Goal: Information Seeking & Learning: Learn about a topic

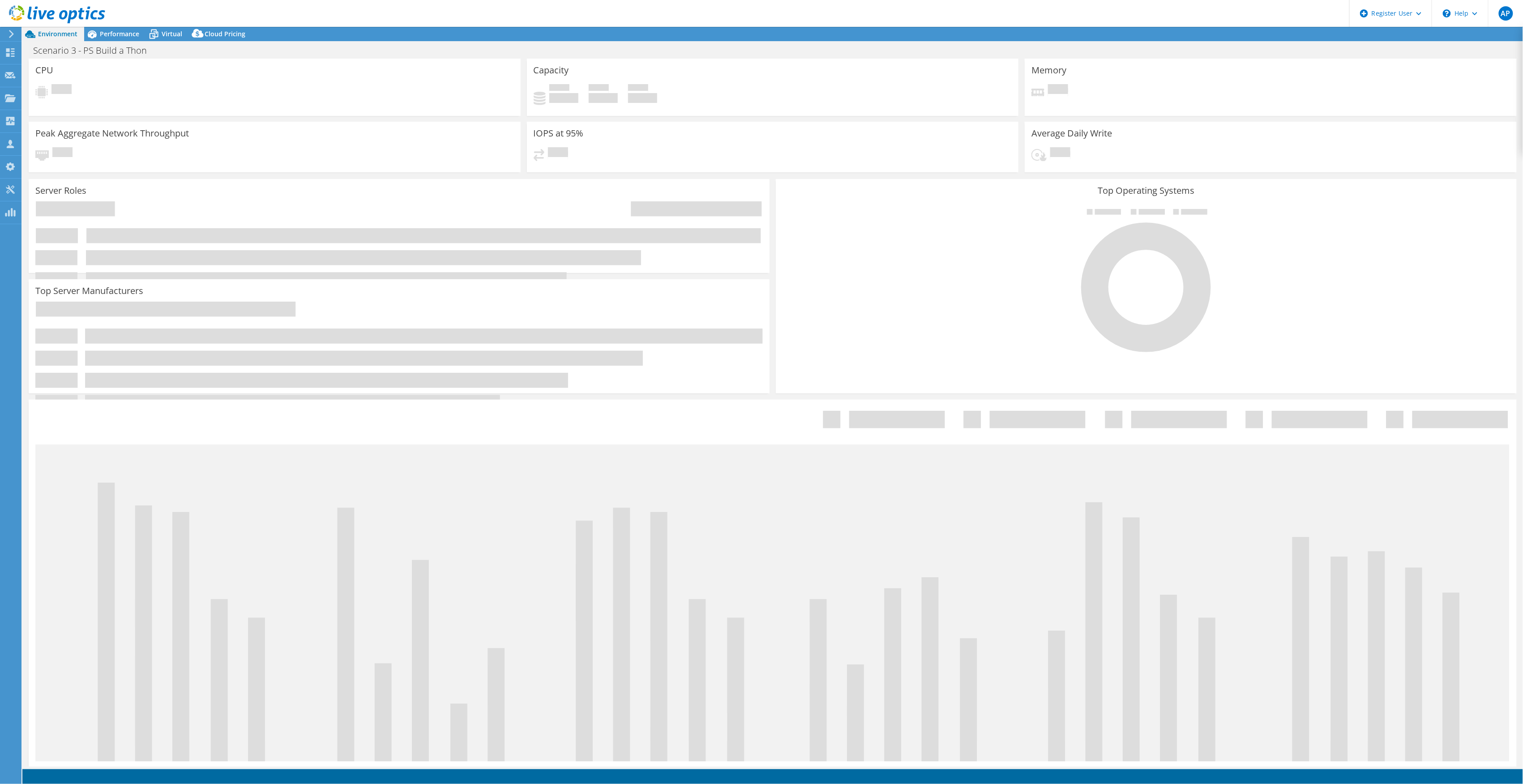
select select "USD"
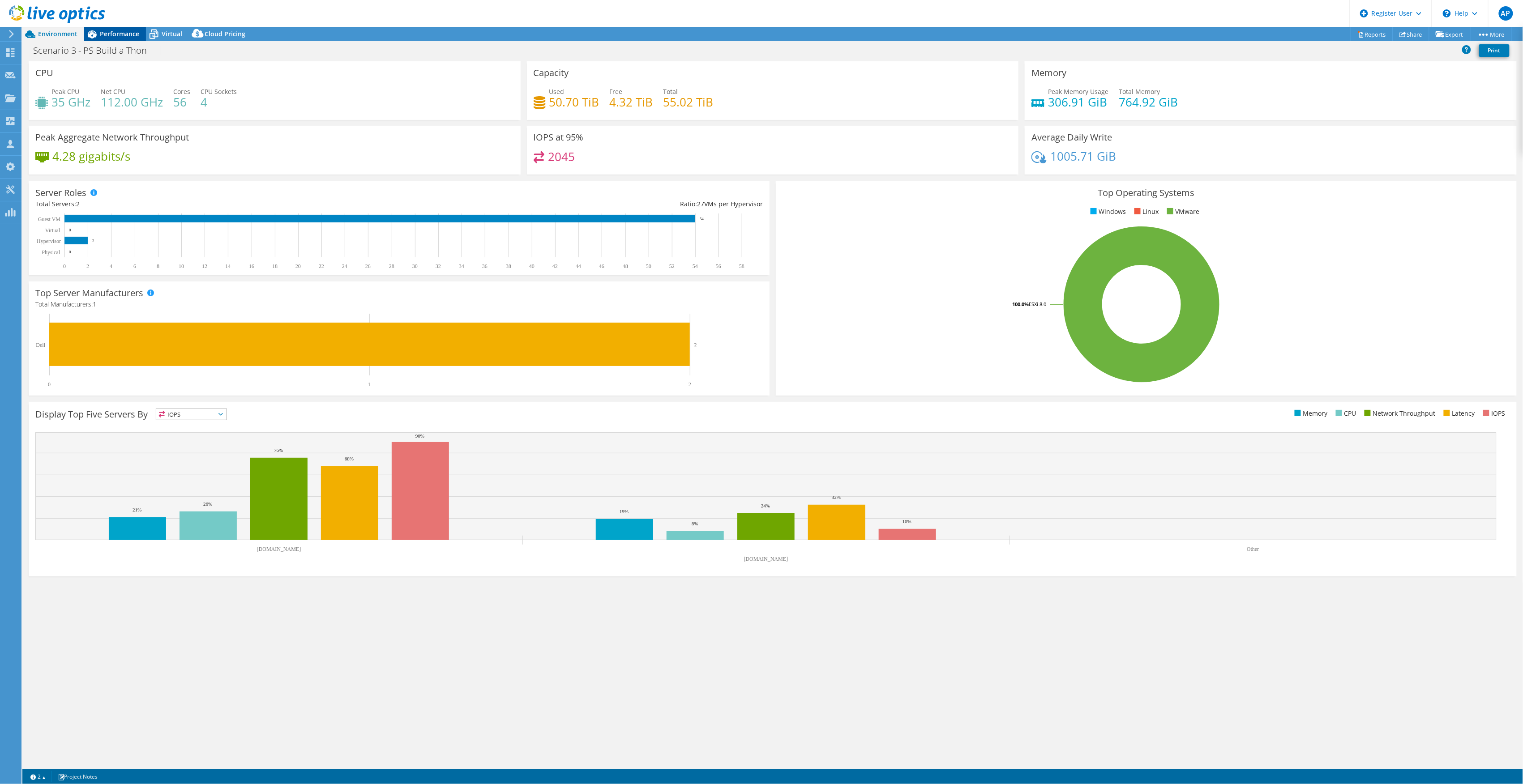
click at [117, 28] on div "Performance" at bounding box center [115, 34] width 62 height 14
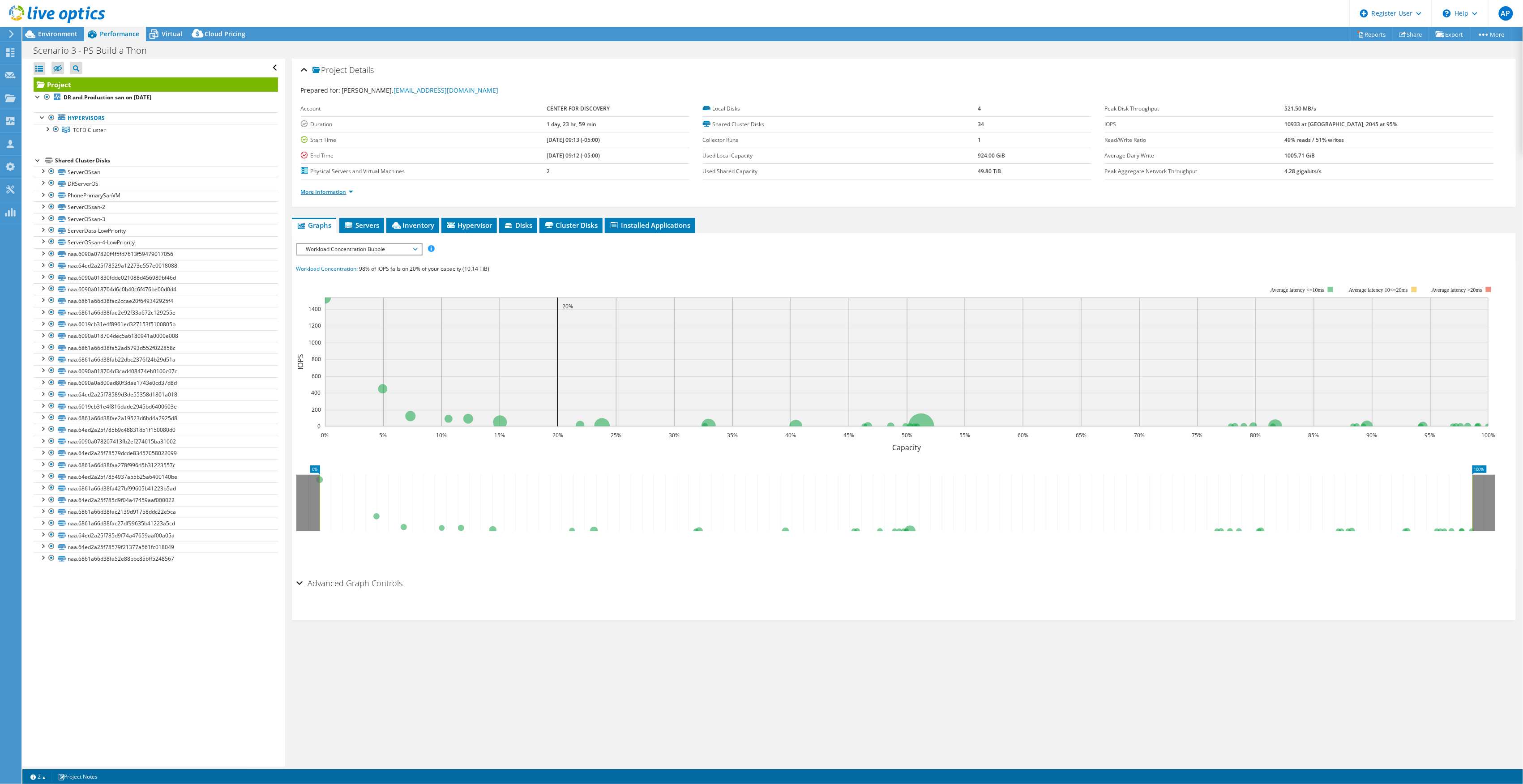
click at [350, 192] on link "More Information" at bounding box center [327, 192] width 53 height 8
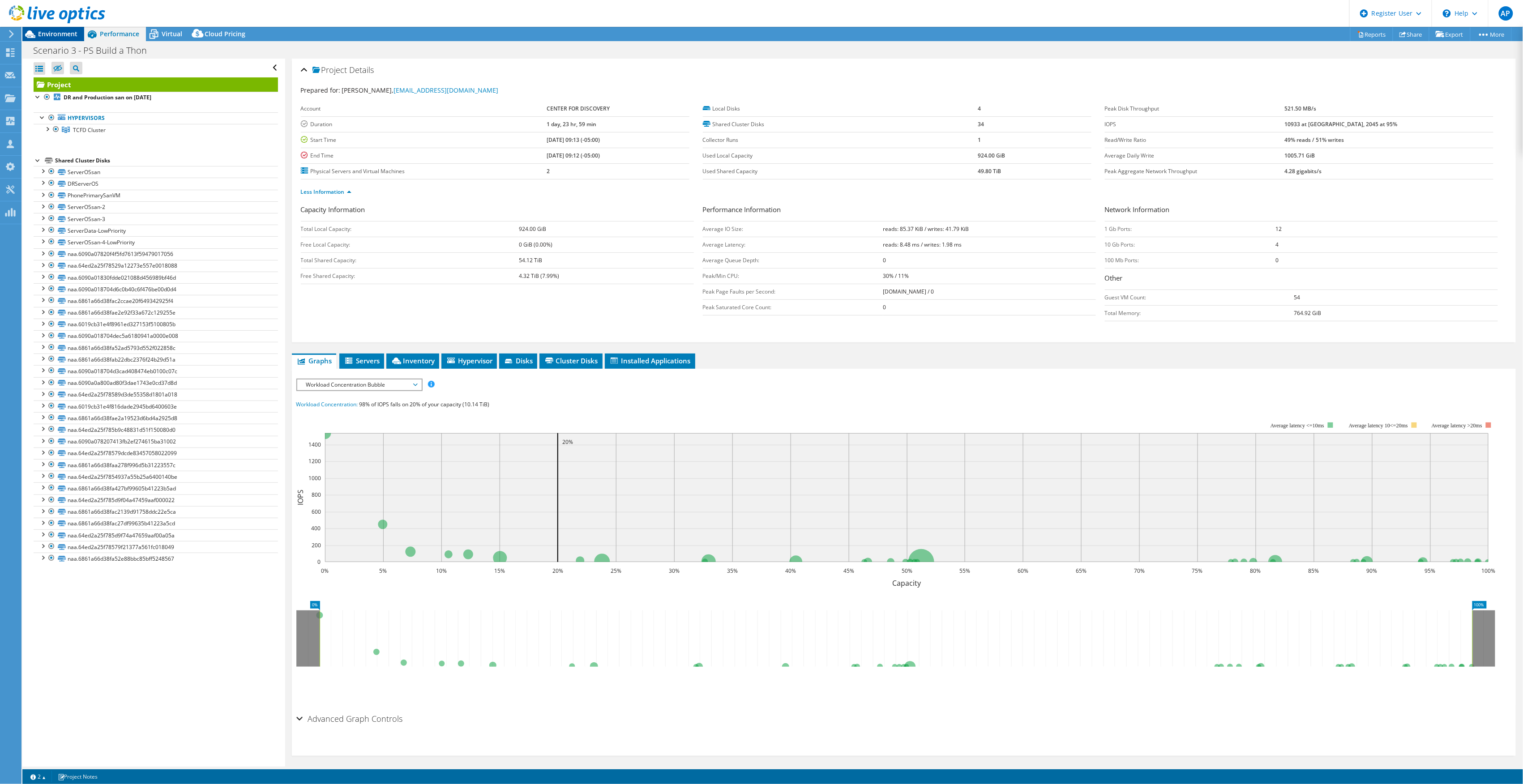
click at [56, 33] on span "Environment" at bounding box center [57, 33] width 39 height 9
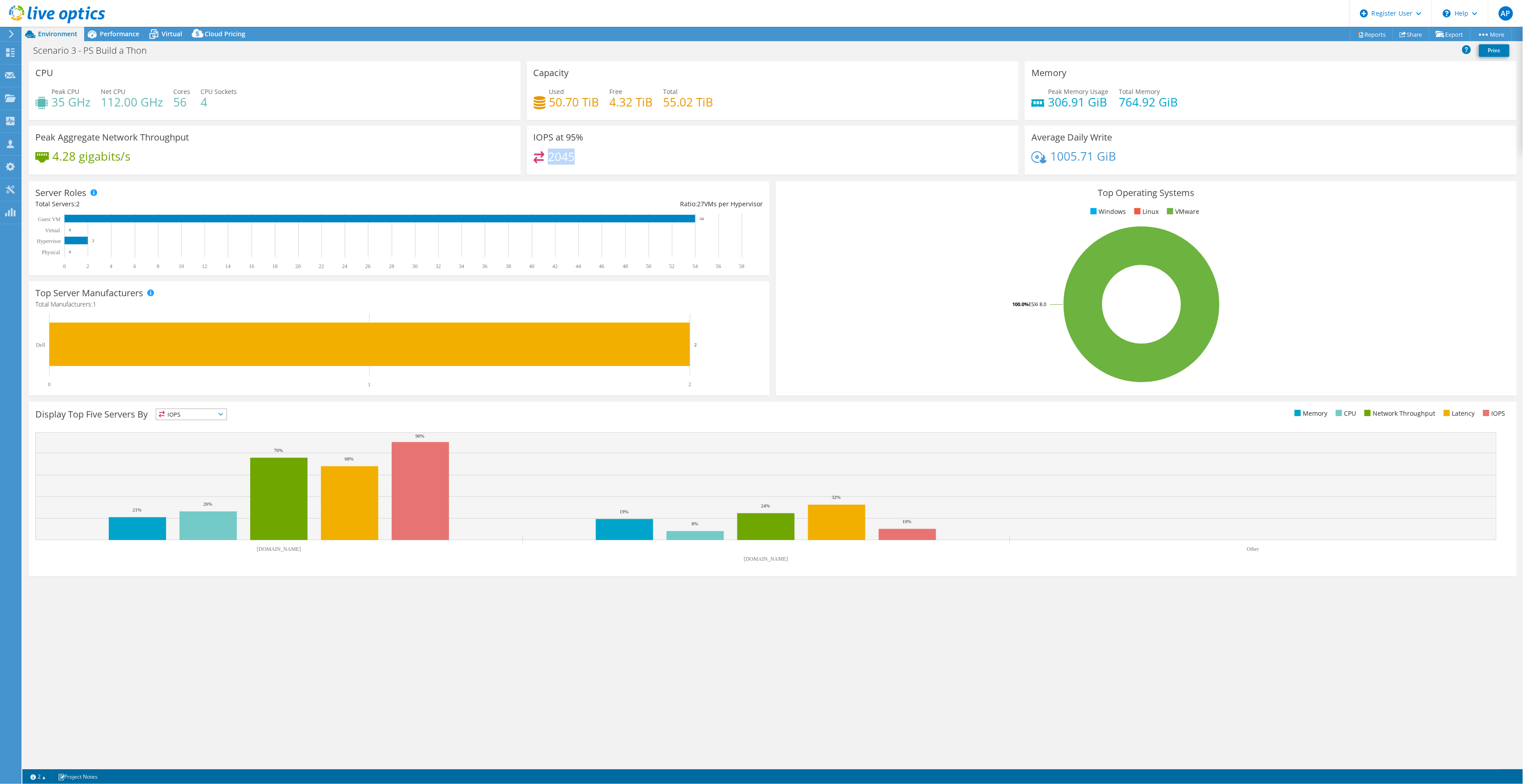
drag, startPoint x: 550, startPoint y: 158, endPoint x: 576, endPoint y: 158, distance: 26.0
click at [576, 158] on div "2045" at bounding box center [772, 161] width 478 height 19
drag, startPoint x: 576, startPoint y: 158, endPoint x: 584, endPoint y: 166, distance: 11.3
click at [584, 166] on div "2045" at bounding box center [772, 161] width 478 height 19
click at [122, 30] on span "Performance" at bounding box center [119, 33] width 39 height 9
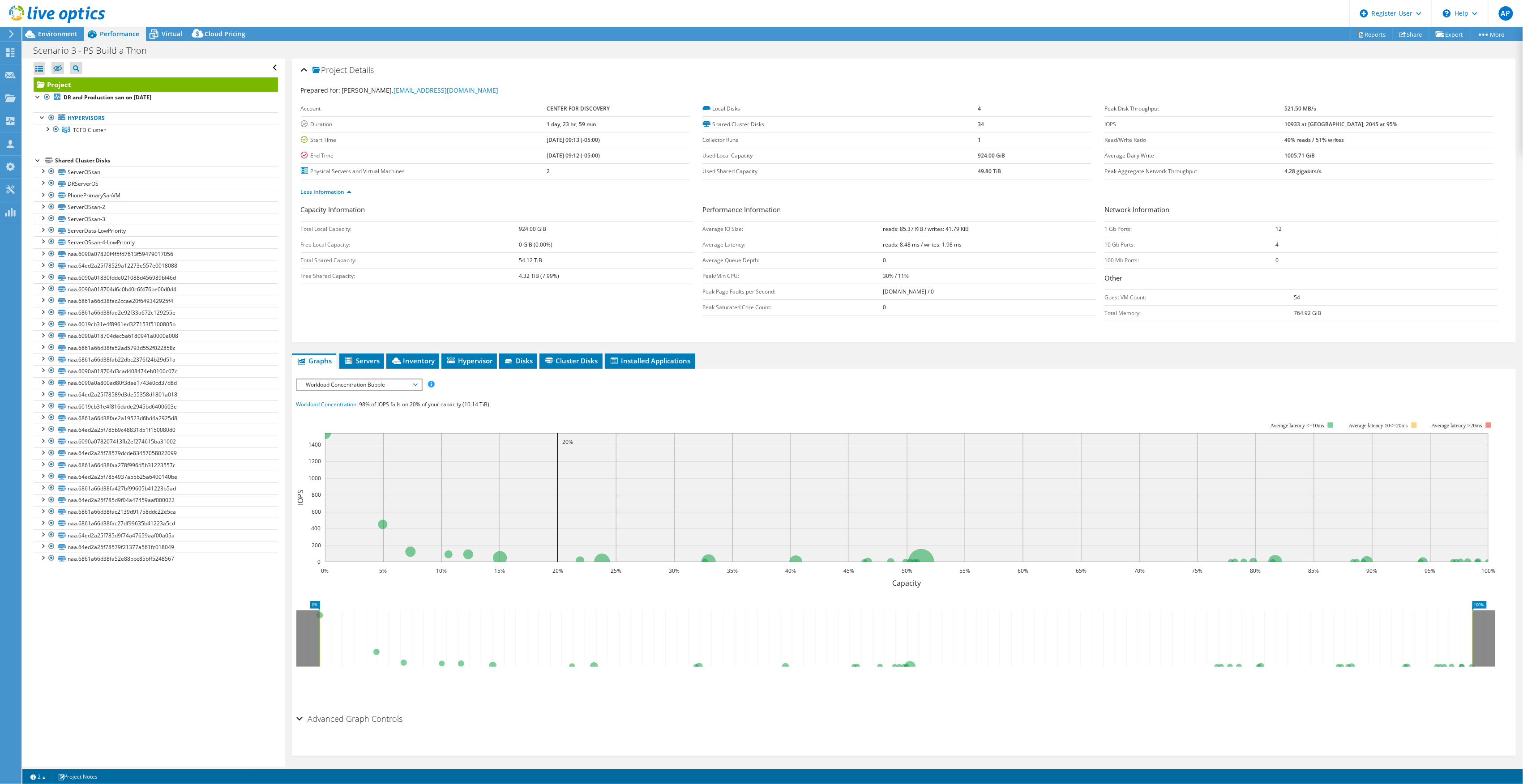
drag, startPoint x: 1317, startPoint y: 125, endPoint x: 1342, endPoint y: 126, distance: 25.0
click at [1342, 126] on tr "IOPS 10933 at Peak, 2045 at 95%" at bounding box center [1299, 124] width 389 height 16
click at [359, 364] on span "Servers" at bounding box center [361, 361] width 36 height 9
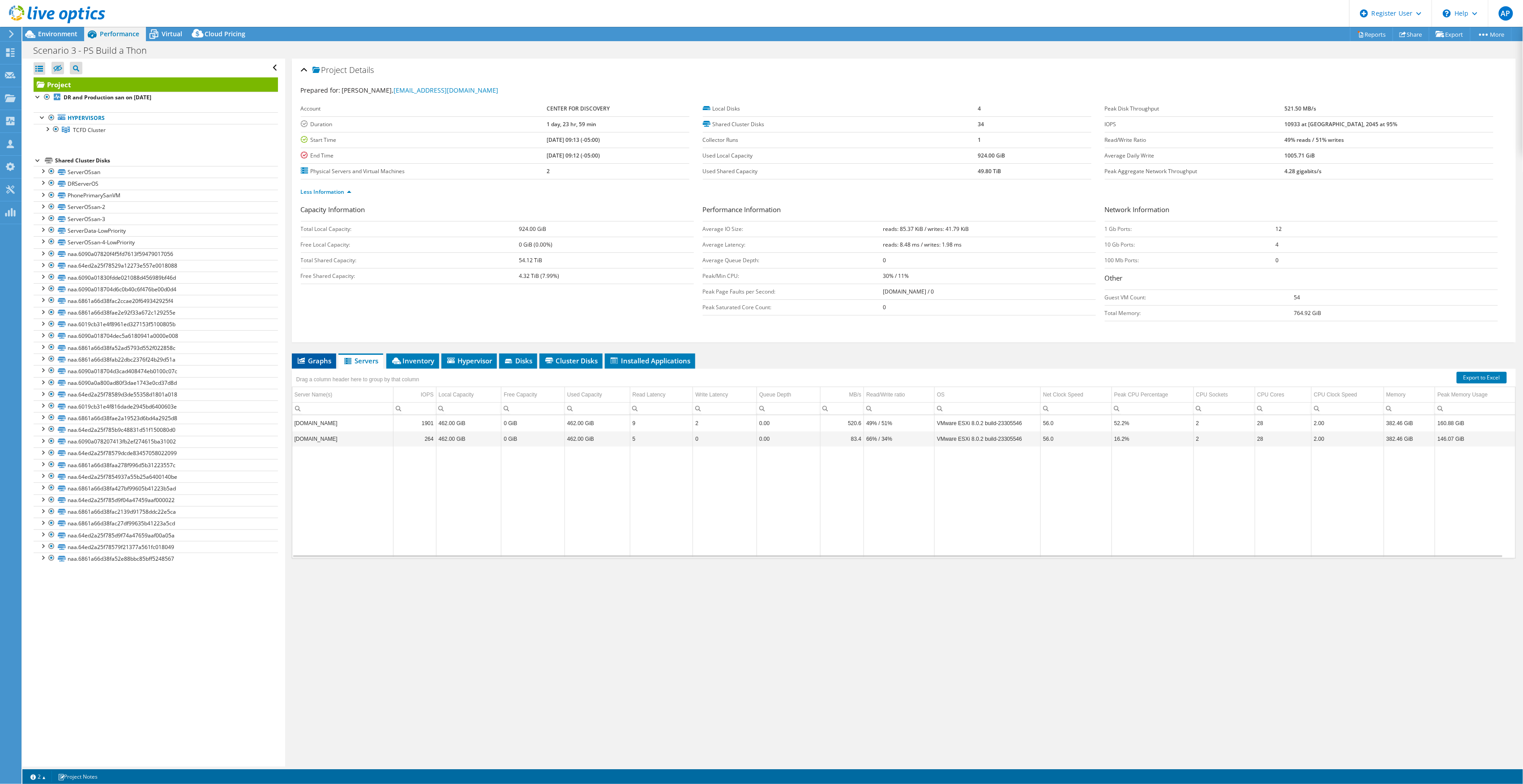
click at [326, 365] on span "Graphs" at bounding box center [314, 361] width 35 height 9
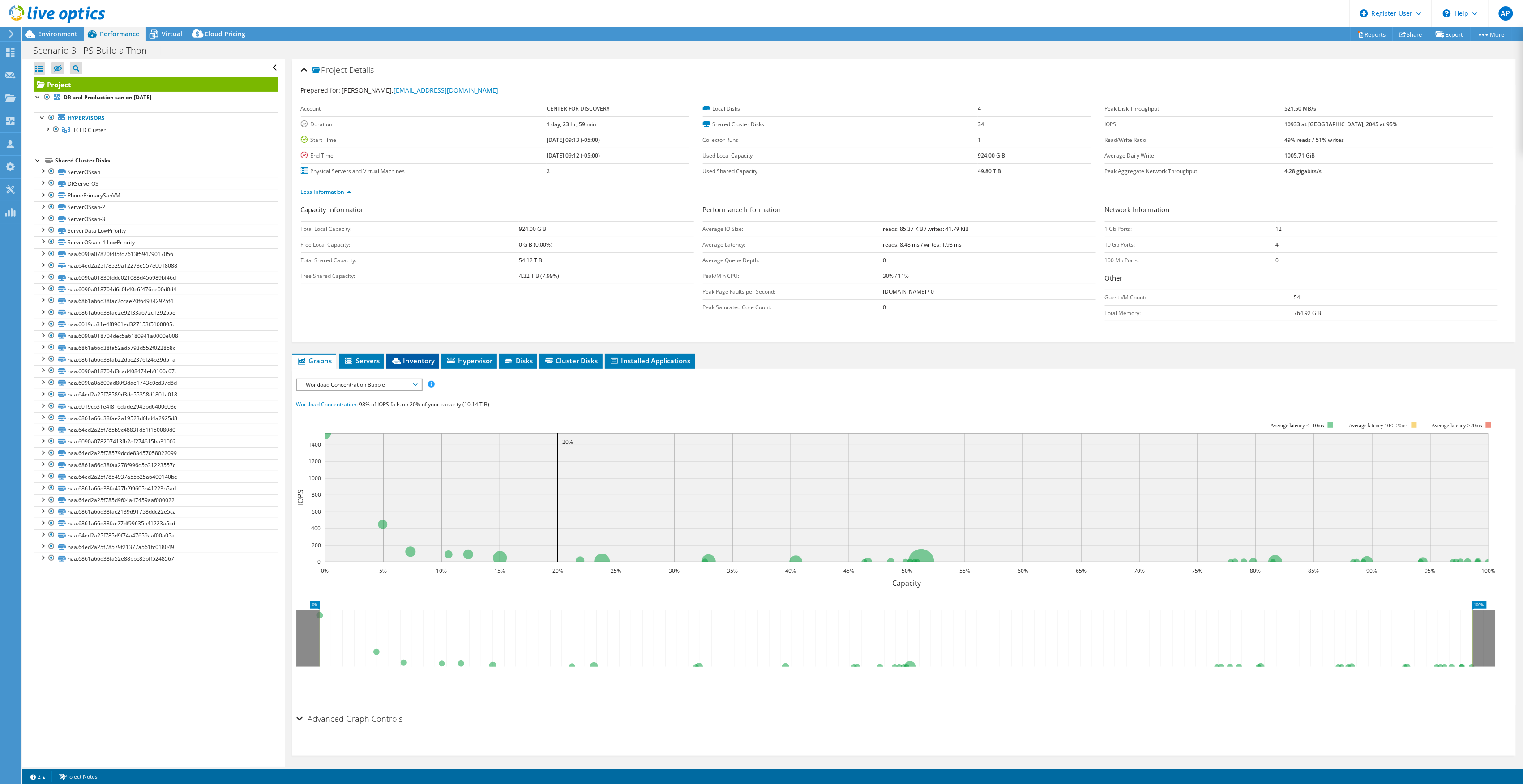
click at [393, 361] on icon at bounding box center [396, 361] width 9 height 6
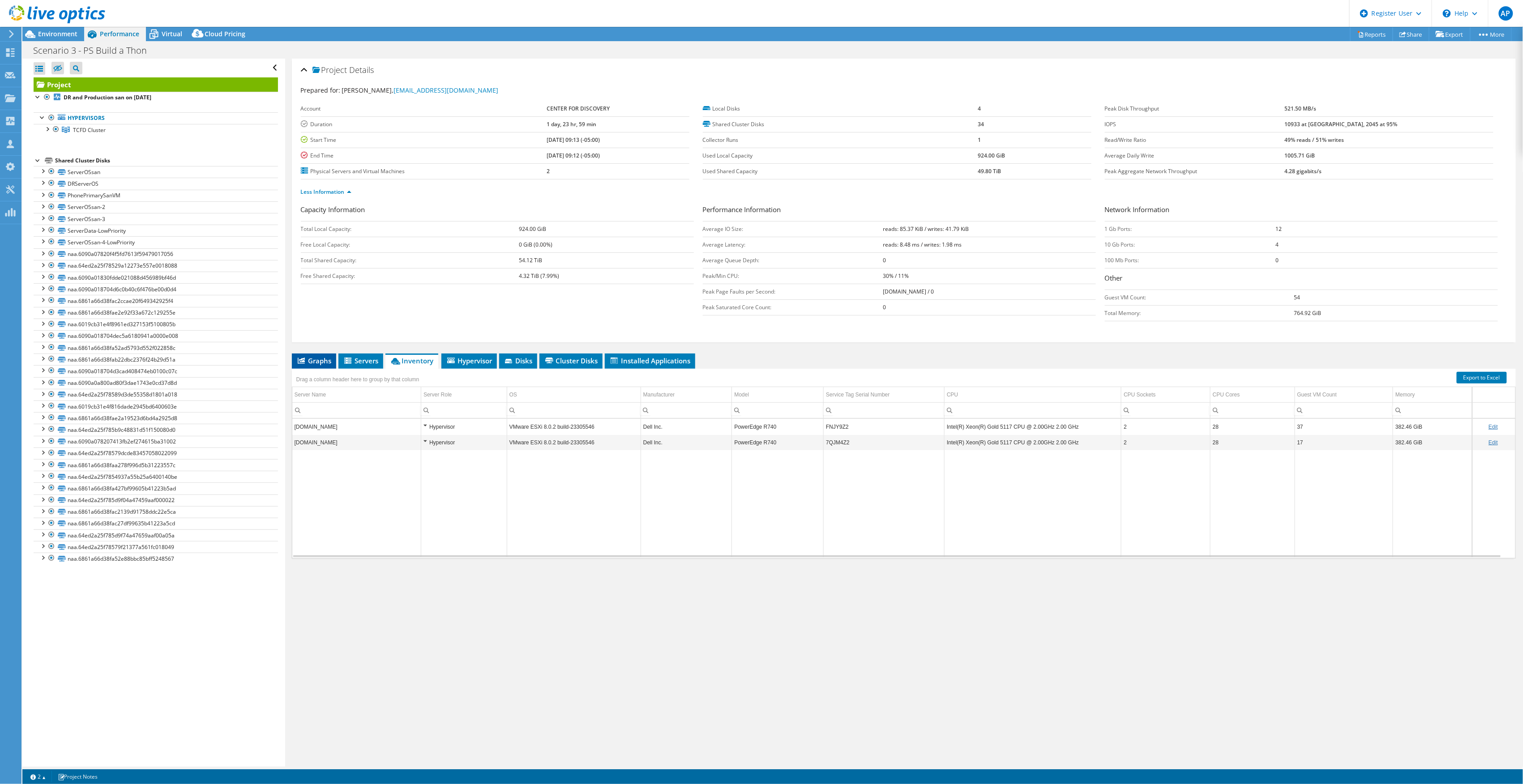
click at [325, 364] on span "Graphs" at bounding box center [314, 361] width 35 height 9
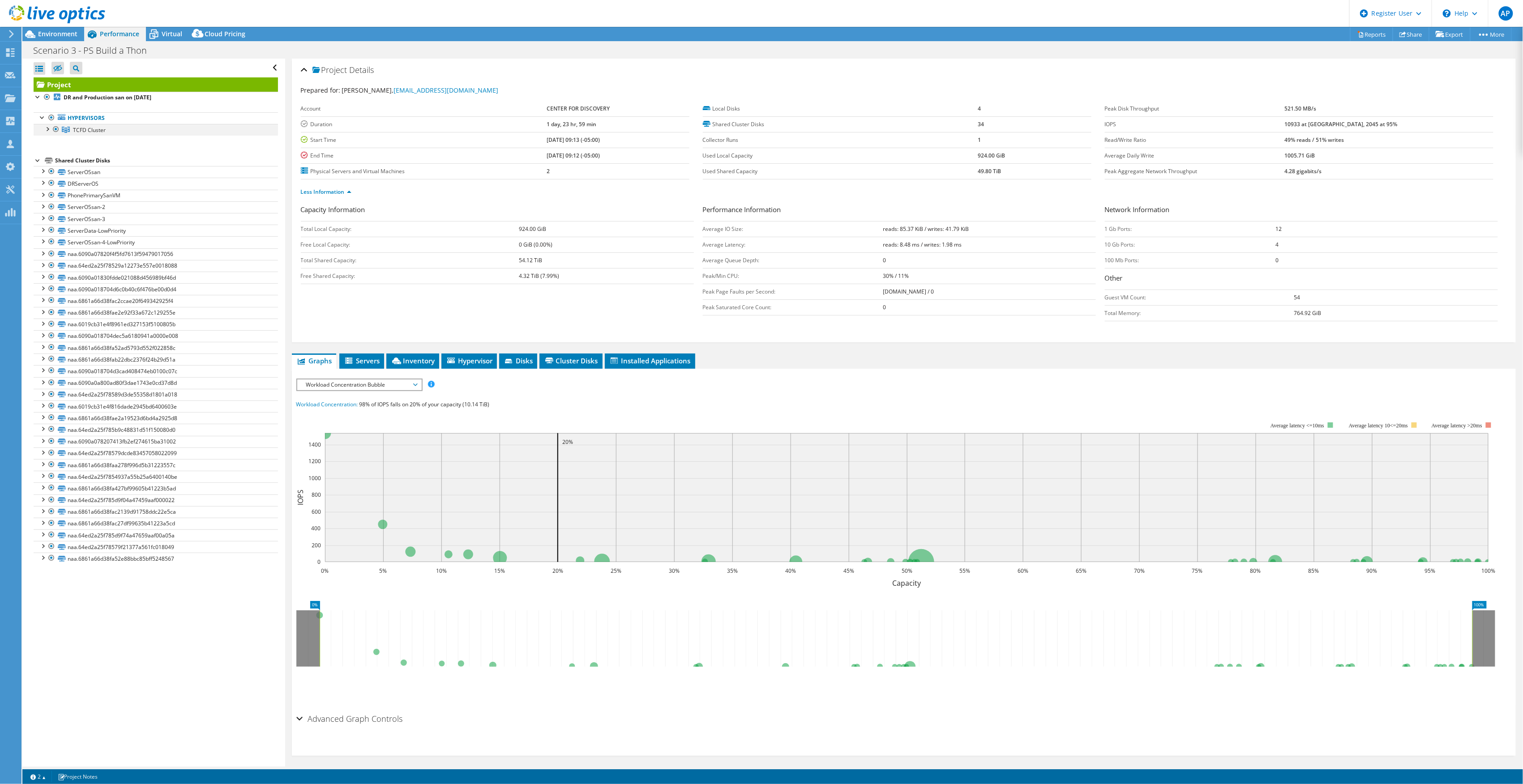
click at [47, 131] on div at bounding box center [46, 128] width 9 height 9
click at [53, 142] on div at bounding box center [51, 139] width 9 height 9
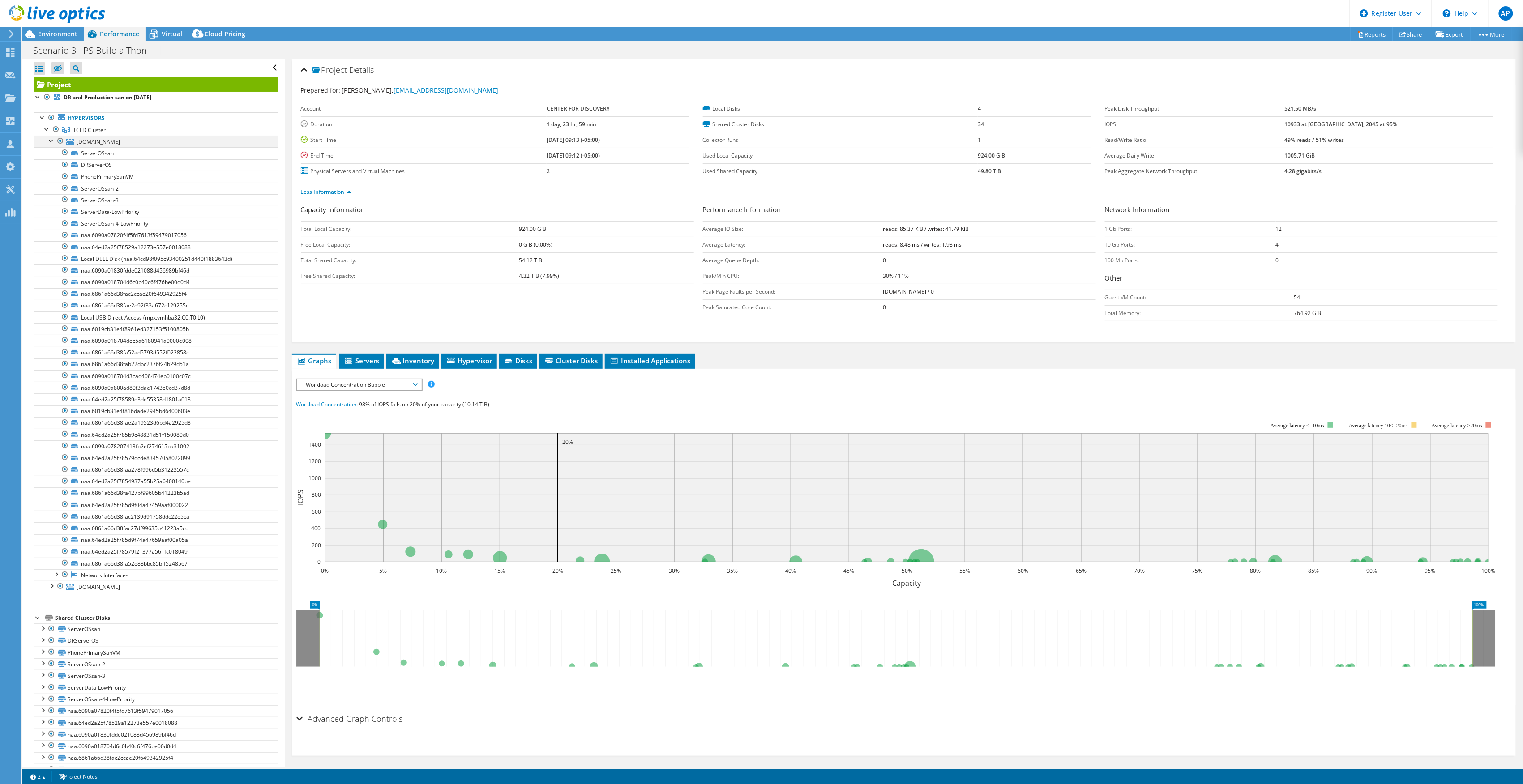
click at [53, 142] on div at bounding box center [51, 139] width 9 height 9
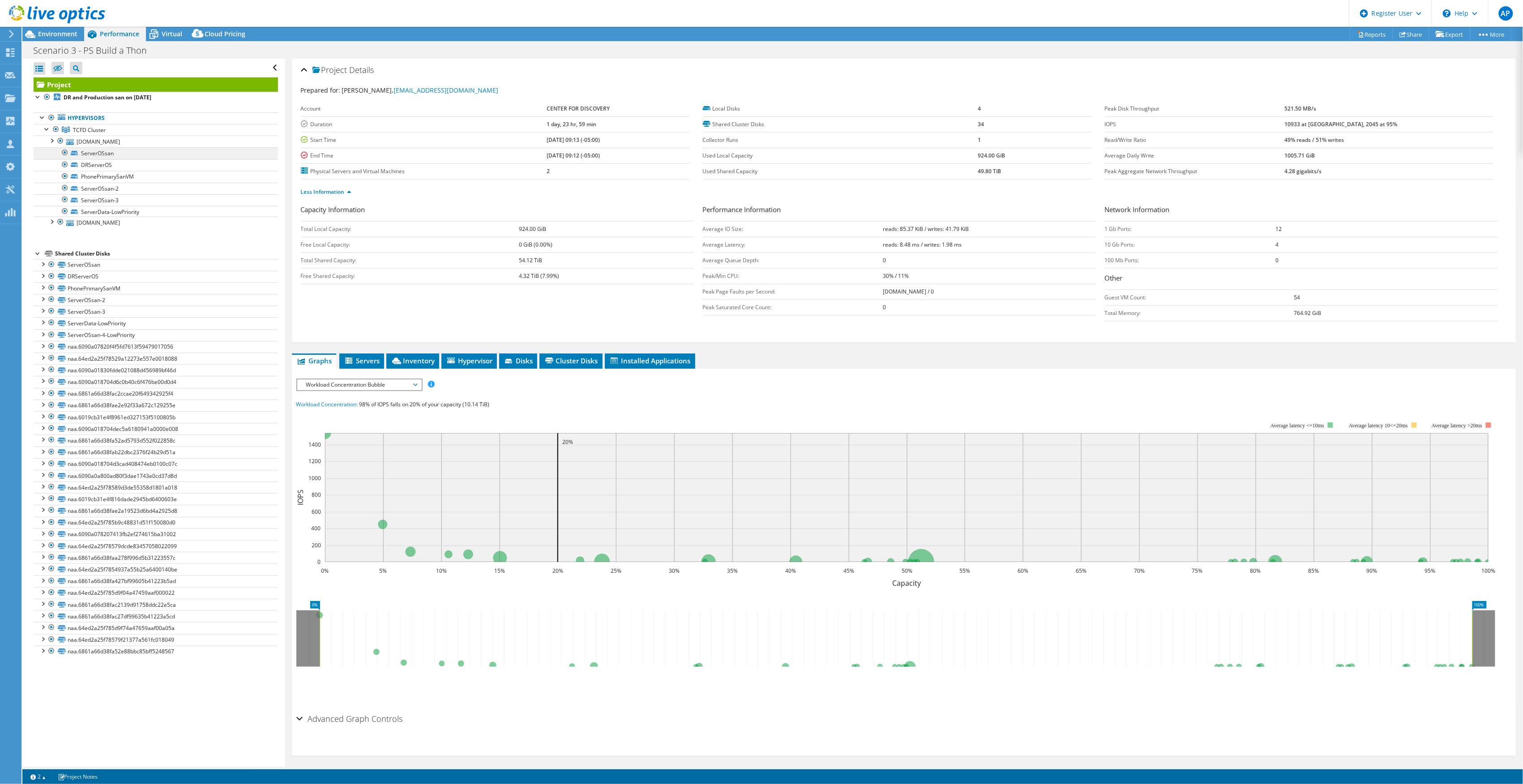
click at [53, 216] on div at bounding box center [51, 220] width 9 height 9
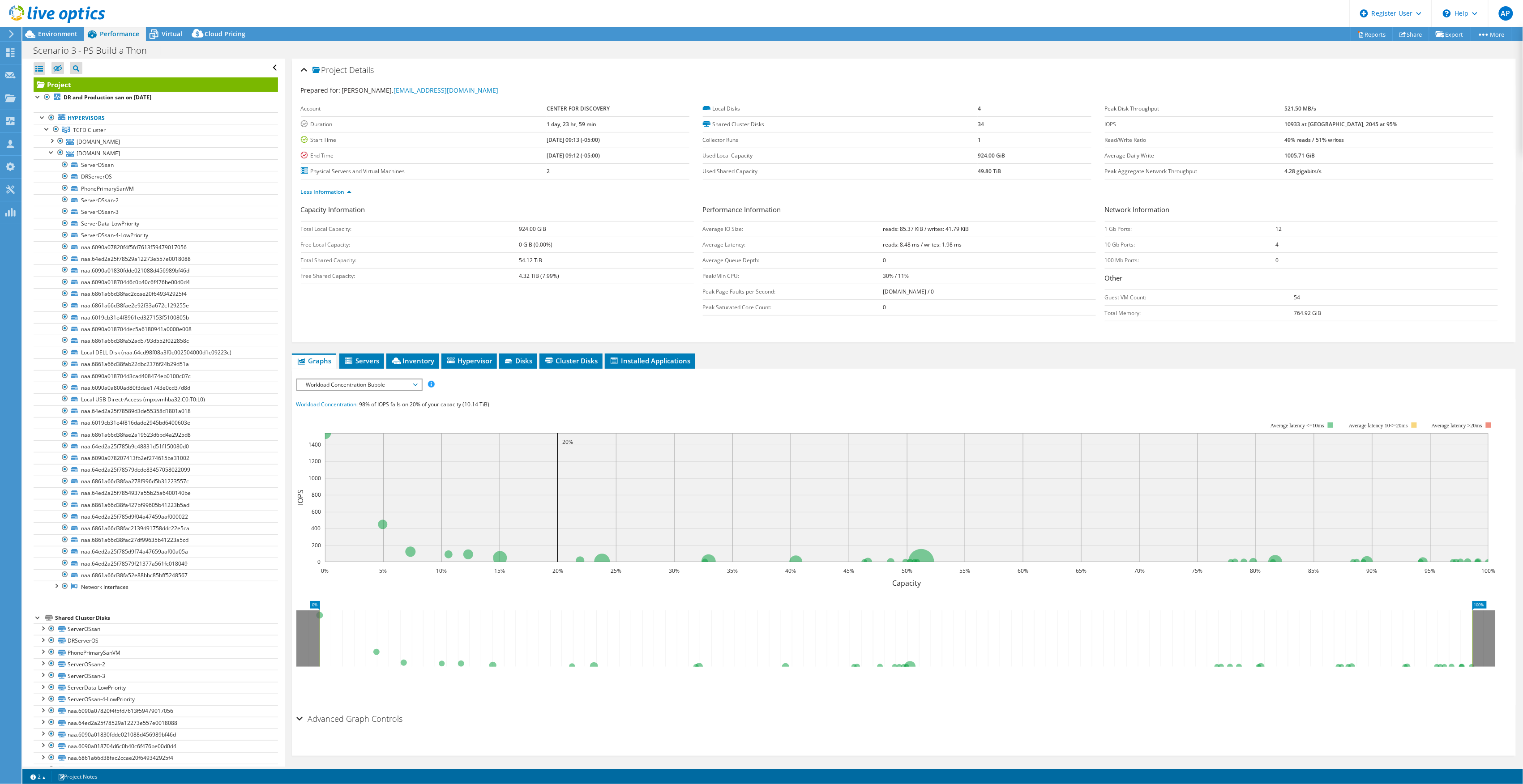
click at [53, 152] on div at bounding box center [51, 151] width 9 height 9
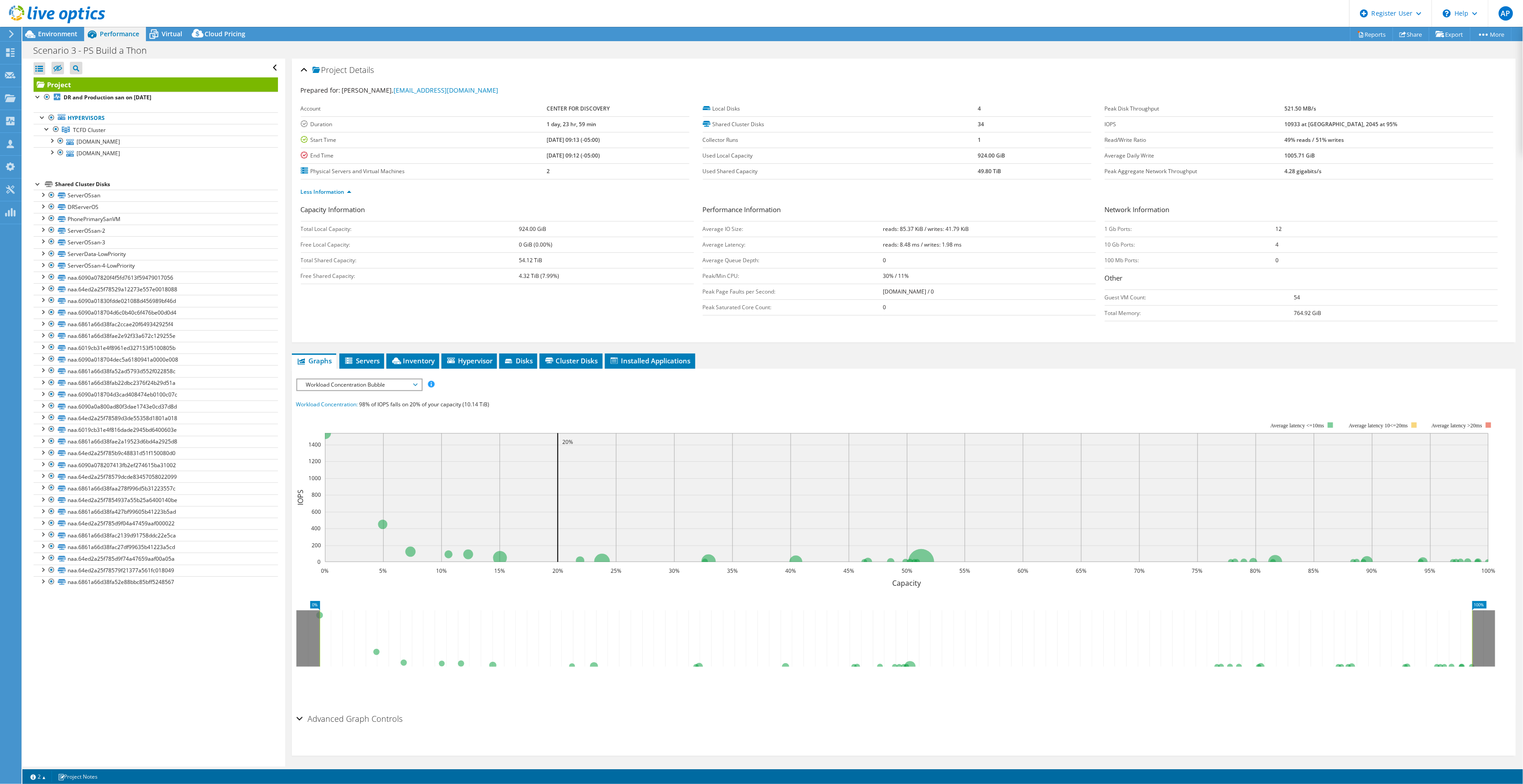
click at [106, 84] on link "Project" at bounding box center [155, 84] width 244 height 14
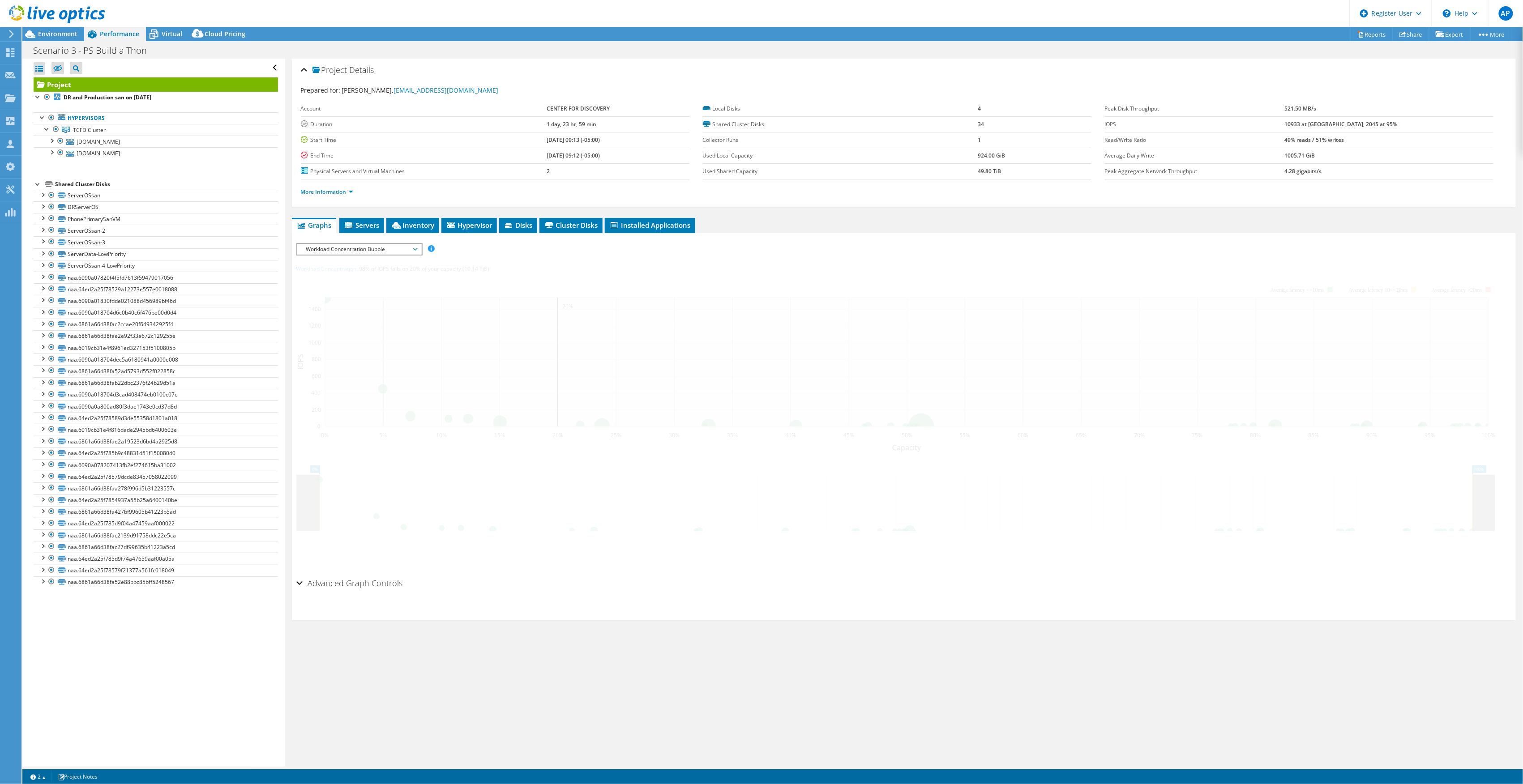
click at [129, 84] on link "Project" at bounding box center [155, 84] width 244 height 14
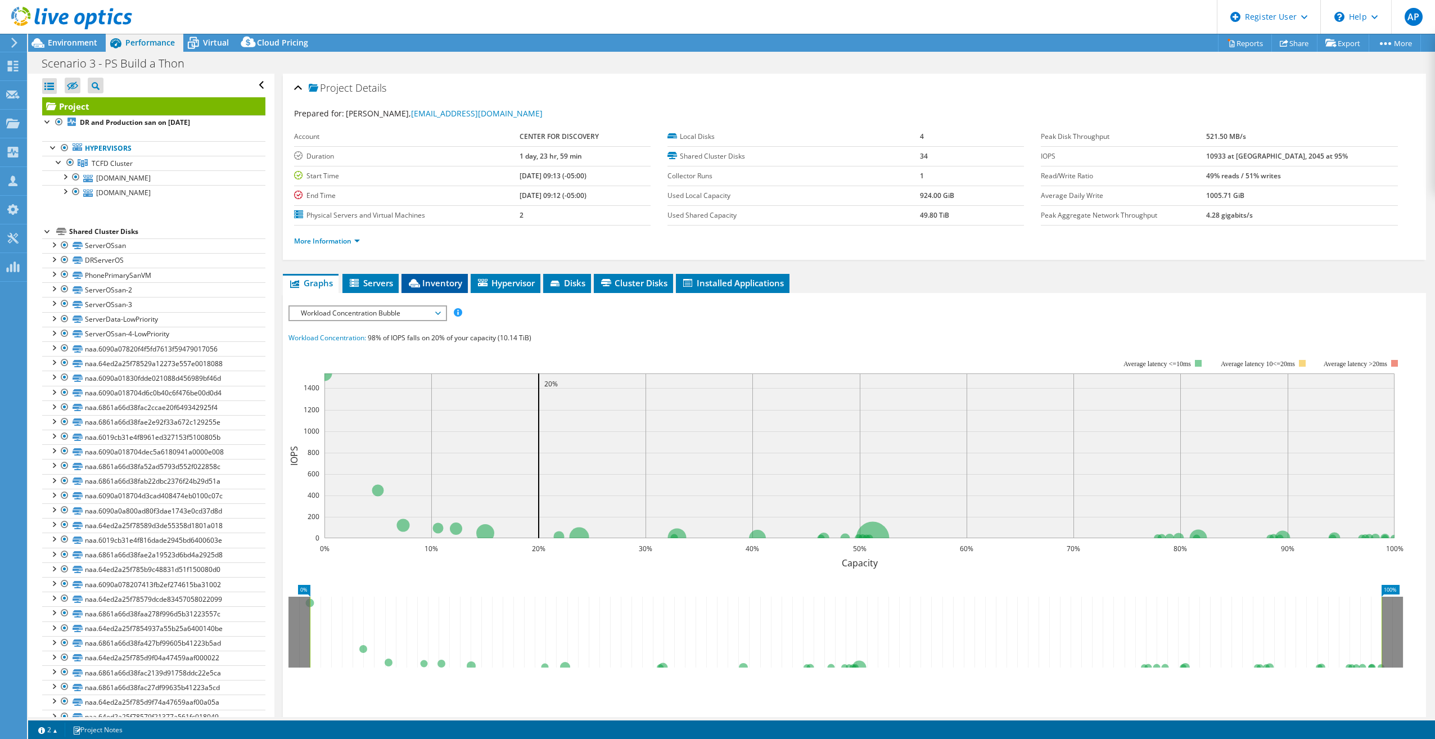
drag, startPoint x: 440, startPoint y: 284, endPoint x: 440, endPoint y: 292, distance: 7.9
click at [440, 284] on span "Inventory" at bounding box center [434, 282] width 55 height 11
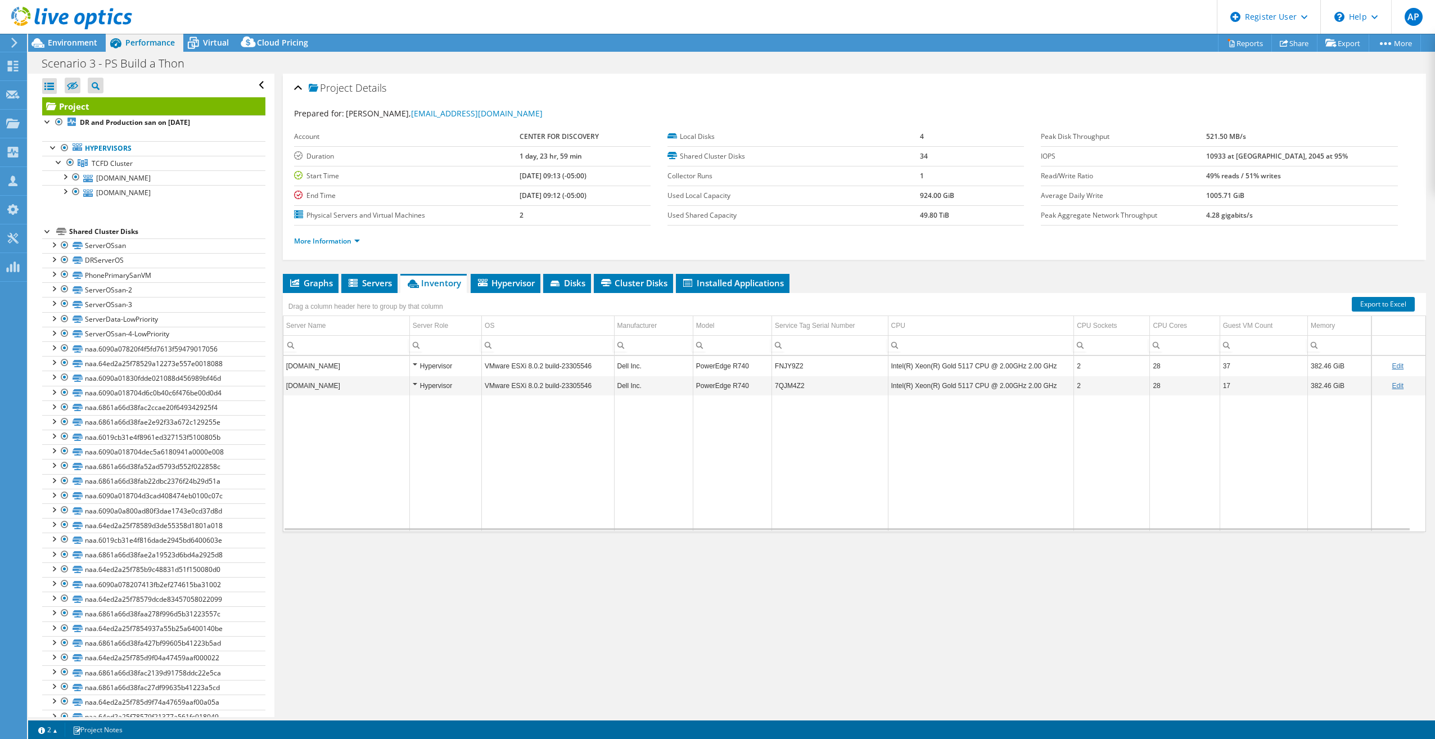
click at [179, 43] on div "Performance" at bounding box center [145, 43] width 78 height 18
click at [194, 45] on icon at bounding box center [193, 43] width 11 height 9
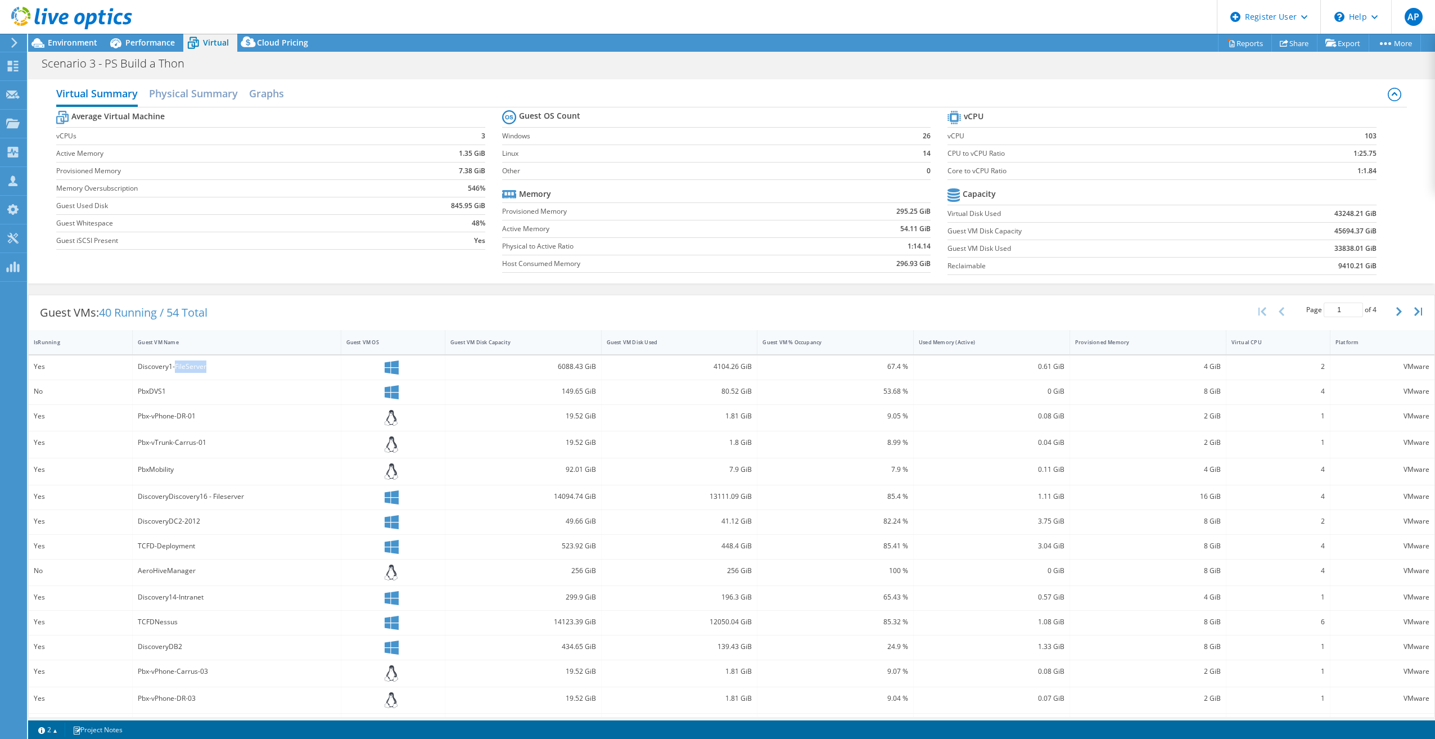
drag, startPoint x: 174, startPoint y: 368, endPoint x: 239, endPoint y: 377, distance: 65.3
click at [239, 377] on div "Discovery1-FileServer" at bounding box center [237, 367] width 208 height 24
drag, startPoint x: 159, startPoint y: 498, endPoint x: 301, endPoint y: 500, distance: 142.3
click at [301, 500] on div "DiscoveryDiscovery16 - Fileserver" at bounding box center [236, 496] width 197 height 12
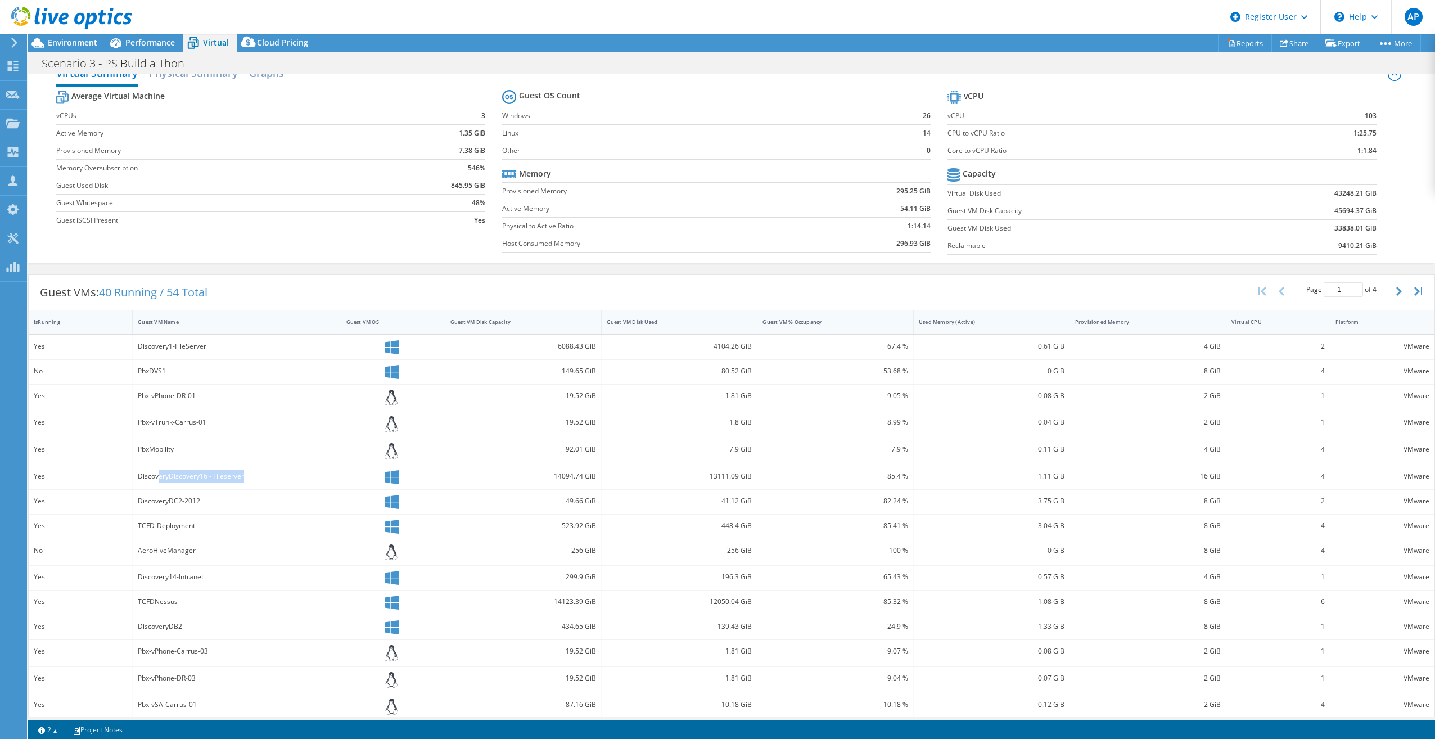
scroll to position [29, 0]
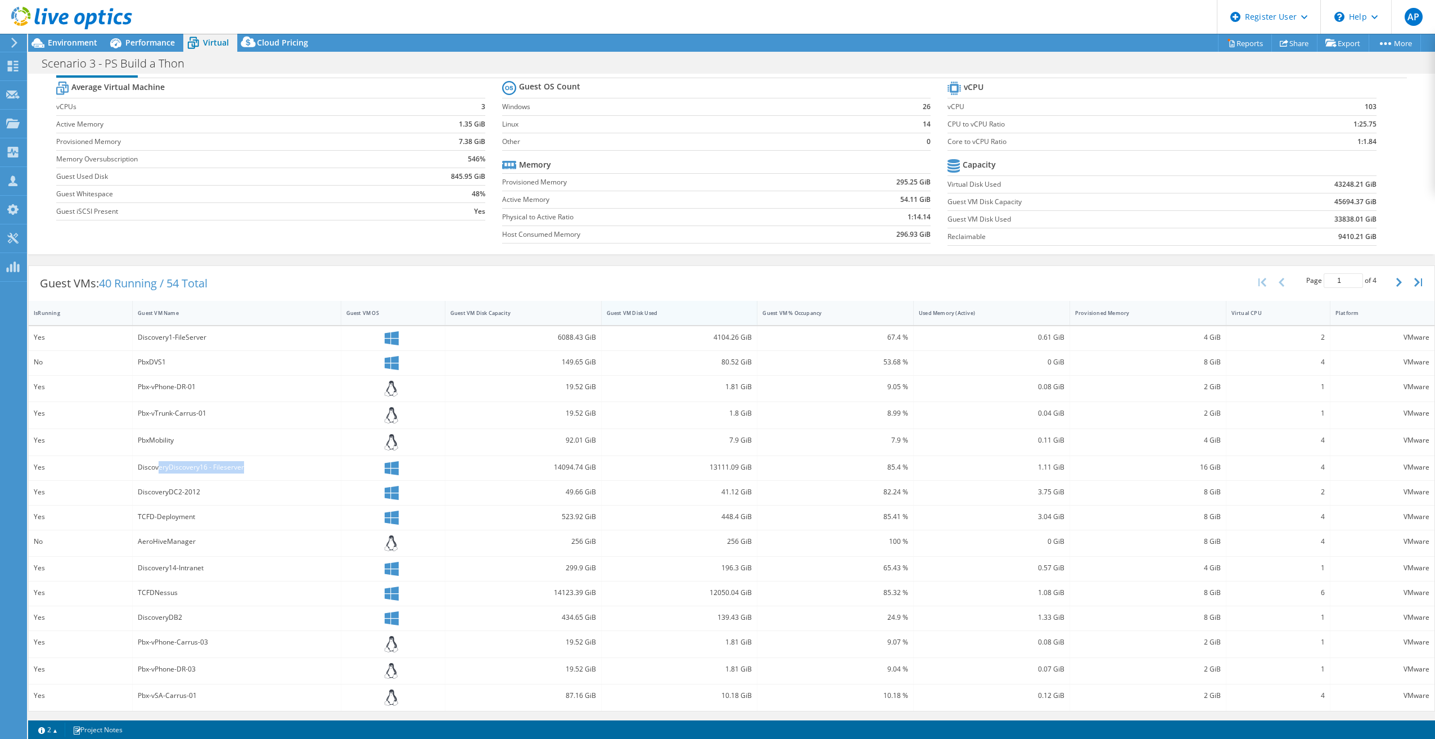
click at [707, 308] on div "Guest VM Disk Used" at bounding box center [673, 312] width 142 height 17
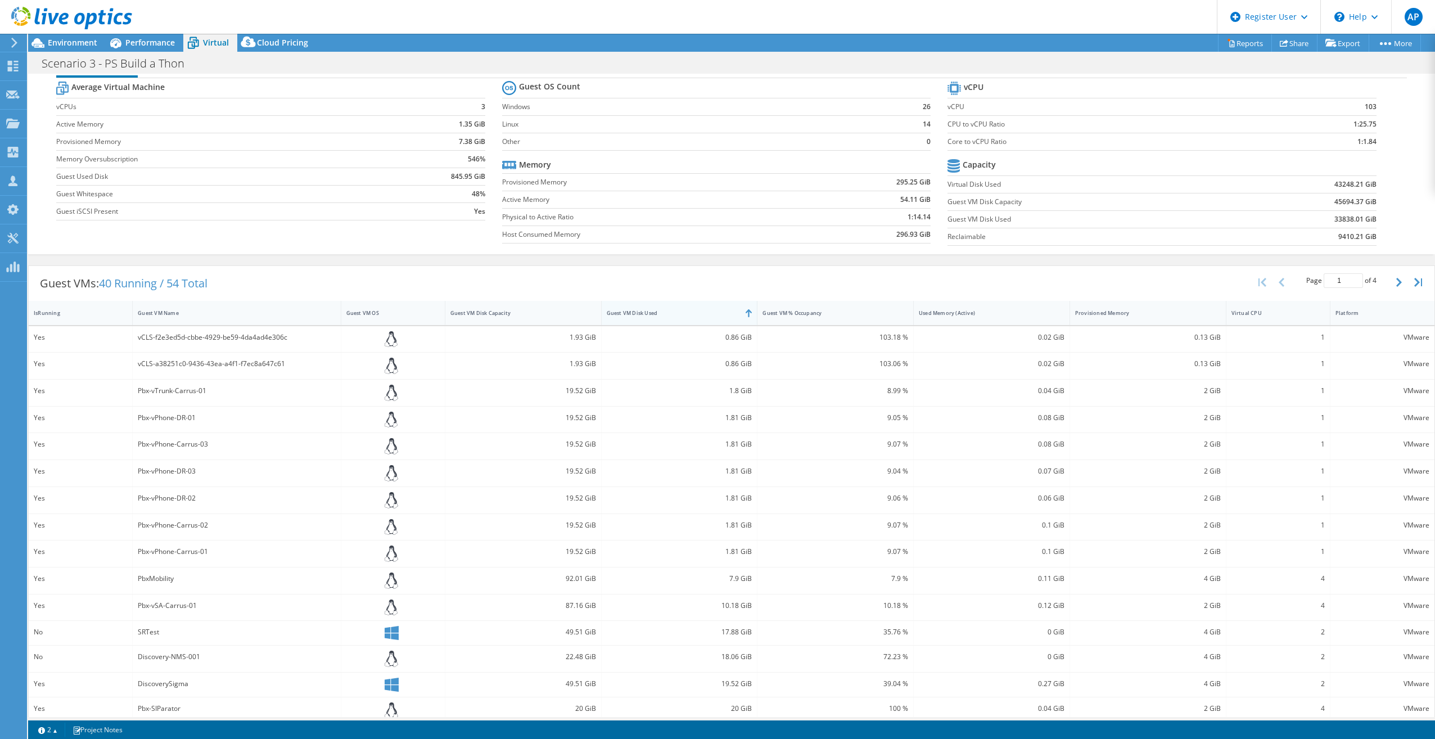
click at [707, 308] on div "Guest VM Disk Used" at bounding box center [673, 312] width 142 height 17
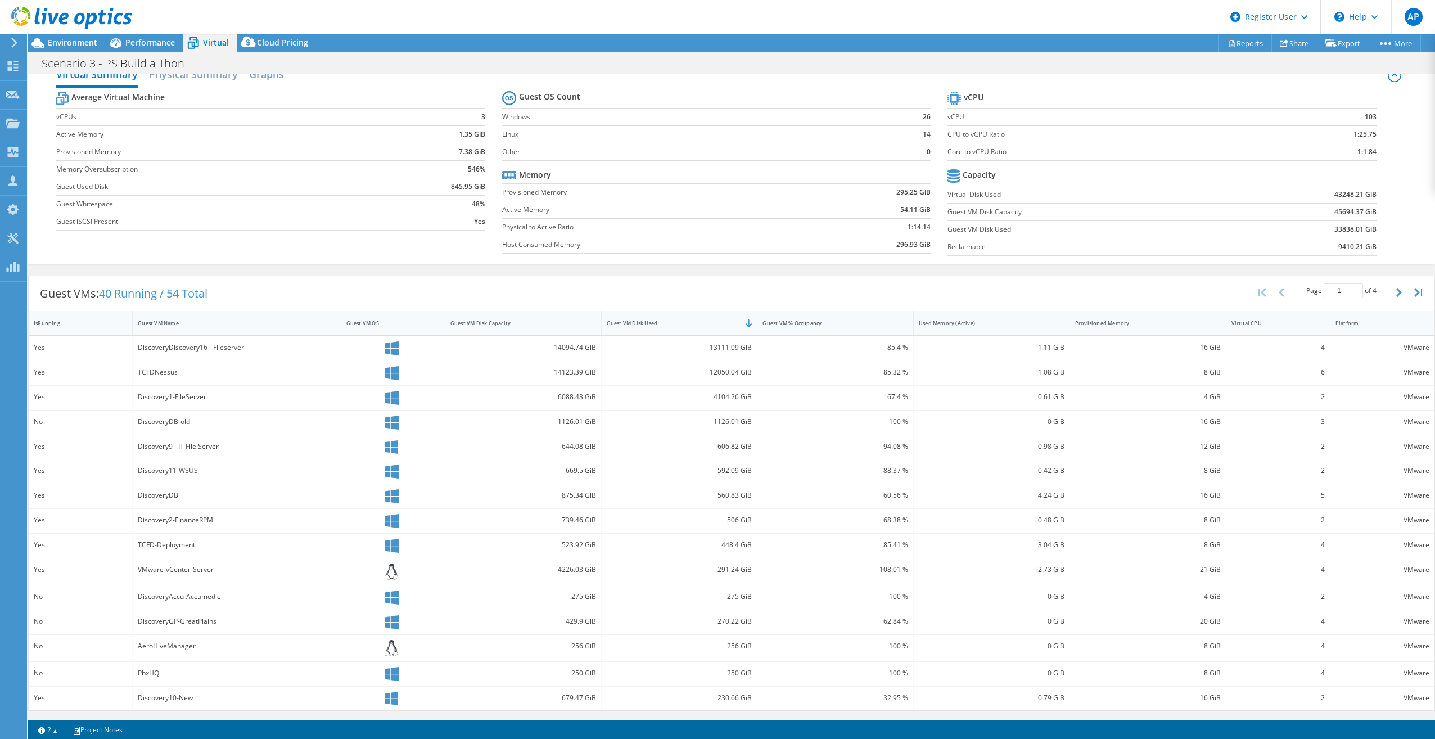
scroll to position [19, 0]
drag, startPoint x: 703, startPoint y: 342, endPoint x: 737, endPoint y: 346, distance: 33.9
click at [737, 346] on div "13111.09 GiB" at bounding box center [680, 347] width 146 height 12
drag, startPoint x: 707, startPoint y: 396, endPoint x: 745, endPoint y: 402, distance: 38.2
click at [745, 402] on div "4104.26 GiB" at bounding box center [680, 397] width 146 height 12
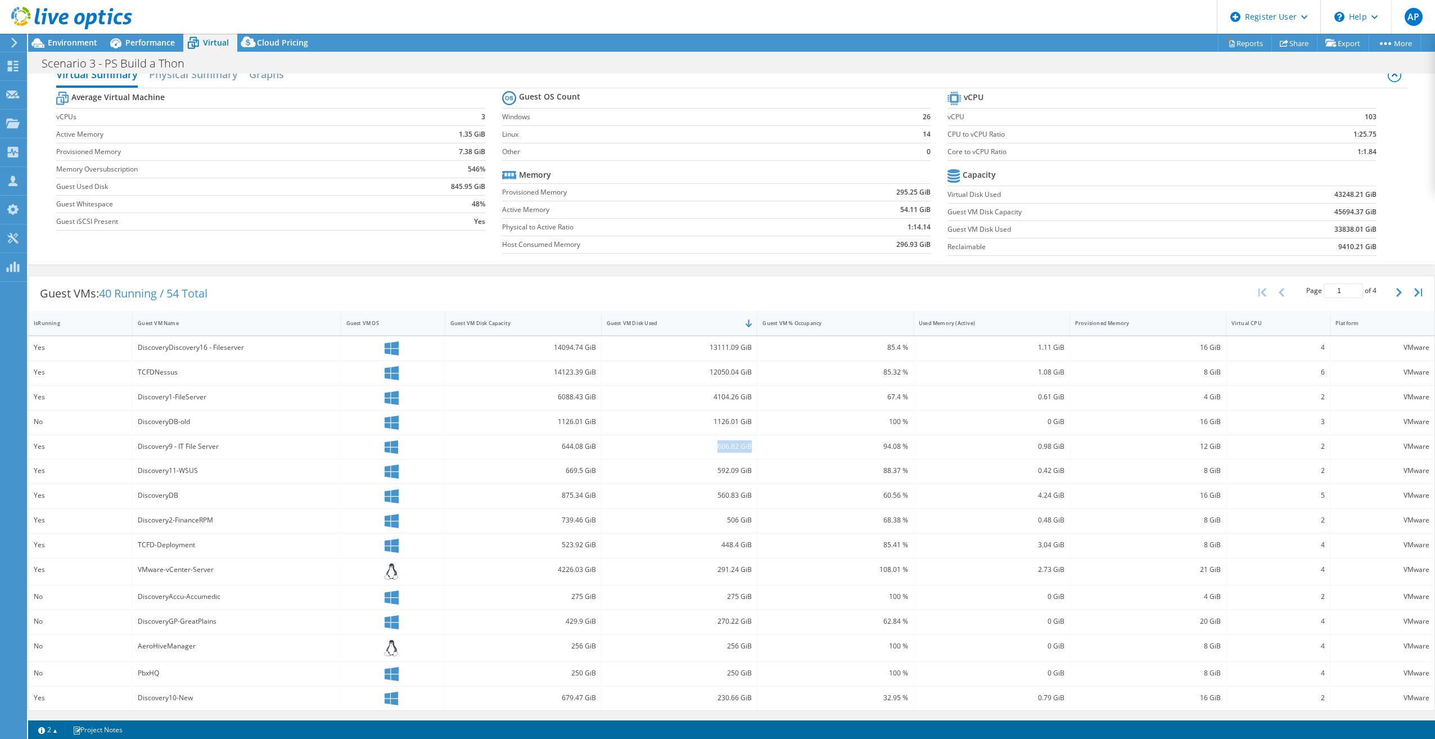
drag, startPoint x: 744, startPoint y: 402, endPoint x: 751, endPoint y: 447, distance: 45.5
click at [751, 447] on div "606.82 GiB" at bounding box center [680, 447] width 156 height 24
click at [727, 450] on div "606.82 GiB" at bounding box center [680, 446] width 146 height 12
drag, startPoint x: 714, startPoint y: 448, endPoint x: 736, endPoint y: 448, distance: 21.9
click at [736, 448] on div "606.82 GiB" at bounding box center [680, 446] width 146 height 12
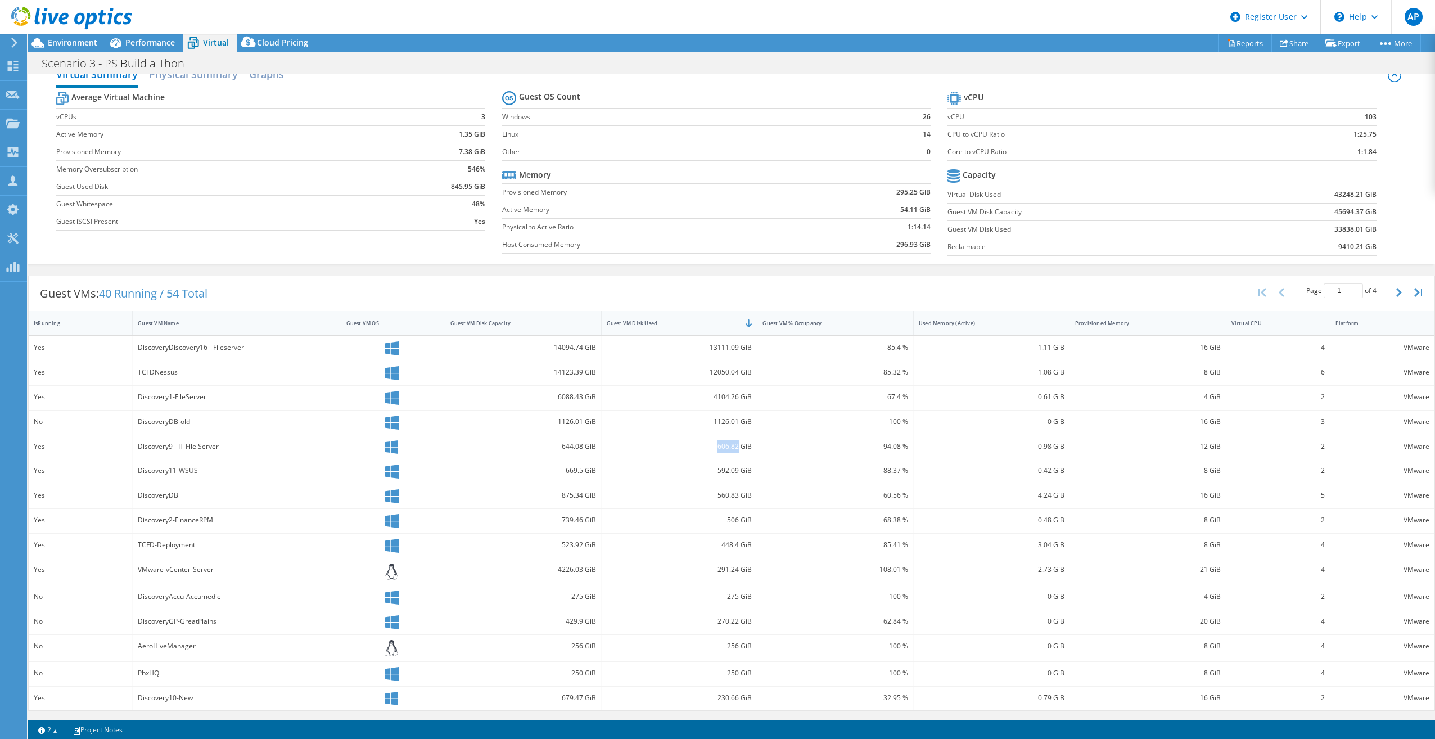
copy div "606.82"
click at [92, 42] on span "Environment" at bounding box center [72, 42] width 49 height 11
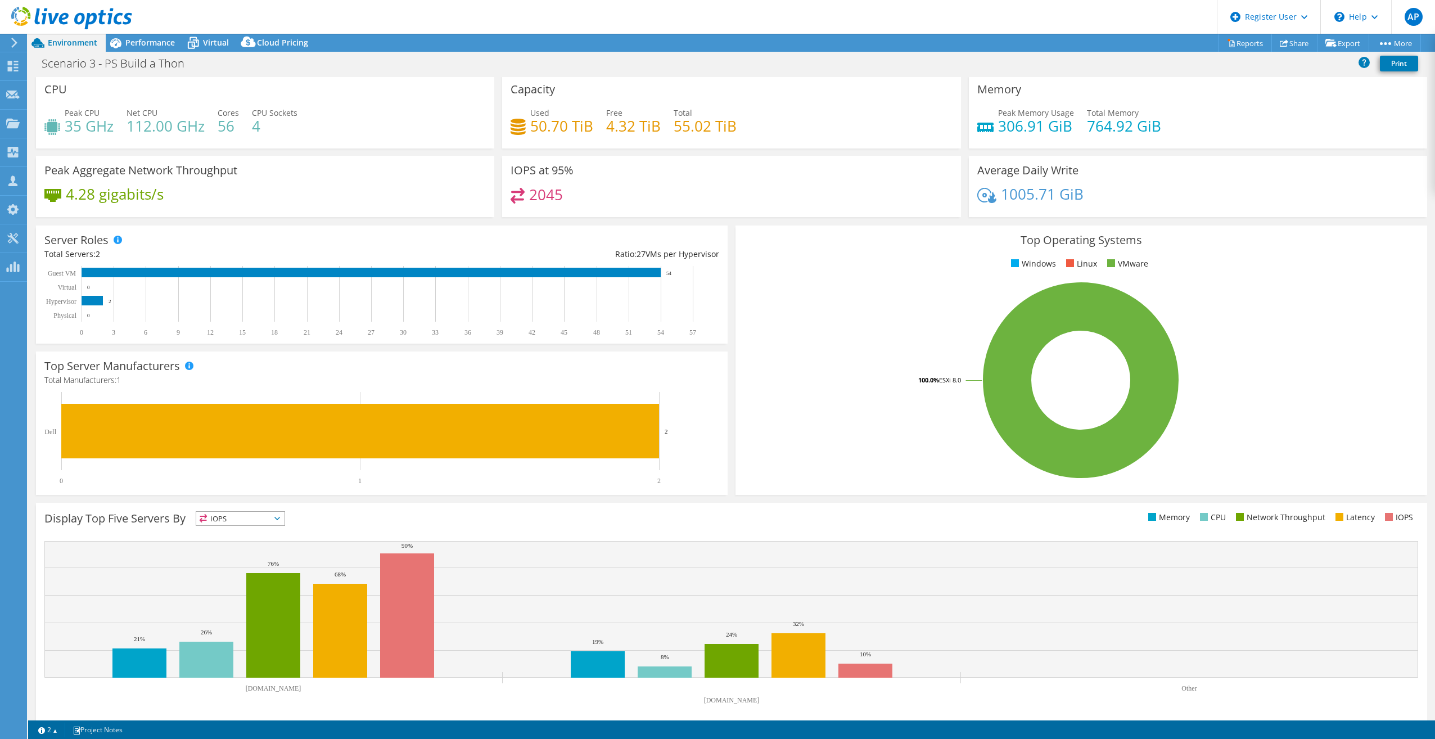
scroll to position [0, 0]
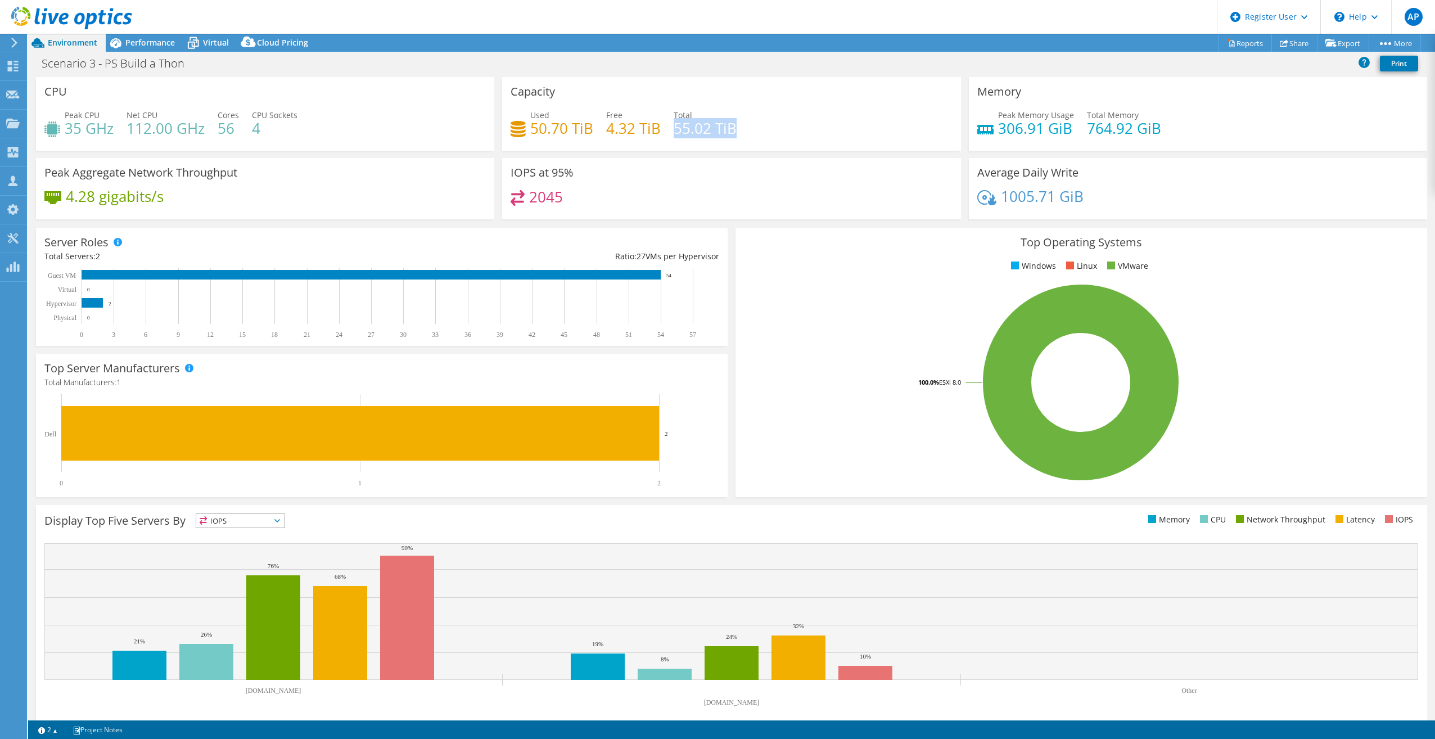
drag, startPoint x: 671, startPoint y: 133, endPoint x: 733, endPoint y: 121, distance: 62.9
click at [733, 121] on div "Used 50.70 TiB Free 4.32 TiB Total 55.02 TiB" at bounding box center [731, 127] width 441 height 37
drag, startPoint x: 733, startPoint y: 121, endPoint x: 742, endPoint y: 157, distance: 36.4
click at [742, 157] on div "Capacity Used 50.70 TiB Free 4.32 TiB Total 55.02 TiB" at bounding box center [731, 117] width 466 height 81
drag, startPoint x: 523, startPoint y: 123, endPoint x: 529, endPoint y: 129, distance: 8.7
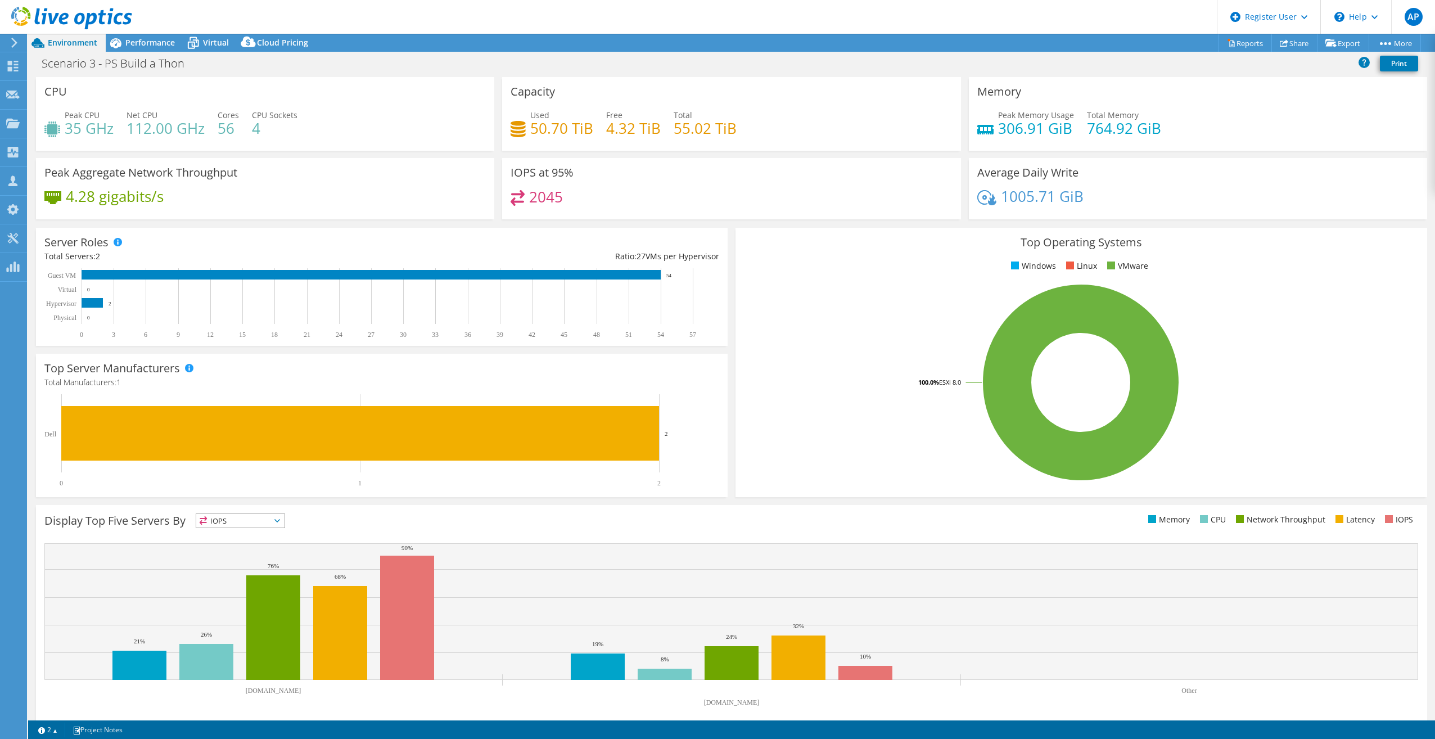
click at [524, 128] on div "Used 50.70 TiB" at bounding box center [552, 121] width 83 height 25
drag, startPoint x: 529, startPoint y: 129, endPoint x: 583, endPoint y: 127, distance: 54.0
click at [584, 125] on div "Used 50.70 TiB" at bounding box center [552, 121] width 83 height 25
drag, startPoint x: 583, startPoint y: 127, endPoint x: 560, endPoint y: 135, distance: 24.9
click at [571, 134] on h4 "50.70 TiB" at bounding box center [561, 128] width 63 height 12
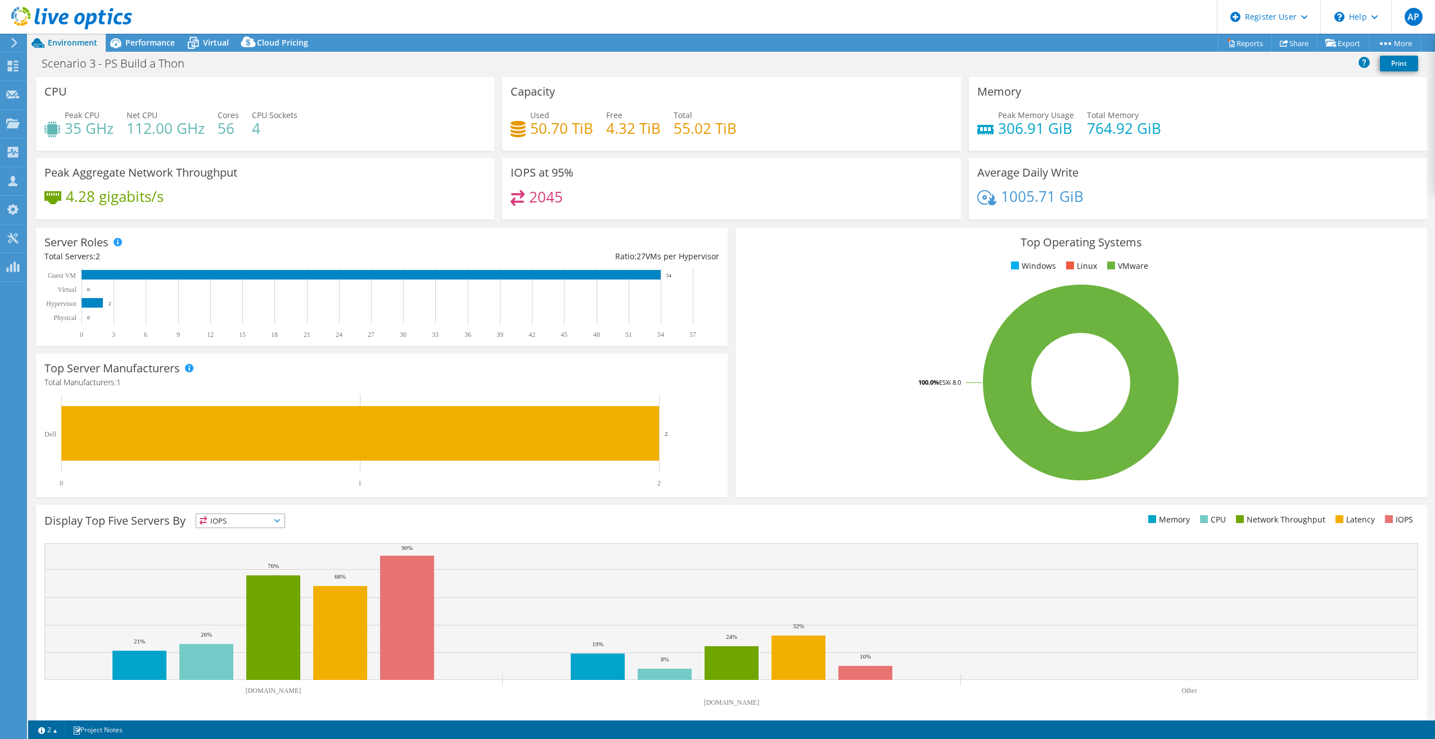
click at [603, 151] on div "Capacity Used 50.70 TiB Free 4.32 TiB Total 55.02 TiB" at bounding box center [731, 117] width 466 height 81
drag, startPoint x: 530, startPoint y: 130, endPoint x: 561, endPoint y: 134, distance: 31.1
click at [561, 134] on h4 "50.70 TiB" at bounding box center [561, 128] width 63 height 12
drag, startPoint x: 561, startPoint y: 134, endPoint x: 957, endPoint y: 110, distance: 396.6
click at [629, 160] on div "IOPS at 95% 2045" at bounding box center [731, 188] width 458 height 61
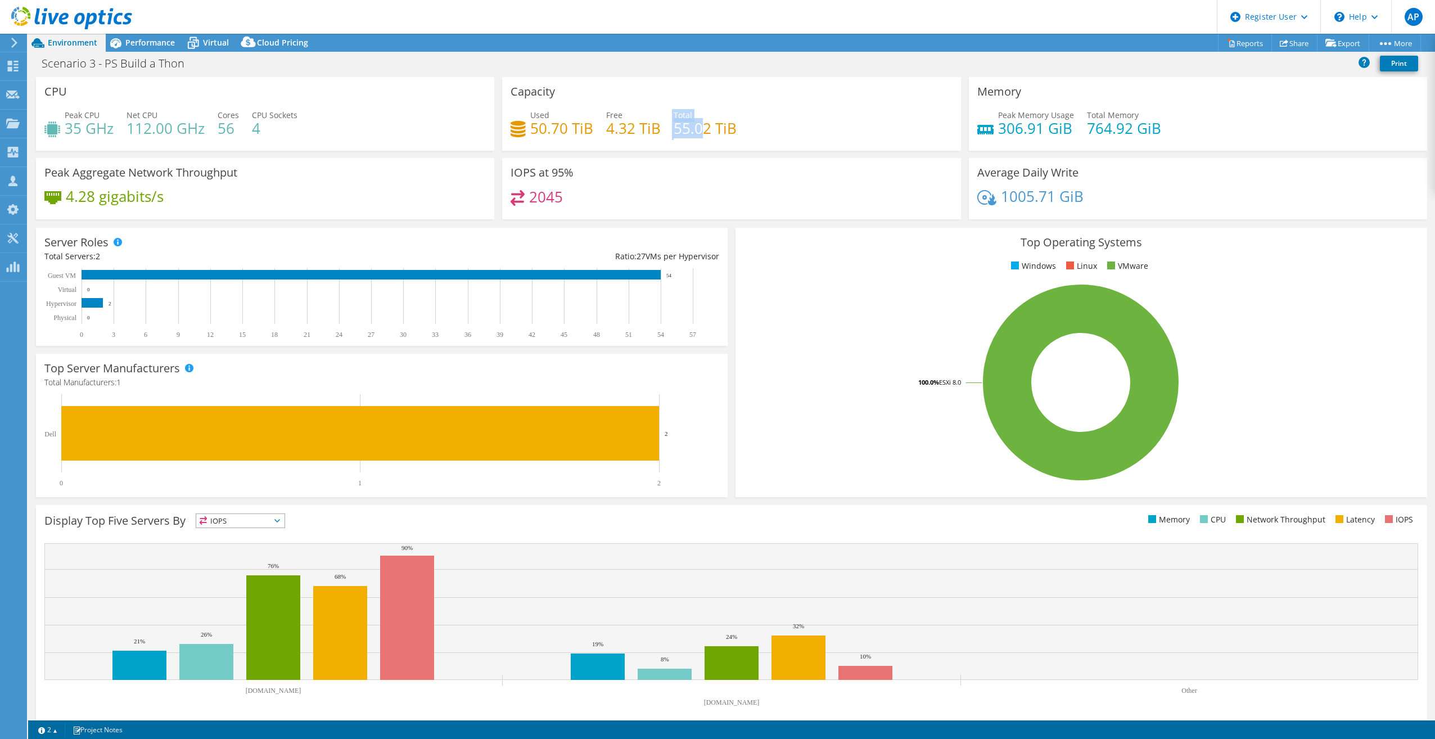
drag, startPoint x: 667, startPoint y: 128, endPoint x: 702, endPoint y: 123, distance: 35.2
click at [702, 123] on div "Used 50.70 TiB Free 4.32 TiB Total 55.02 TiB" at bounding box center [731, 127] width 441 height 37
drag, startPoint x: 532, startPoint y: 133, endPoint x: 554, endPoint y: 127, distance: 23.3
click at [554, 127] on h4 "50.70 TiB" at bounding box center [561, 128] width 63 height 12
drag, startPoint x: 554, startPoint y: 127, endPoint x: 534, endPoint y: 124, distance: 20.4
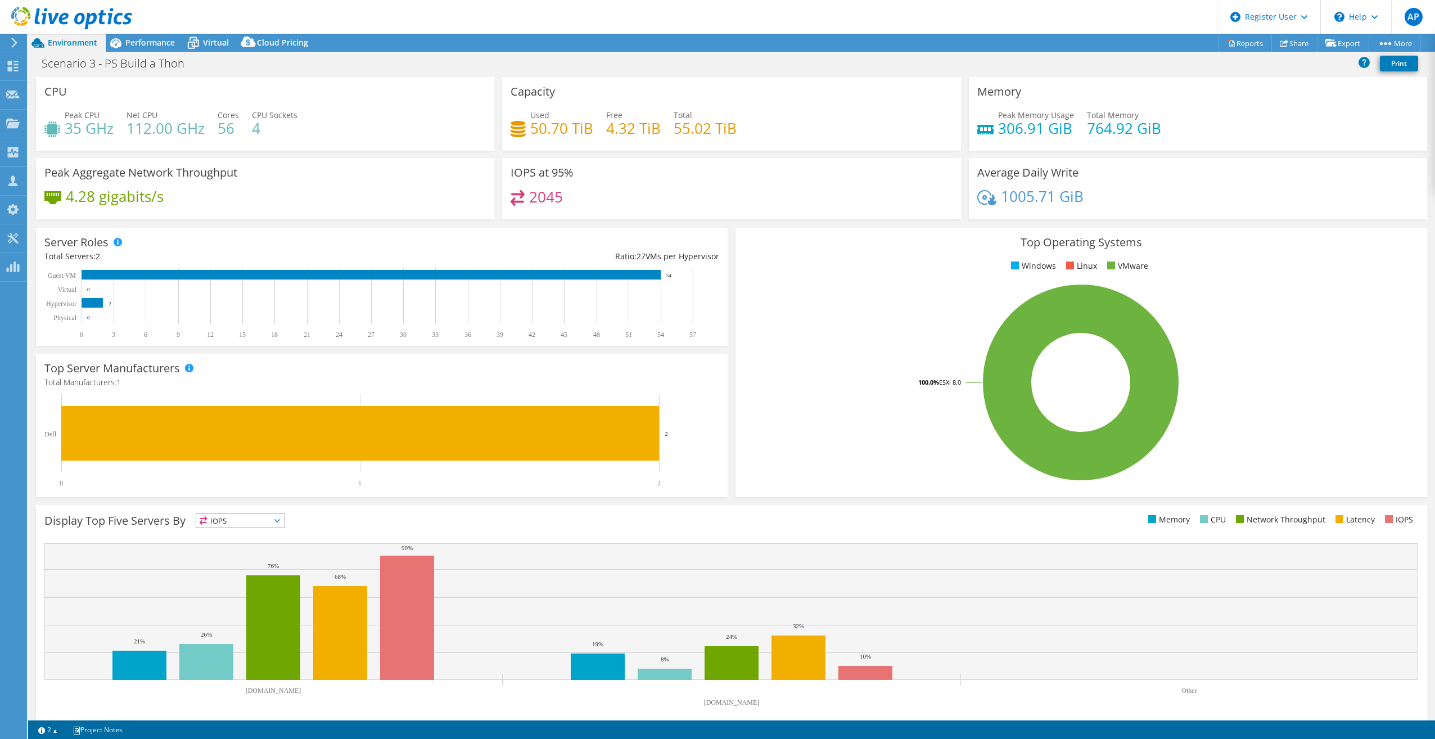
click at [531, 122] on h4 "50.70 TiB" at bounding box center [561, 128] width 63 height 12
click at [142, 42] on span "Performance" at bounding box center [149, 42] width 49 height 11
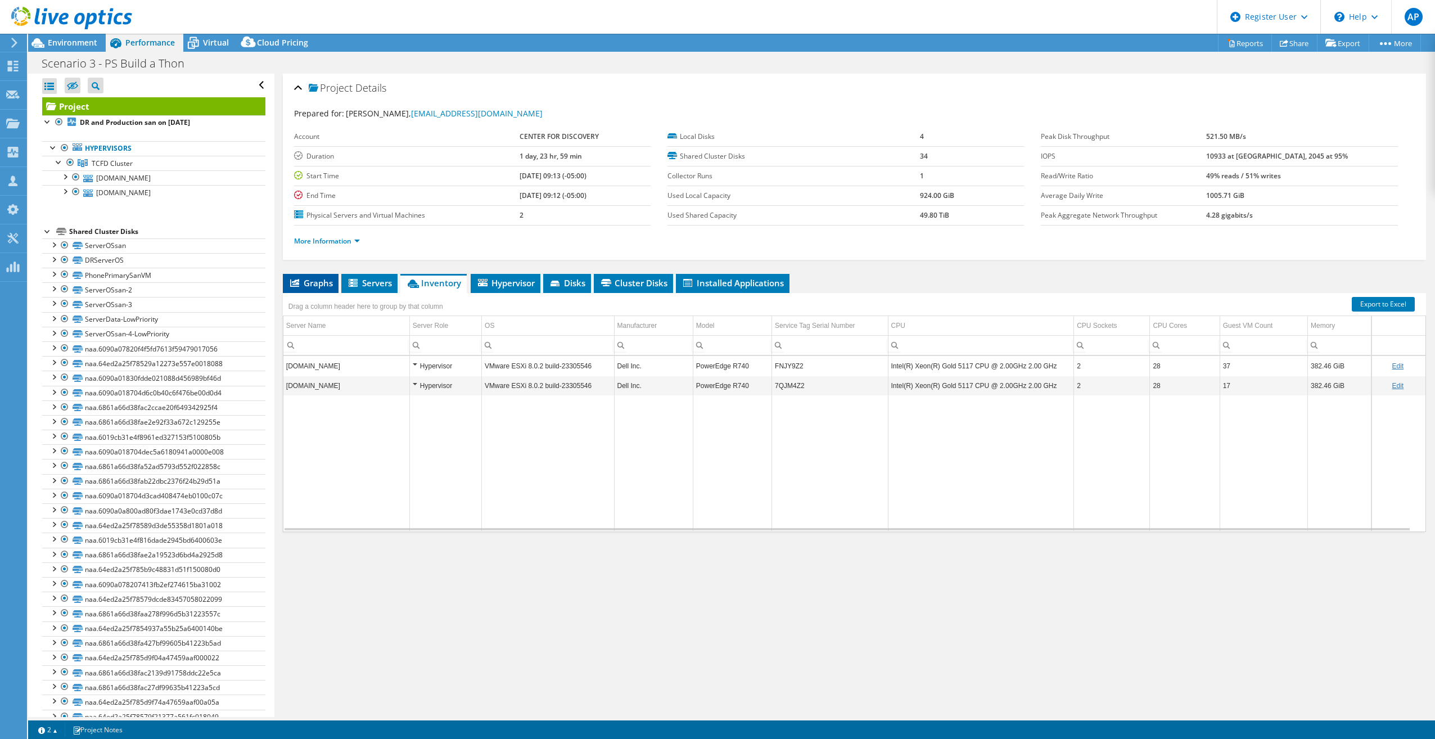
click at [330, 284] on span "Graphs" at bounding box center [310, 282] width 44 height 11
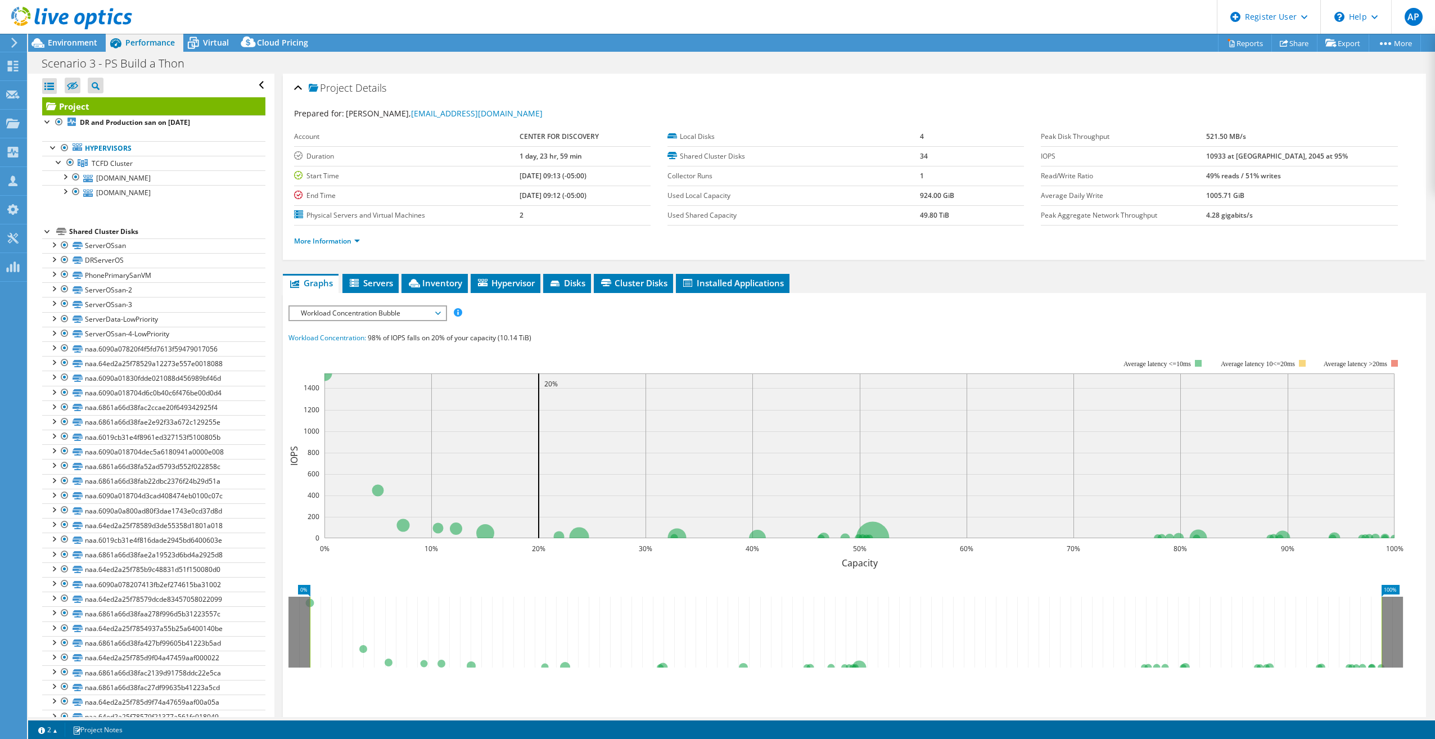
click at [369, 312] on span "Workload Concentration Bubble" at bounding box center [367, 312] width 145 height 13
click at [301, 328] on li "IOPS" at bounding box center [368, 326] width 156 height 13
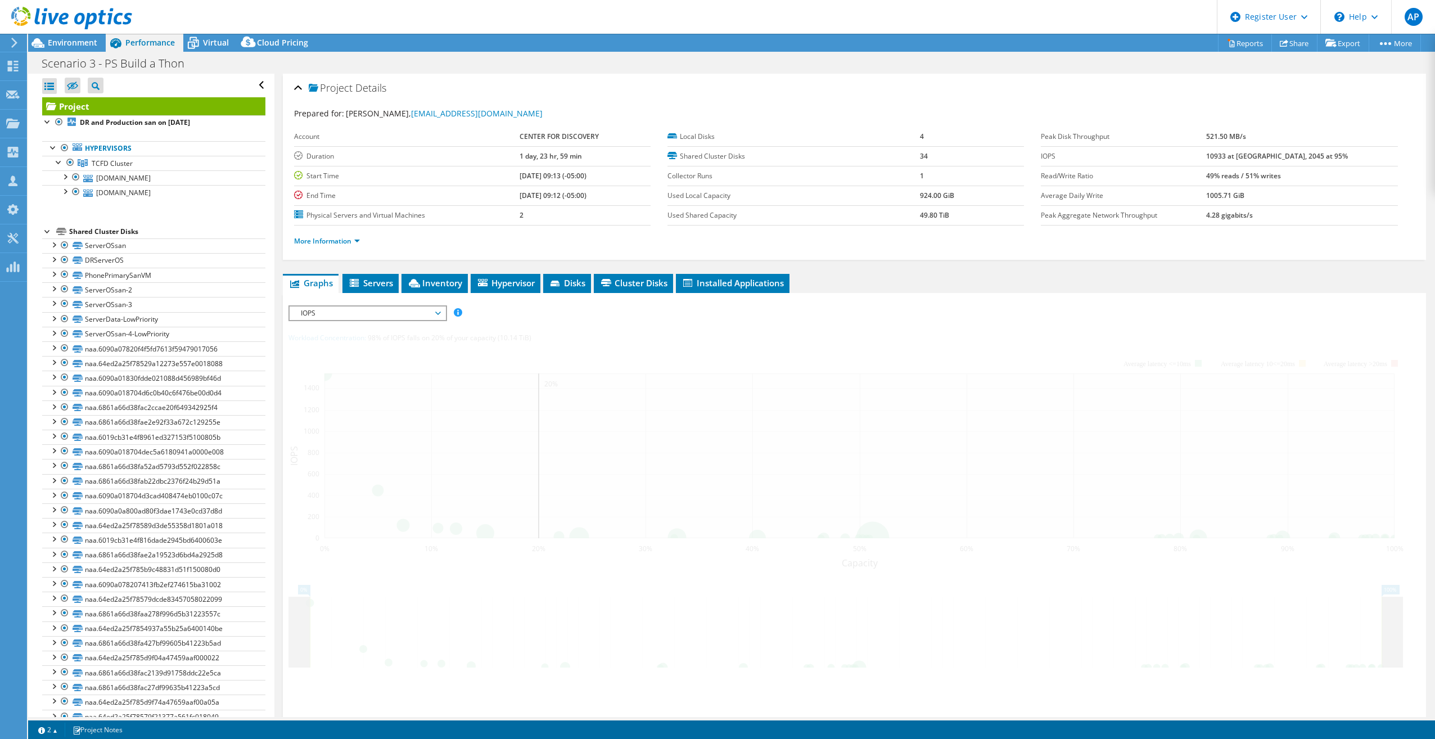
click at [393, 306] on span "IOPS" at bounding box center [367, 312] width 145 height 13
click at [311, 325] on li "IOPS" at bounding box center [368, 326] width 156 height 13
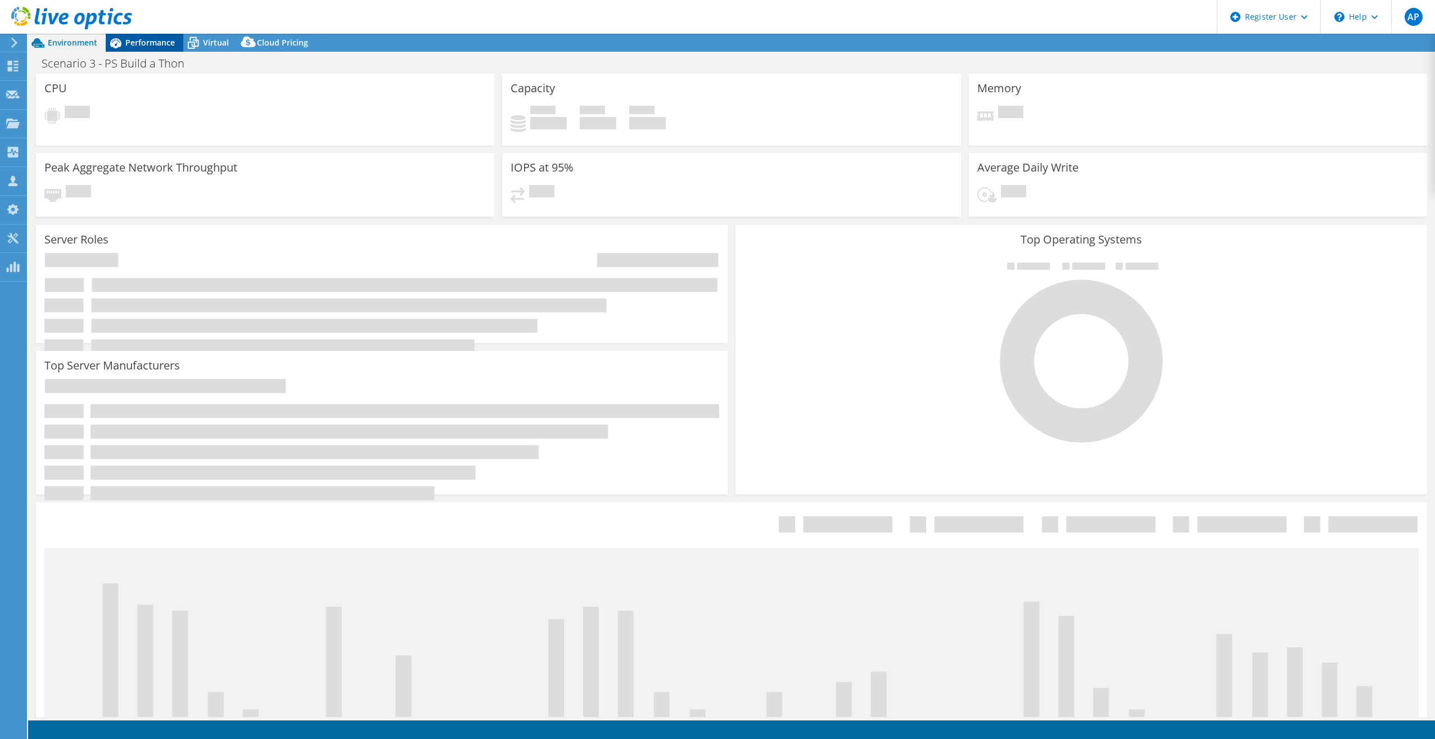
click at [137, 39] on span "Performance" at bounding box center [149, 42] width 49 height 11
click at [157, 45] on span "Performance" at bounding box center [149, 42] width 49 height 11
click at [164, 48] on div "Performance" at bounding box center [145, 43] width 78 height 18
click at [150, 40] on span "Performance" at bounding box center [149, 42] width 49 height 11
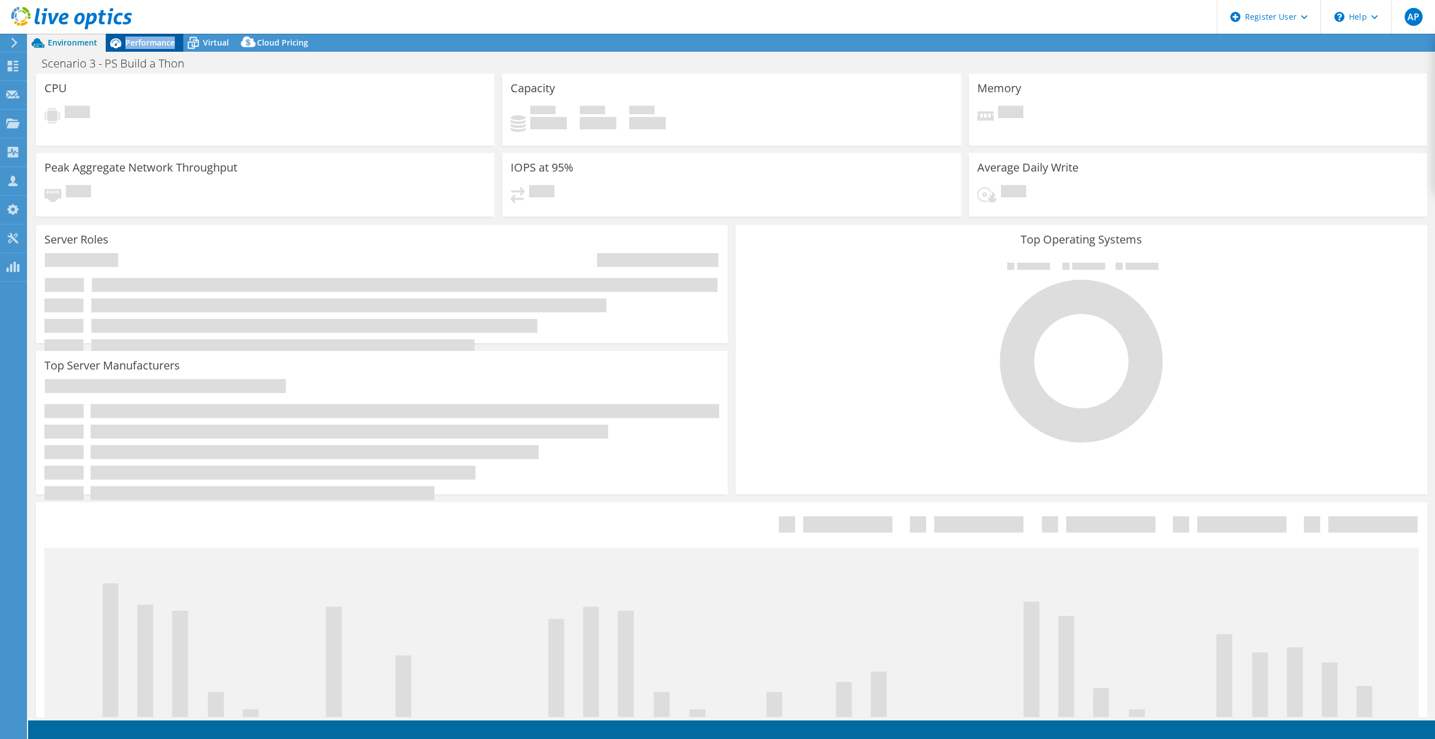
click at [150, 40] on span "Performance" at bounding box center [149, 42] width 49 height 11
drag, startPoint x: 150, startPoint y: 40, endPoint x: 142, endPoint y: 43, distance: 7.6
click at [143, 42] on span "Performance" at bounding box center [149, 42] width 49 height 11
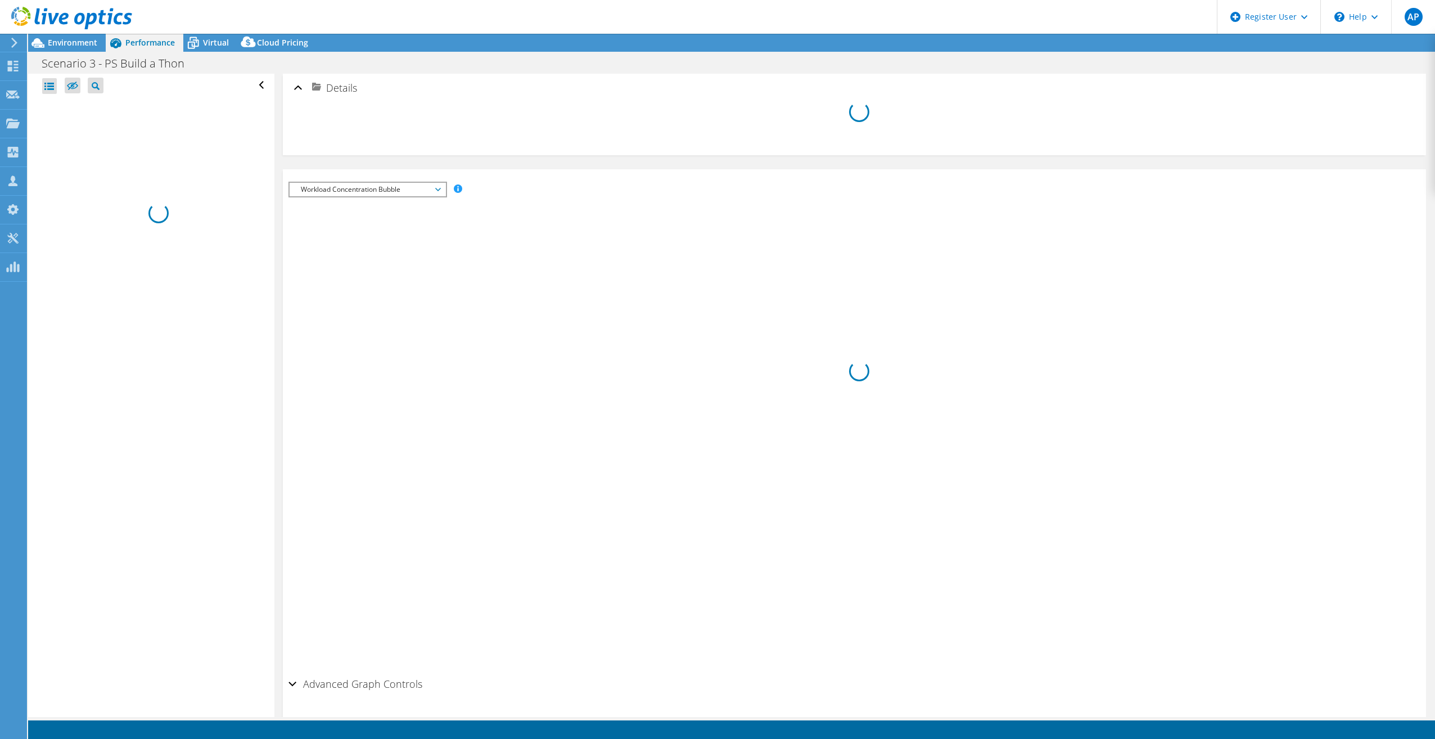
select select "USD"
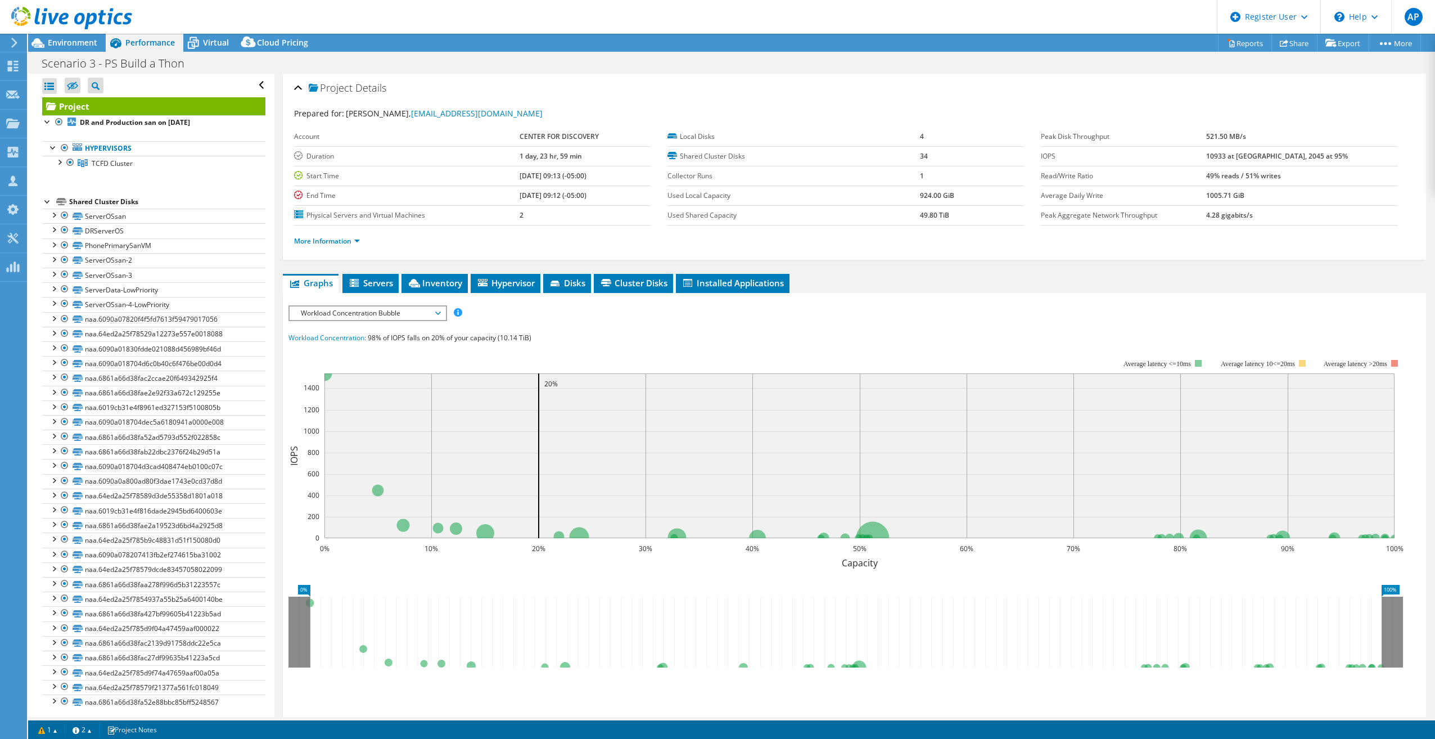
click at [399, 309] on span "Workload Concentration Bubble" at bounding box center [367, 312] width 145 height 13
click at [430, 302] on div "IOPS Disk Throughput IO Size Latency Queue Depth CPU Percentage Memory Page Fau…" at bounding box center [854, 511] width 1132 height 422
click at [423, 306] on span "Workload Concentration Bubble" at bounding box center [367, 312] width 145 height 13
click at [332, 330] on li "IOPS" at bounding box center [368, 326] width 156 height 13
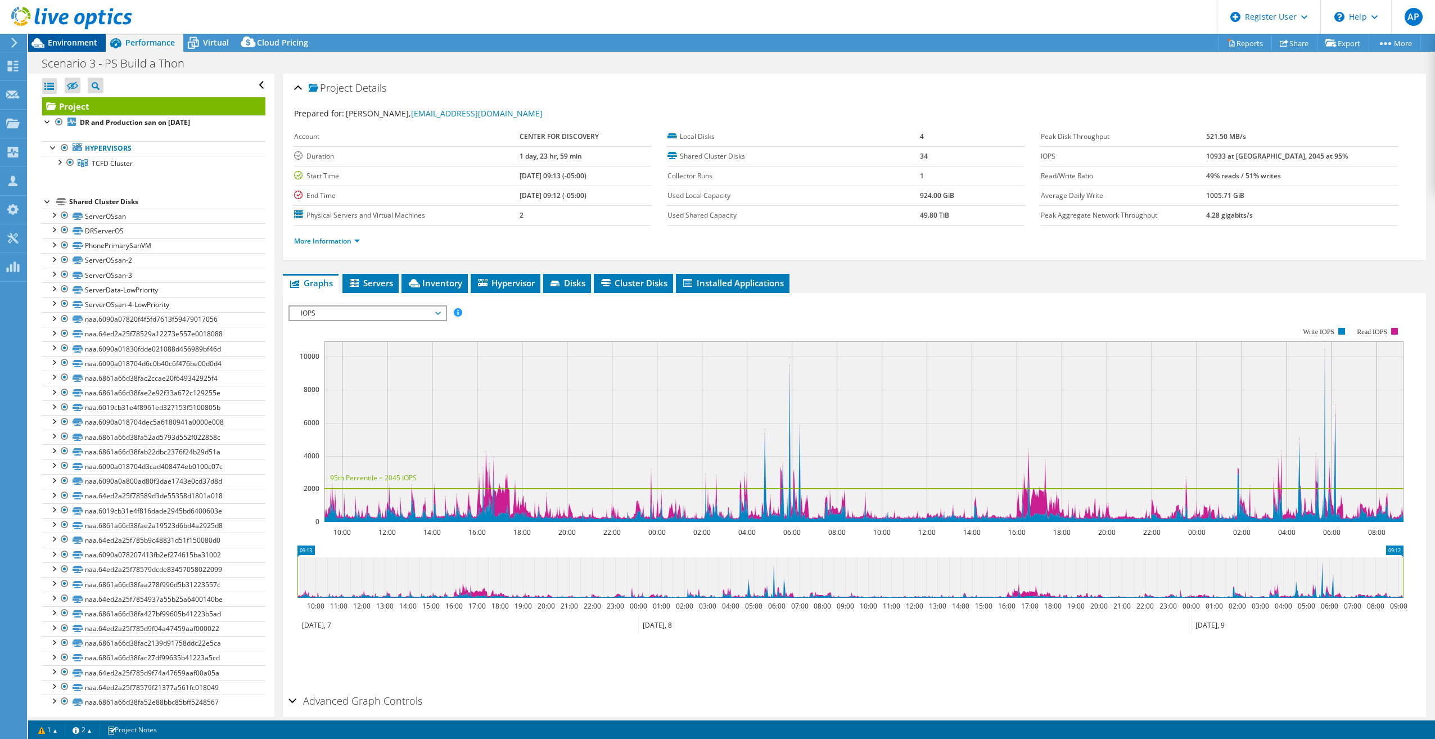
click at [65, 42] on span "Environment" at bounding box center [72, 42] width 49 height 11
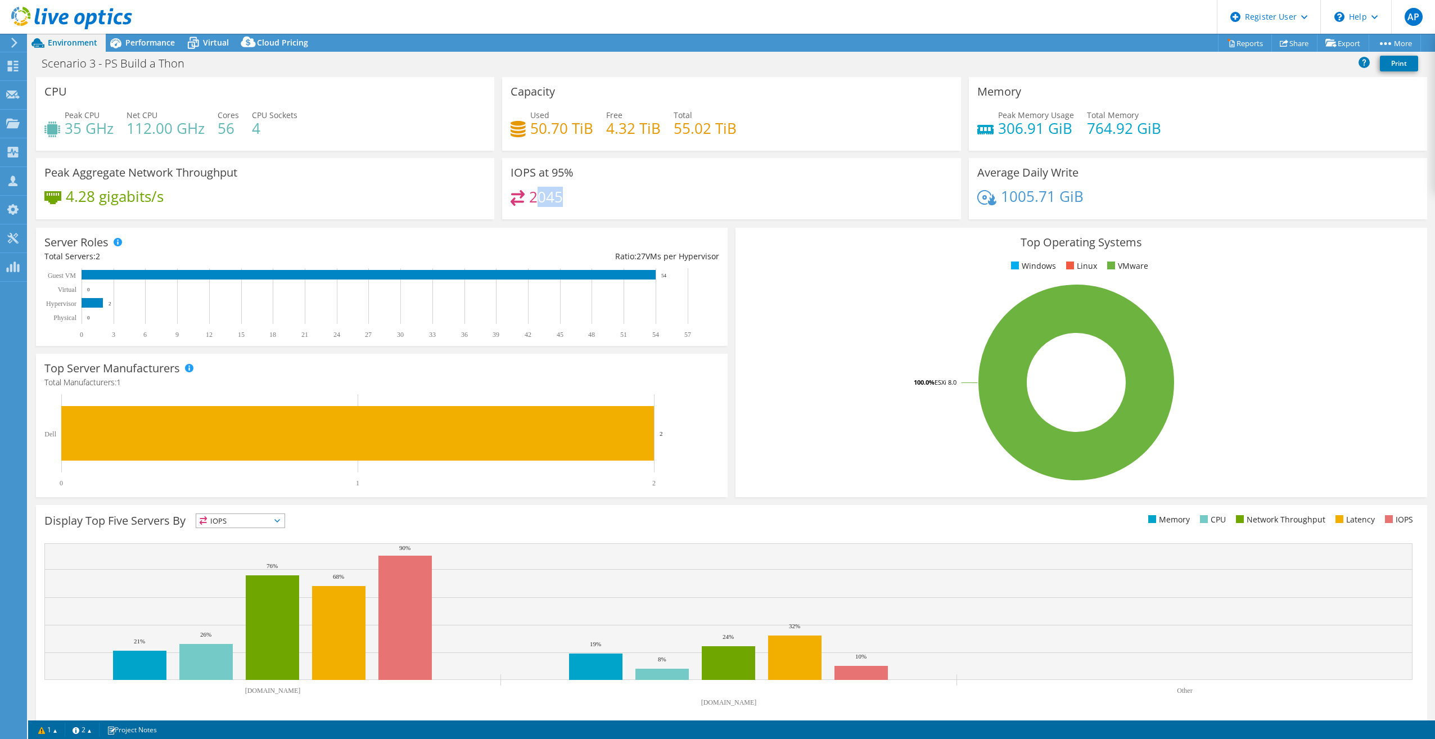
drag, startPoint x: 531, startPoint y: 198, endPoint x: 585, endPoint y: 193, distance: 54.7
click at [585, 193] on div "2045" at bounding box center [731, 202] width 441 height 24
click at [145, 37] on div "Performance" at bounding box center [145, 43] width 78 height 18
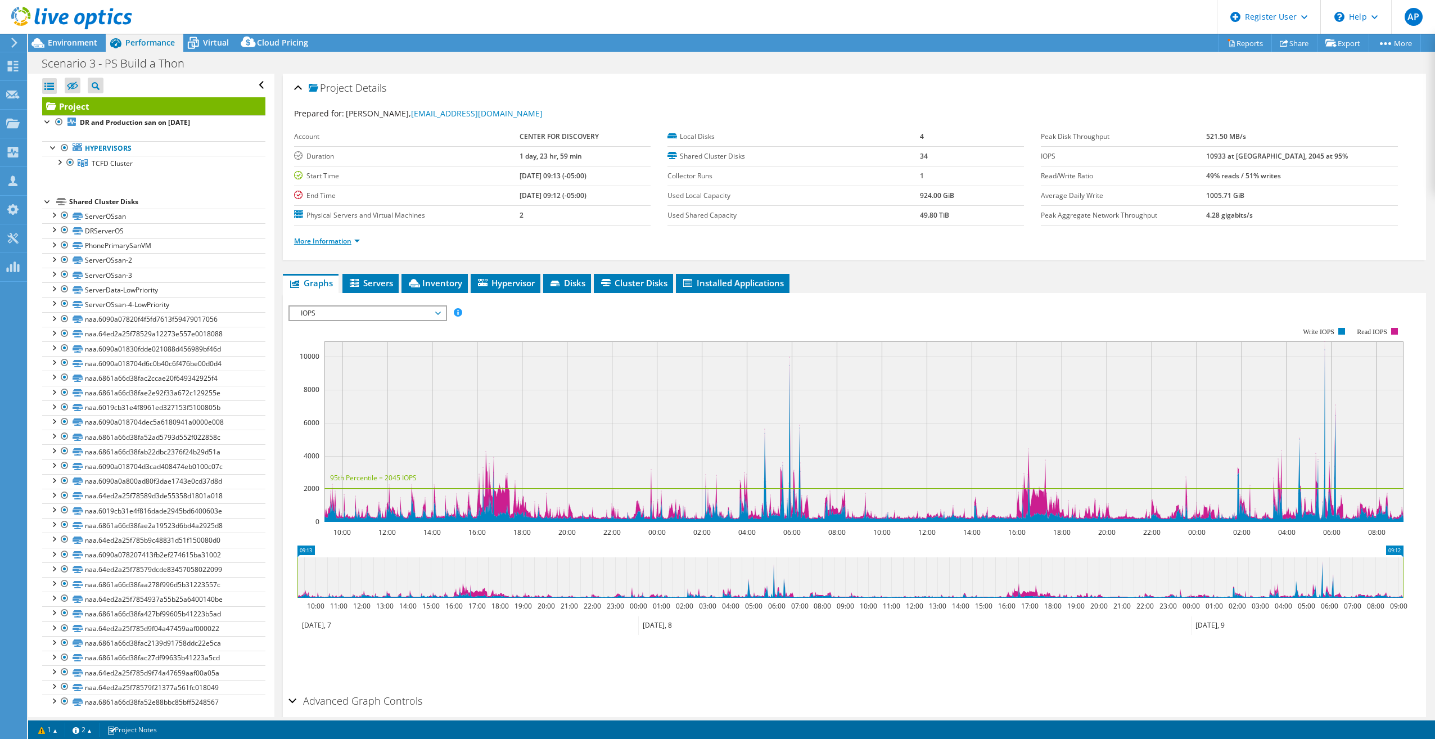
click at [344, 241] on link "More Information" at bounding box center [327, 241] width 66 height 10
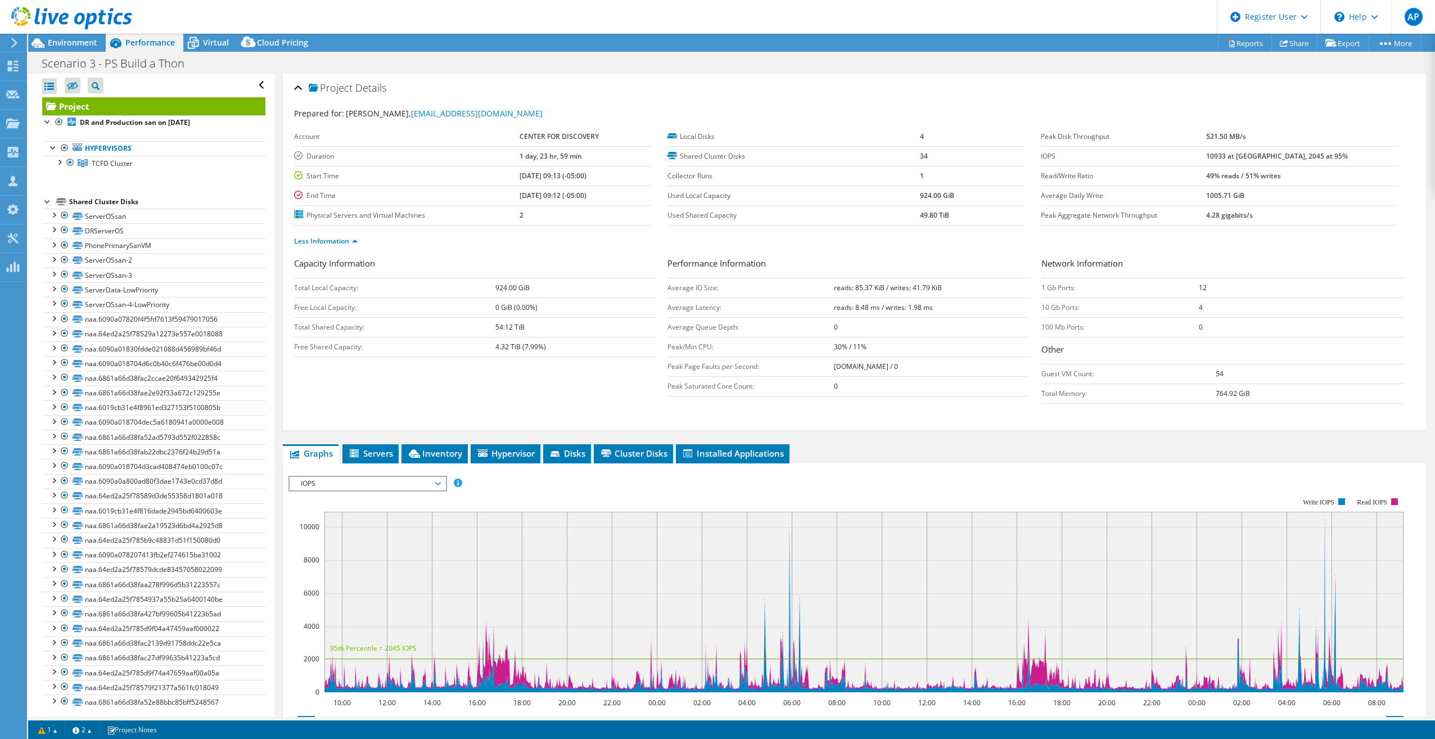
drag, startPoint x: 1240, startPoint y: 174, endPoint x: 1339, endPoint y: 171, distance: 99.0
click at [1339, 171] on tr "Read/Write Ratio 49% reads / 51% writes" at bounding box center [1219, 176] width 357 height 20
click at [1326, 197] on td "1005.71 GiB" at bounding box center [1302, 196] width 192 height 20
click at [367, 452] on span "Servers" at bounding box center [370, 453] width 45 height 11
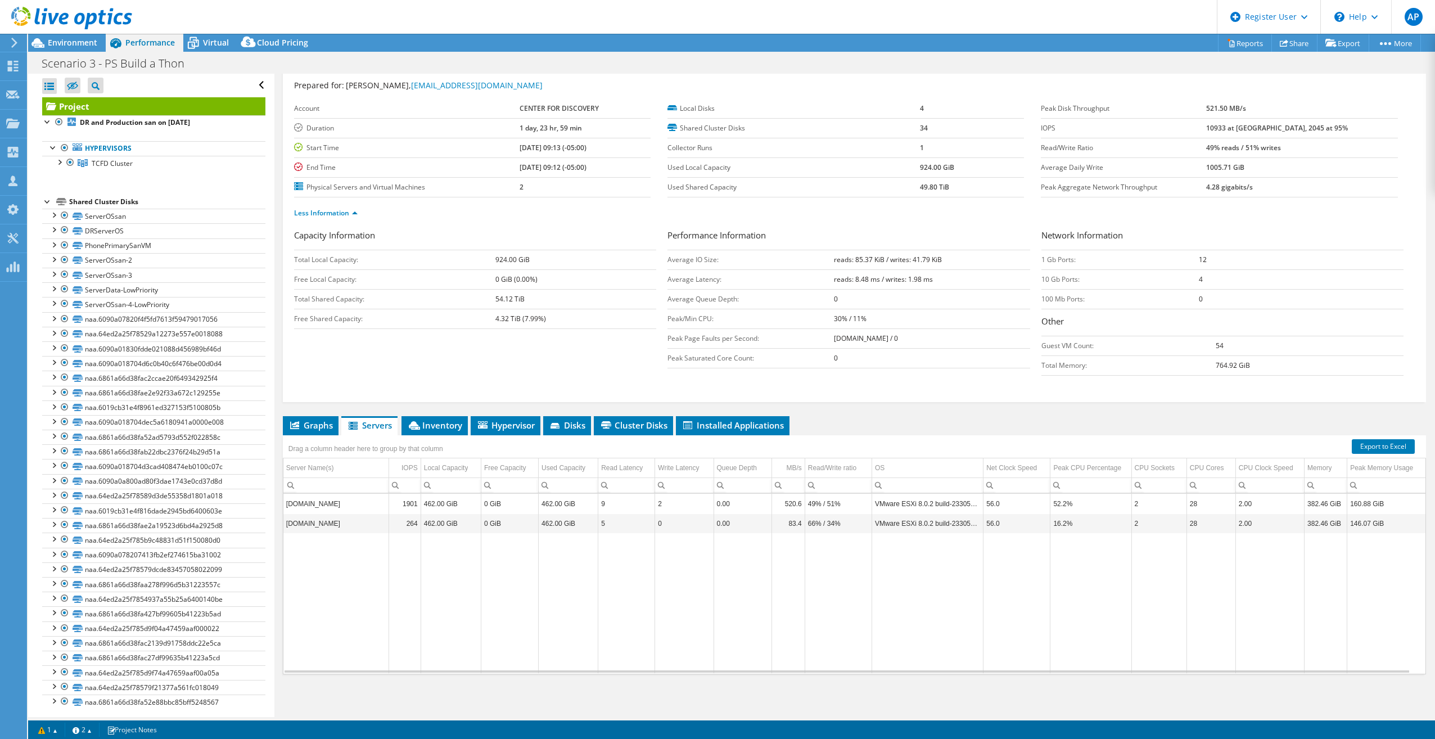
scroll to position [4, 0]
click at [443, 425] on span "Inventory" at bounding box center [434, 424] width 55 height 11
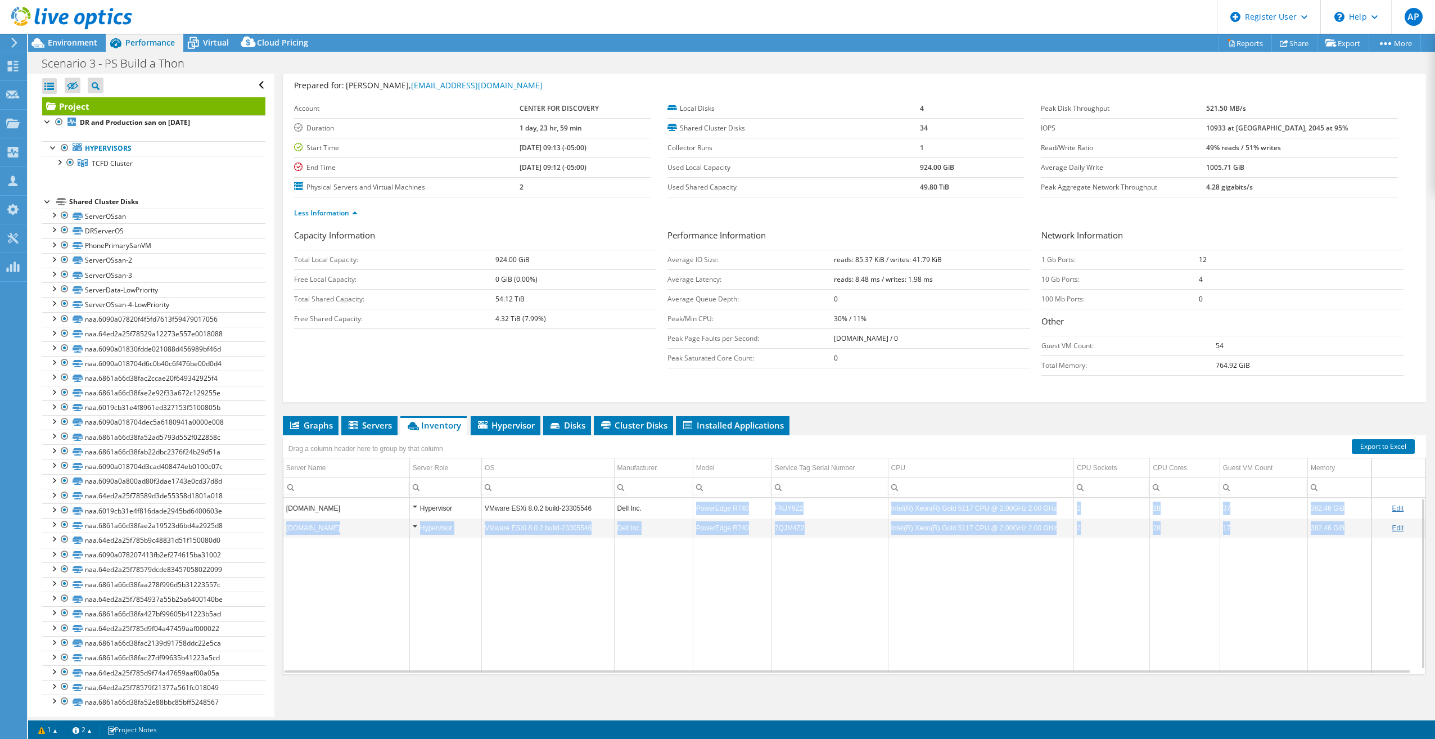
drag, startPoint x: 705, startPoint y: 509, endPoint x: 763, endPoint y: 544, distance: 67.3
click at [756, 541] on tbody "[DOMAIN_NAME] Hypervisor VMware ESXi 8.0.2 build-23305546 Dell Inc. PowerEdge R…" at bounding box center [854, 585] width 1142 height 175
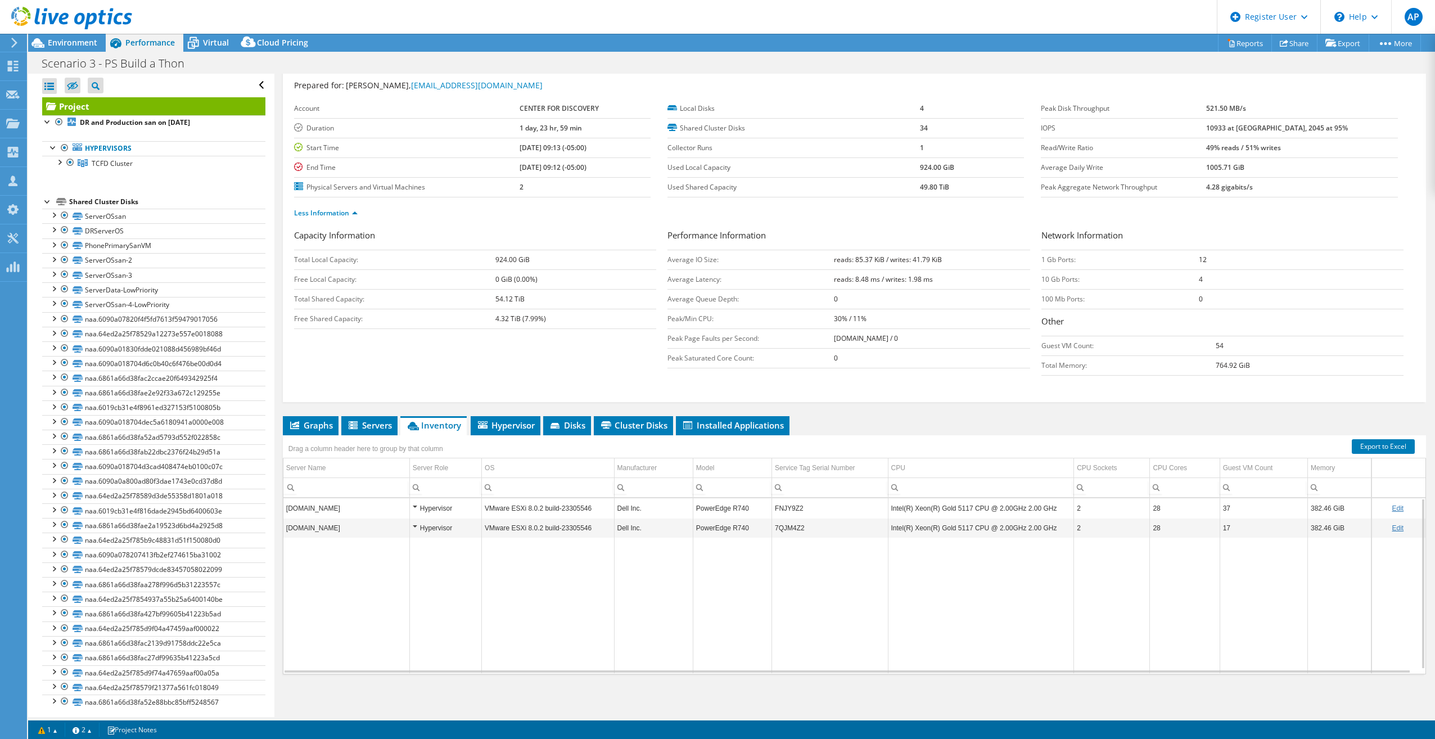
drag, startPoint x: 763, startPoint y: 544, endPoint x: 778, endPoint y: 557, distance: 19.9
click at [778, 557] on td "Data grid" at bounding box center [830, 606] width 116 height 136
click at [785, 506] on td "FNJY9Z2" at bounding box center [830, 508] width 116 height 20
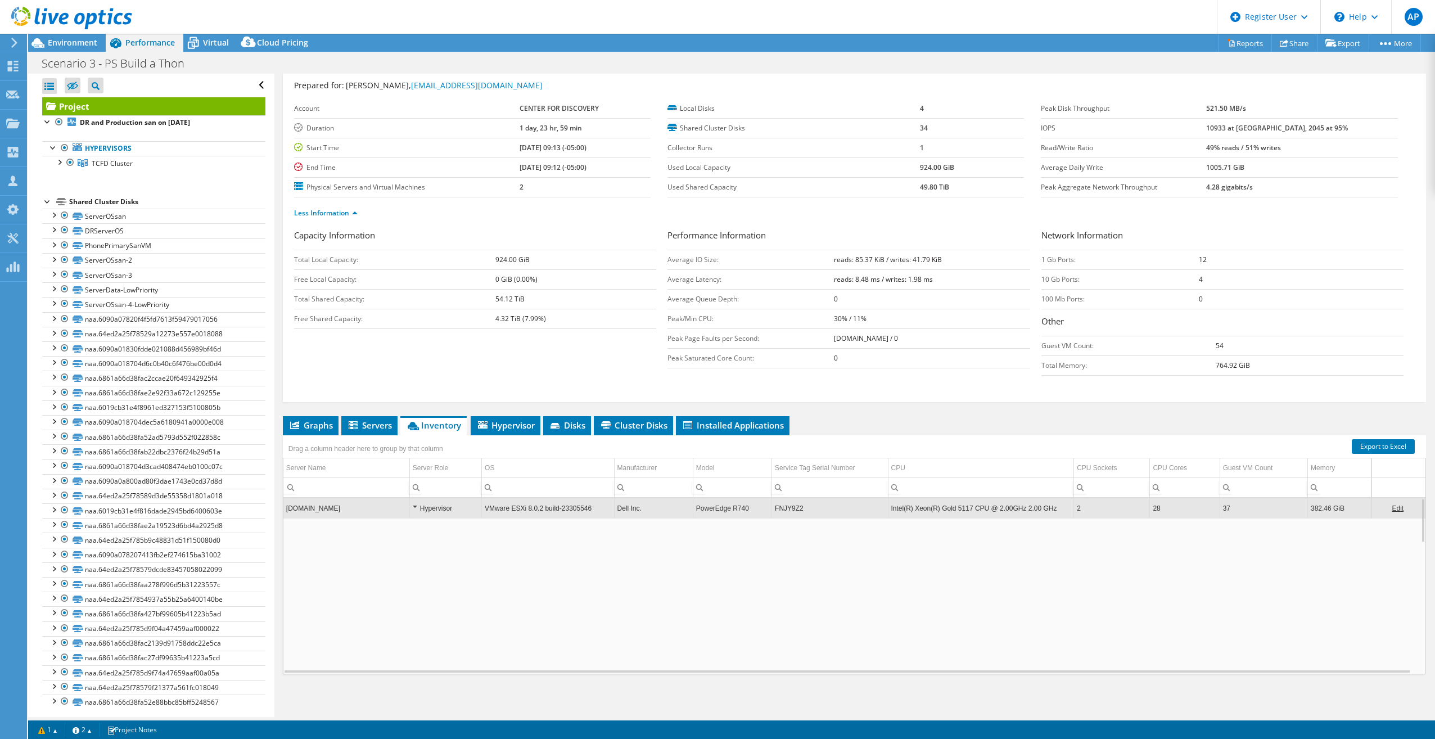
click at [785, 506] on td "FNJY9Z2" at bounding box center [830, 508] width 116 height 20
click at [787, 506] on td "FNJY9Z2" at bounding box center [830, 508] width 116 height 20
click at [788, 511] on td "FNJY9Z2" at bounding box center [830, 508] width 116 height 20
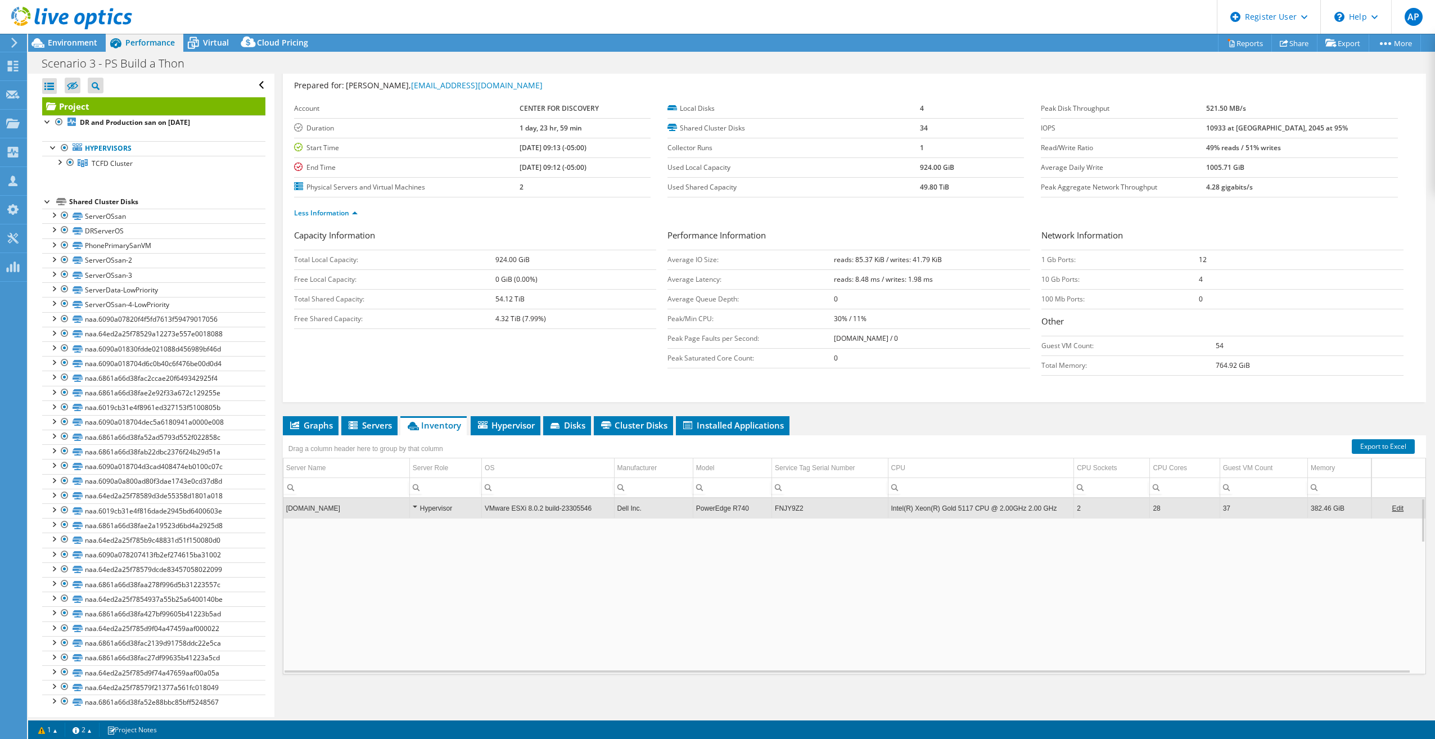
click at [788, 511] on td "FNJY9Z2" at bounding box center [830, 508] width 116 height 20
click at [791, 509] on td "FNJY9Z2" at bounding box center [830, 508] width 116 height 20
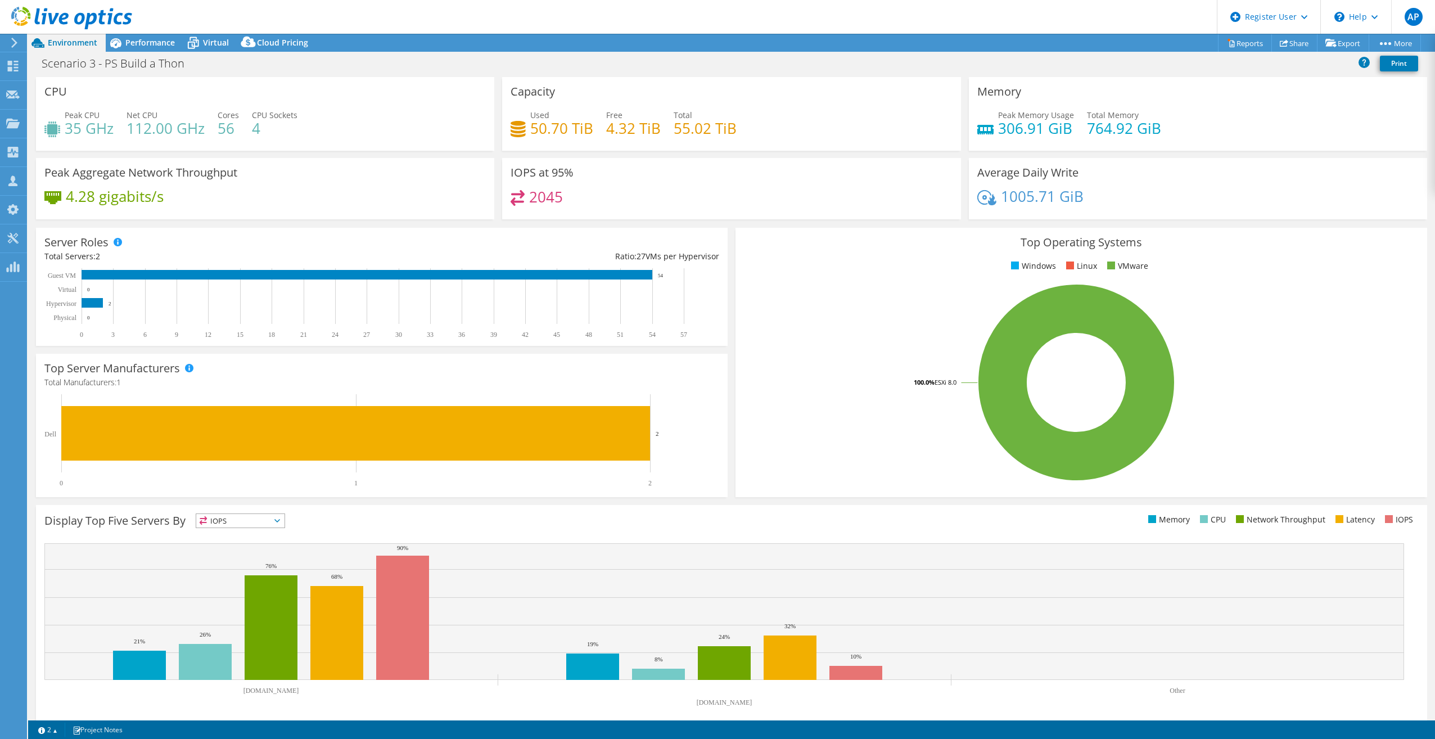
select select "USD"
click at [161, 44] on span "Performance" at bounding box center [149, 42] width 49 height 11
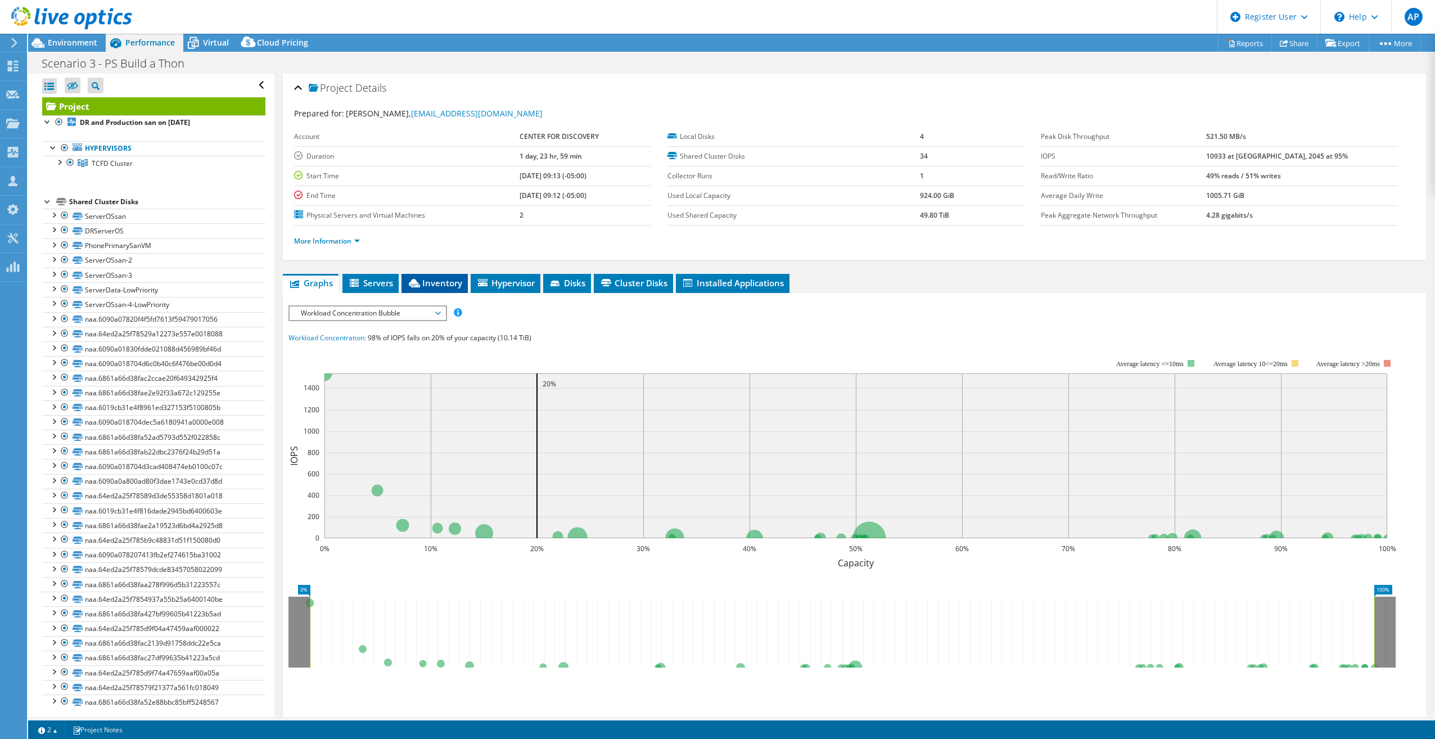
click at [417, 280] on icon at bounding box center [414, 283] width 11 height 8
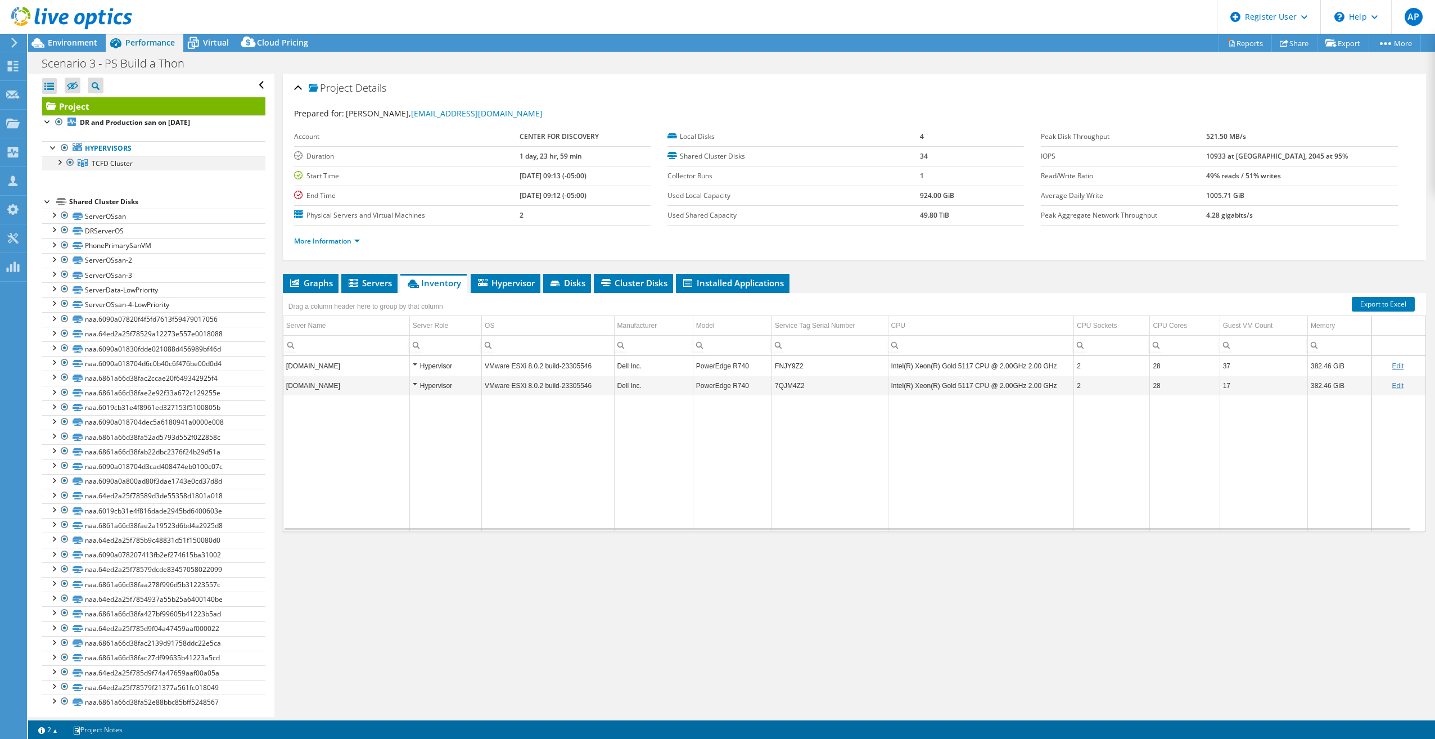
click at [57, 162] on div at bounding box center [58, 161] width 11 height 11
click at [51, 149] on div at bounding box center [53, 146] width 11 height 11
click at [47, 202] on div at bounding box center [47, 200] width 11 height 11
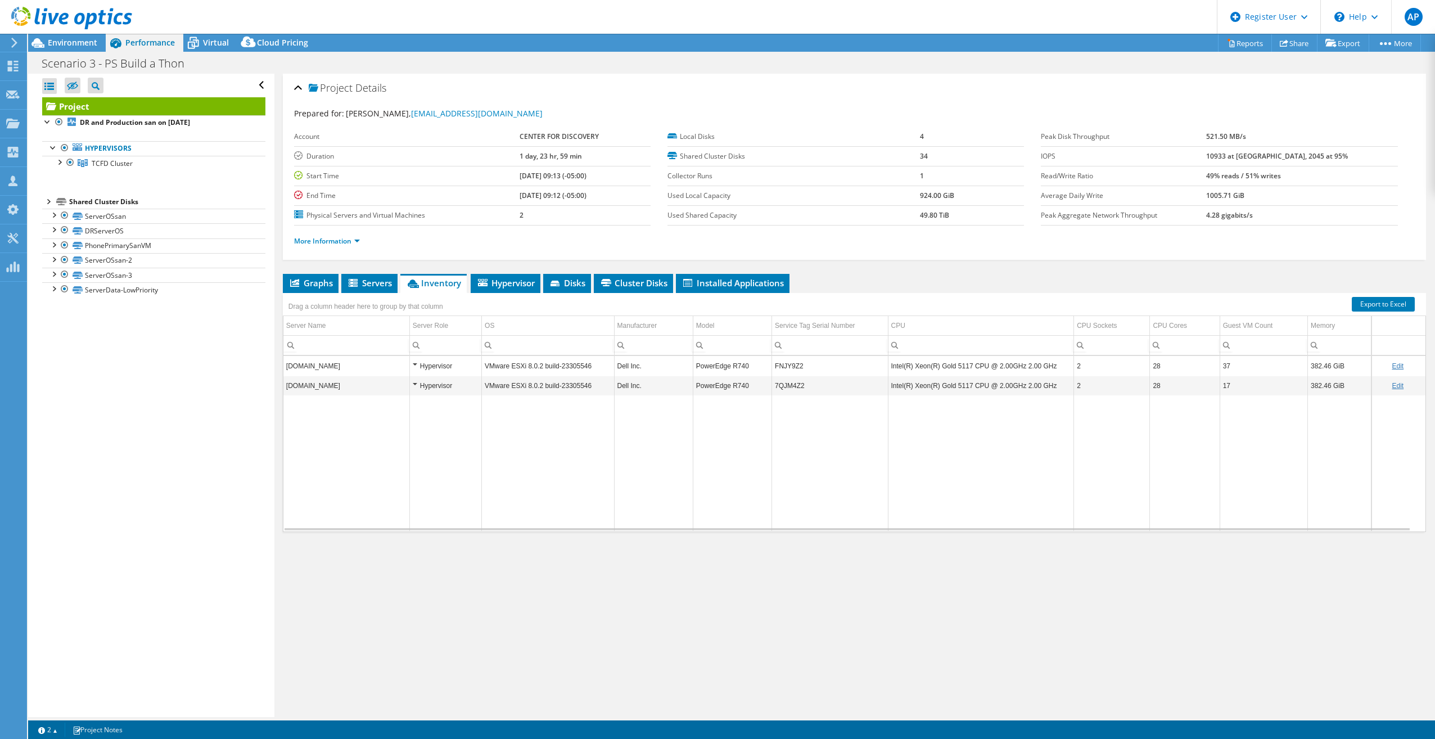
click at [47, 202] on div at bounding box center [47, 200] width 11 height 11
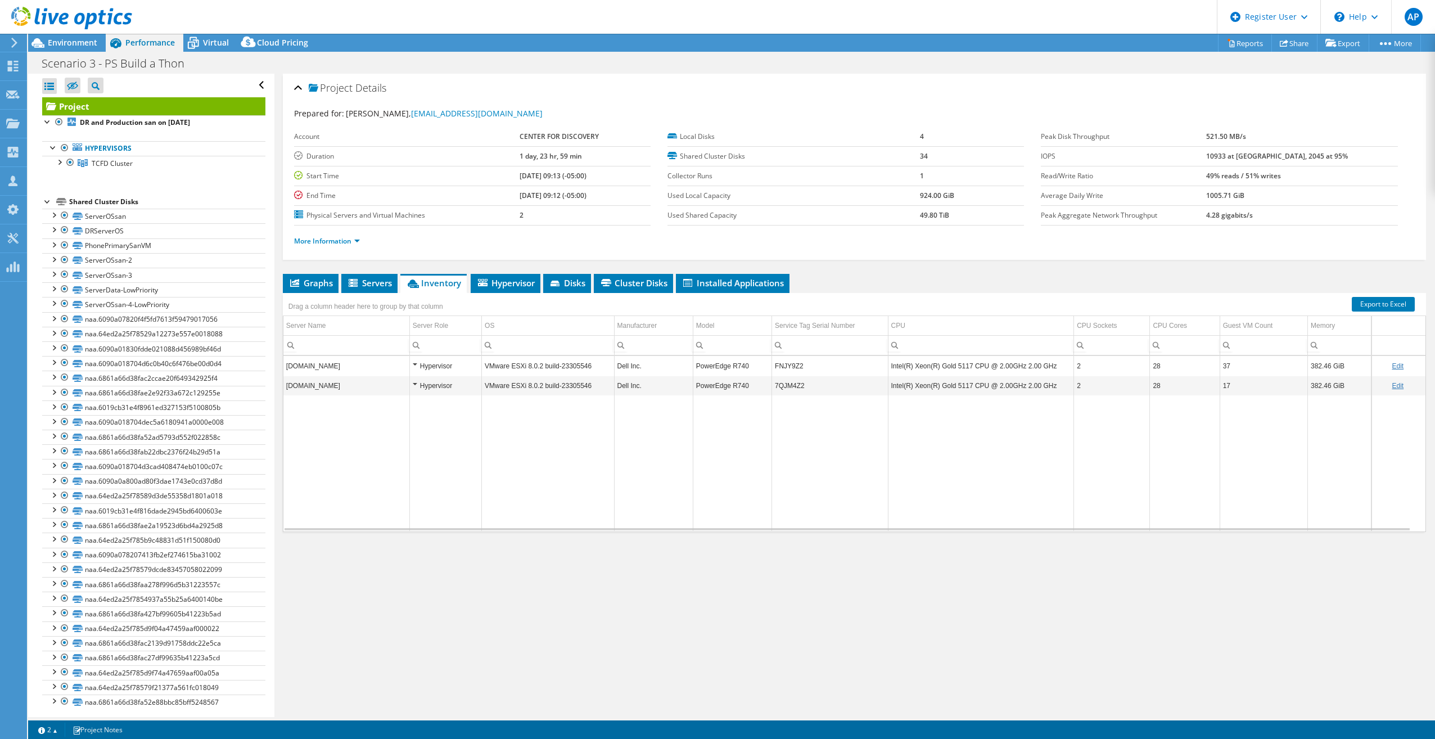
scroll to position [4, 0]
click at [521, 288] on span "Hypervisor" at bounding box center [505, 282] width 58 height 11
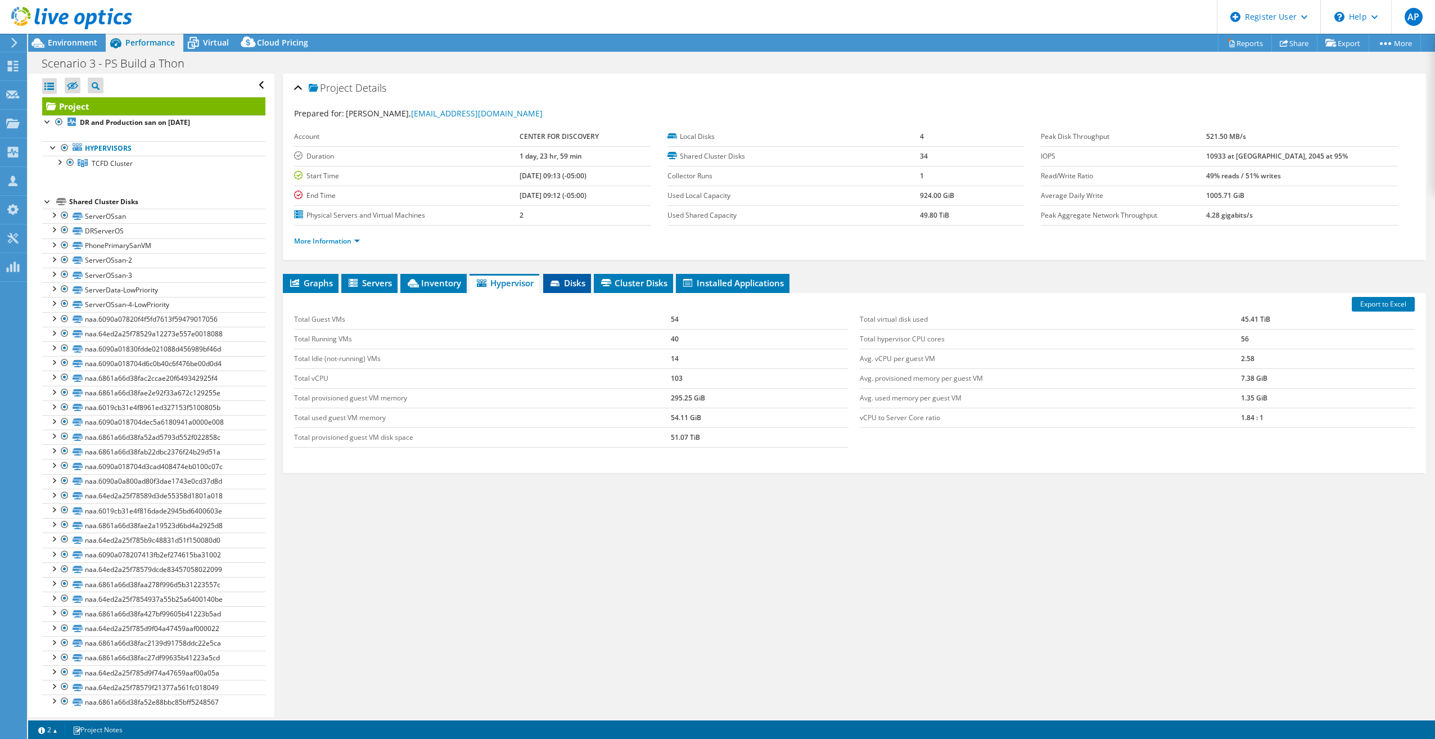
click at [569, 281] on span "Disks" at bounding box center [567, 282] width 37 height 11
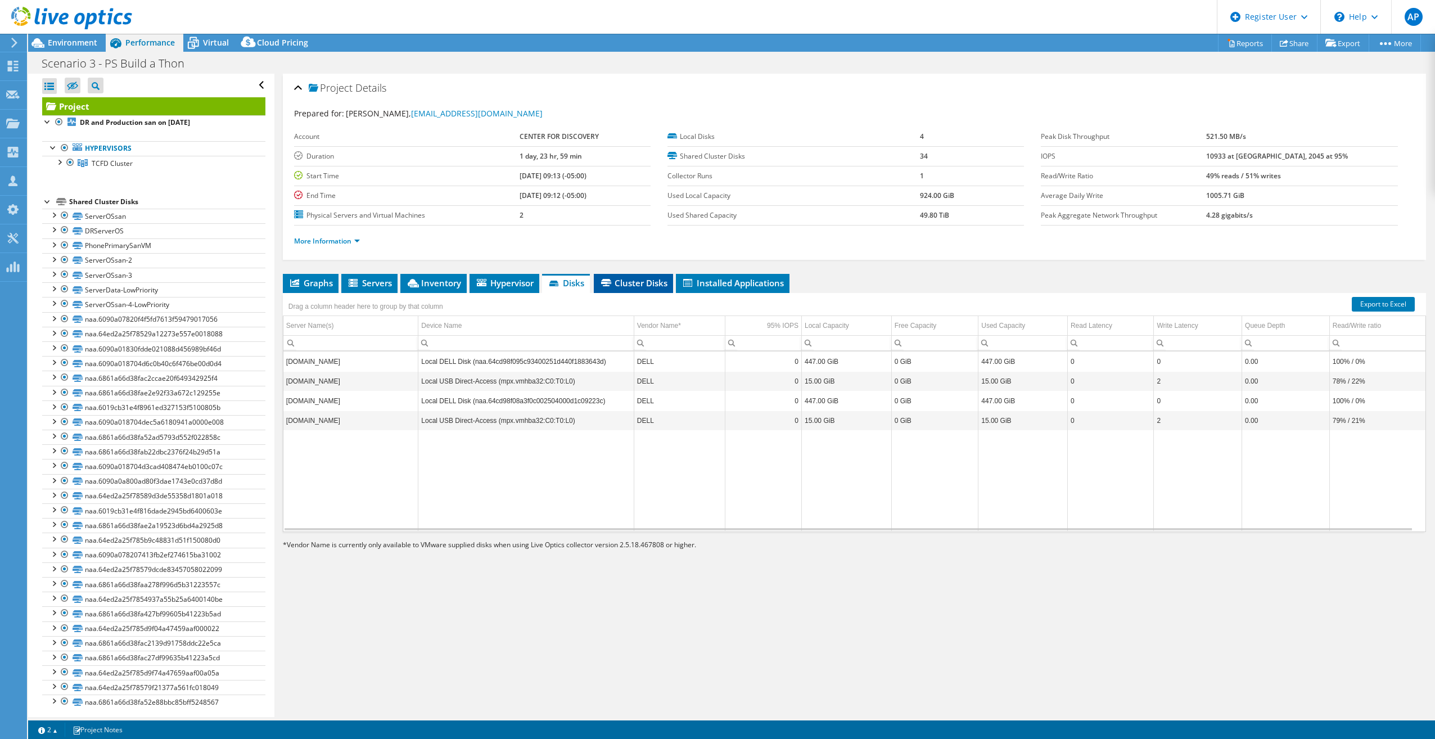
click at [635, 279] on span "Cluster Disks" at bounding box center [633, 282] width 68 height 11
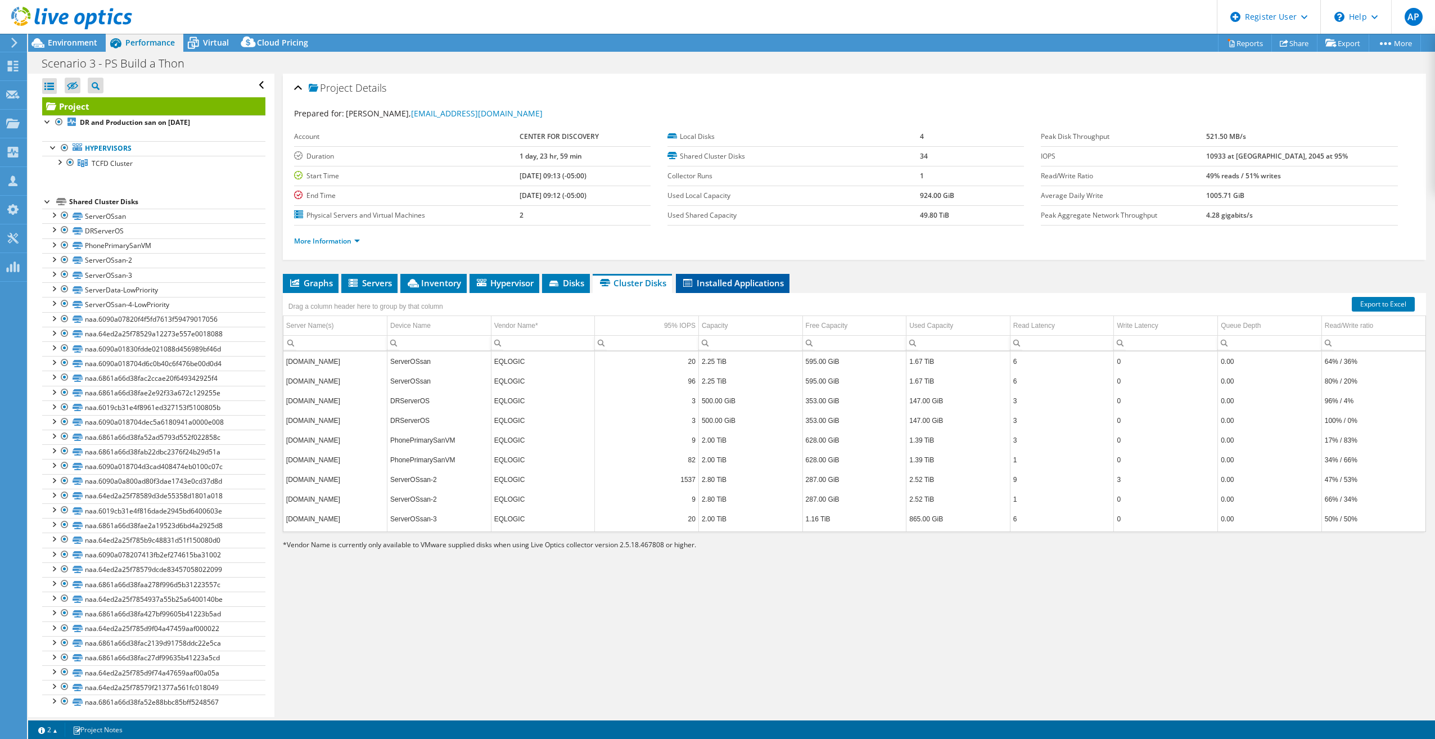
click at [700, 282] on span "Installed Applications" at bounding box center [733, 282] width 102 height 11
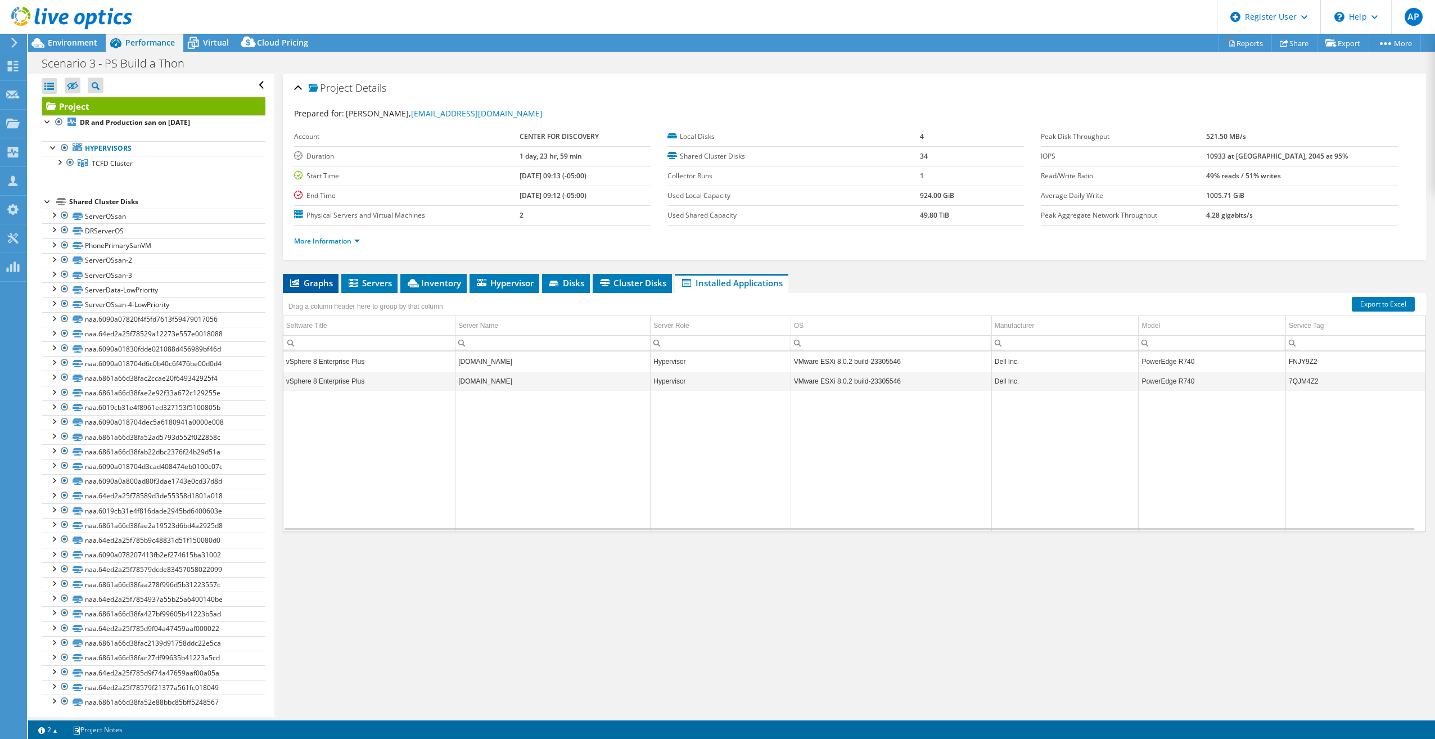
click at [313, 281] on span "Graphs" at bounding box center [310, 282] width 44 height 11
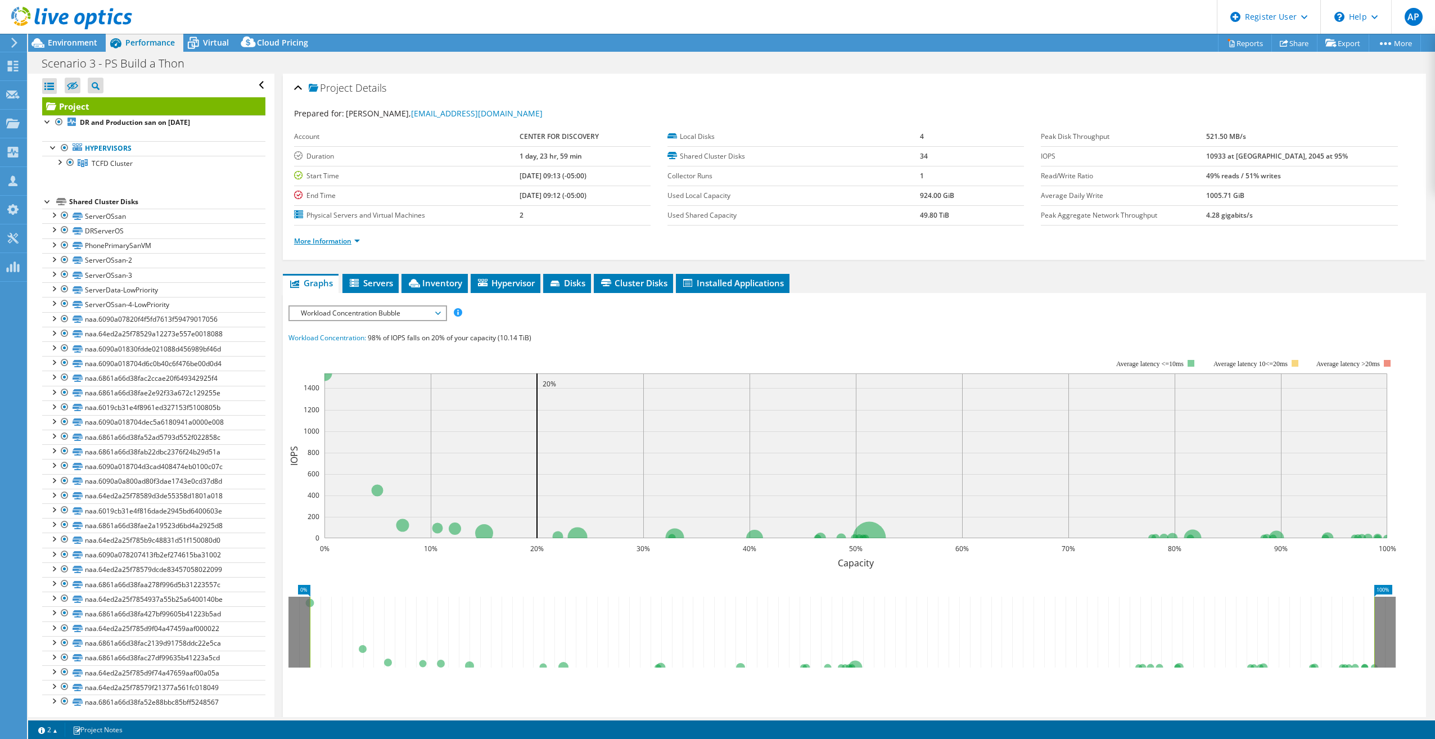
click at [346, 242] on link "More Information" at bounding box center [327, 241] width 66 height 10
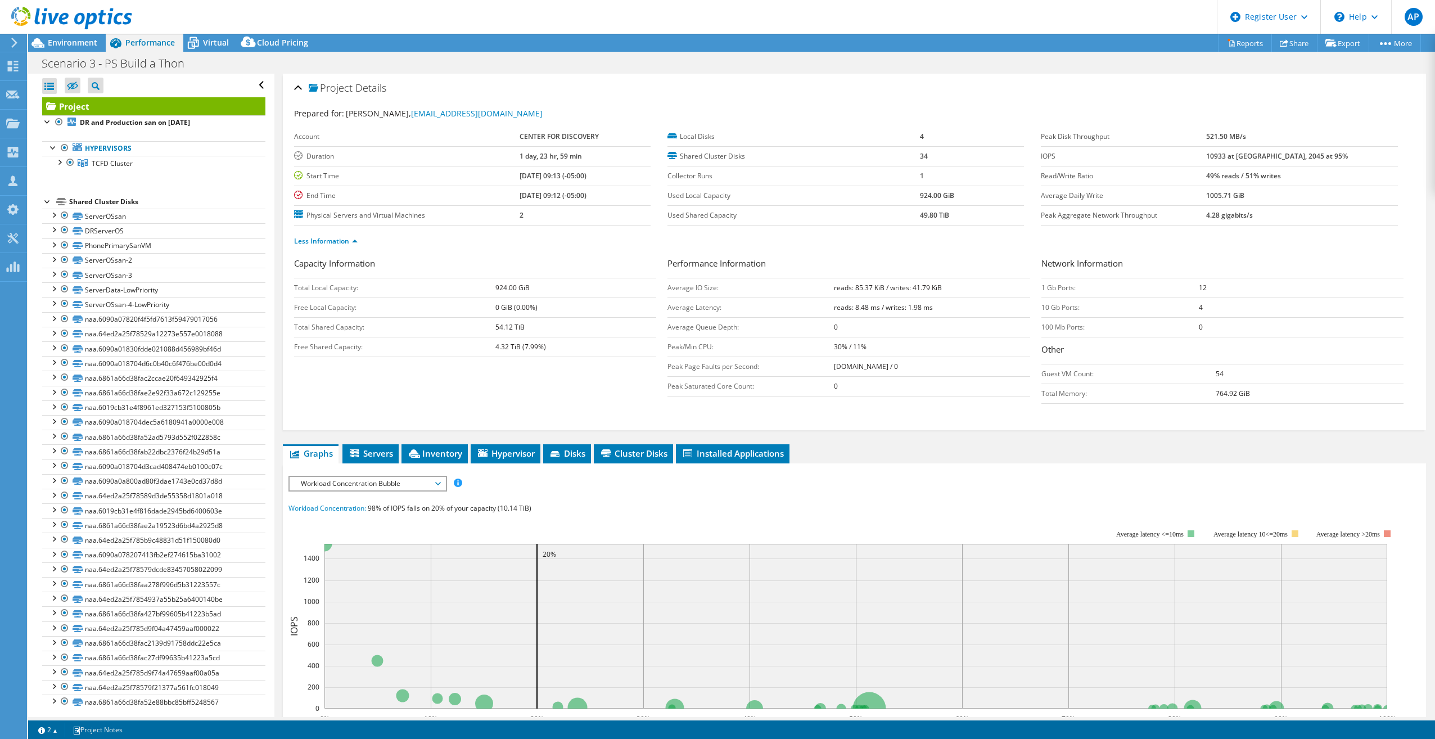
drag, startPoint x: 824, startPoint y: 309, endPoint x: 953, endPoint y: 307, distance: 128.8
click at [953, 307] on tr "Average Latency: reads: 8.48 ms / writes: 1.98 ms" at bounding box center [848, 307] width 362 height 20
drag, startPoint x: 953, startPoint y: 307, endPoint x: 939, endPoint y: 322, distance: 20.7
click at [939, 322] on td "0" at bounding box center [932, 327] width 196 height 20
click at [770, 345] on td "Peak/Min CPU:" at bounding box center [750, 347] width 166 height 20
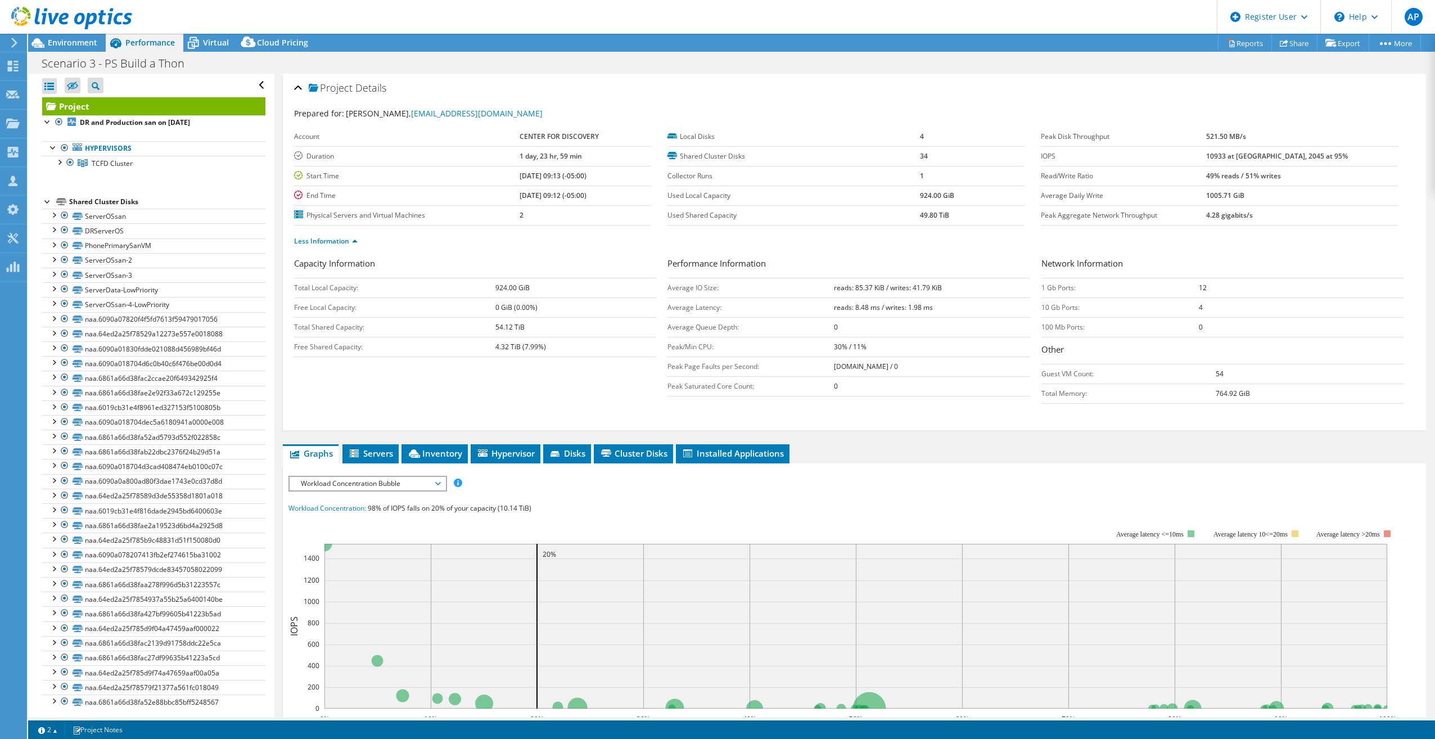
click at [770, 345] on td "Peak/Min CPU:" at bounding box center [750, 347] width 166 height 20
click at [652, 299] on td "0 GiB (0.00%)" at bounding box center [575, 307] width 161 height 20
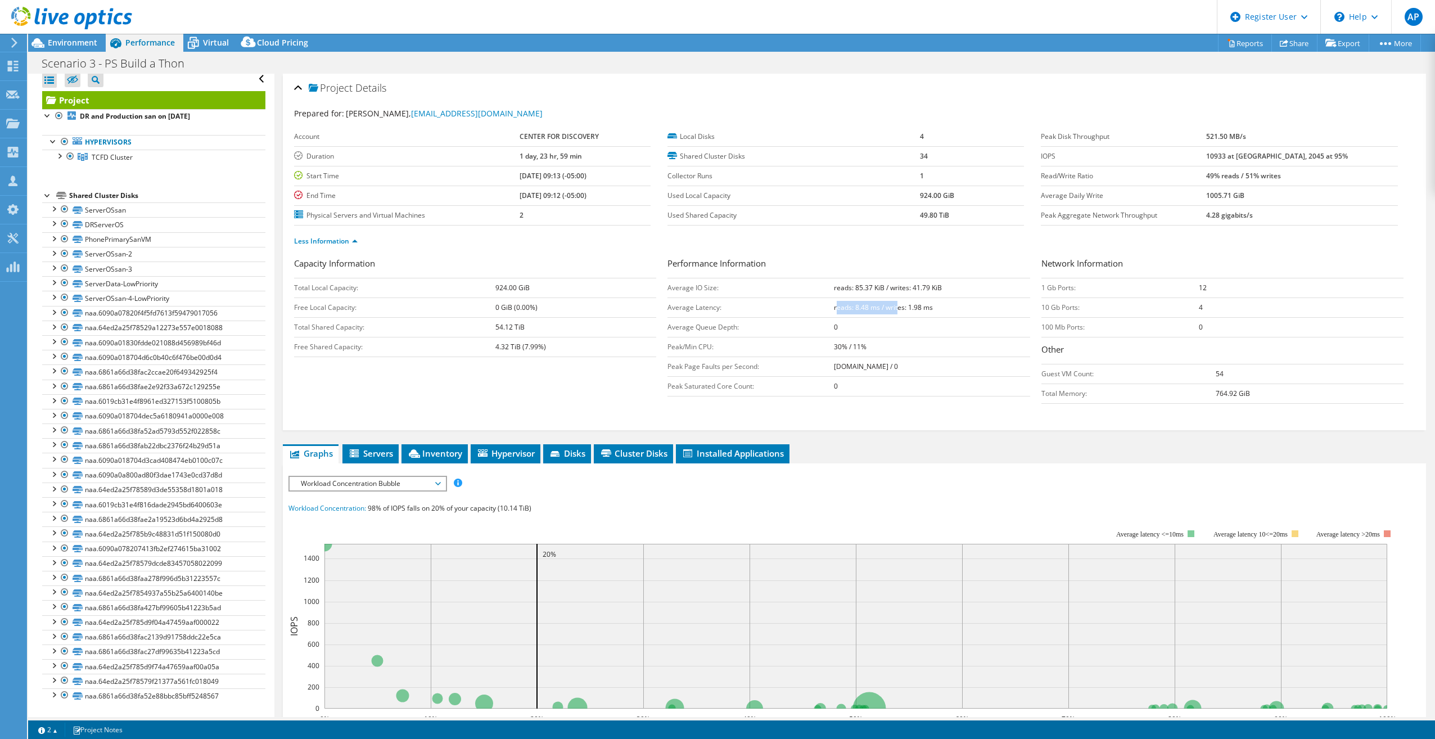
drag, startPoint x: 827, startPoint y: 303, endPoint x: 888, endPoint y: 315, distance: 63.0
click at [888, 314] on td "reads: 8.48 ms / writes: 1.98 ms" at bounding box center [932, 307] width 196 height 20
drag, startPoint x: 888, startPoint y: 315, endPoint x: 879, endPoint y: 325, distance: 13.9
click at [879, 325] on td "0" at bounding box center [932, 327] width 196 height 20
drag, startPoint x: 826, startPoint y: 289, endPoint x: 944, endPoint y: 291, distance: 117.5
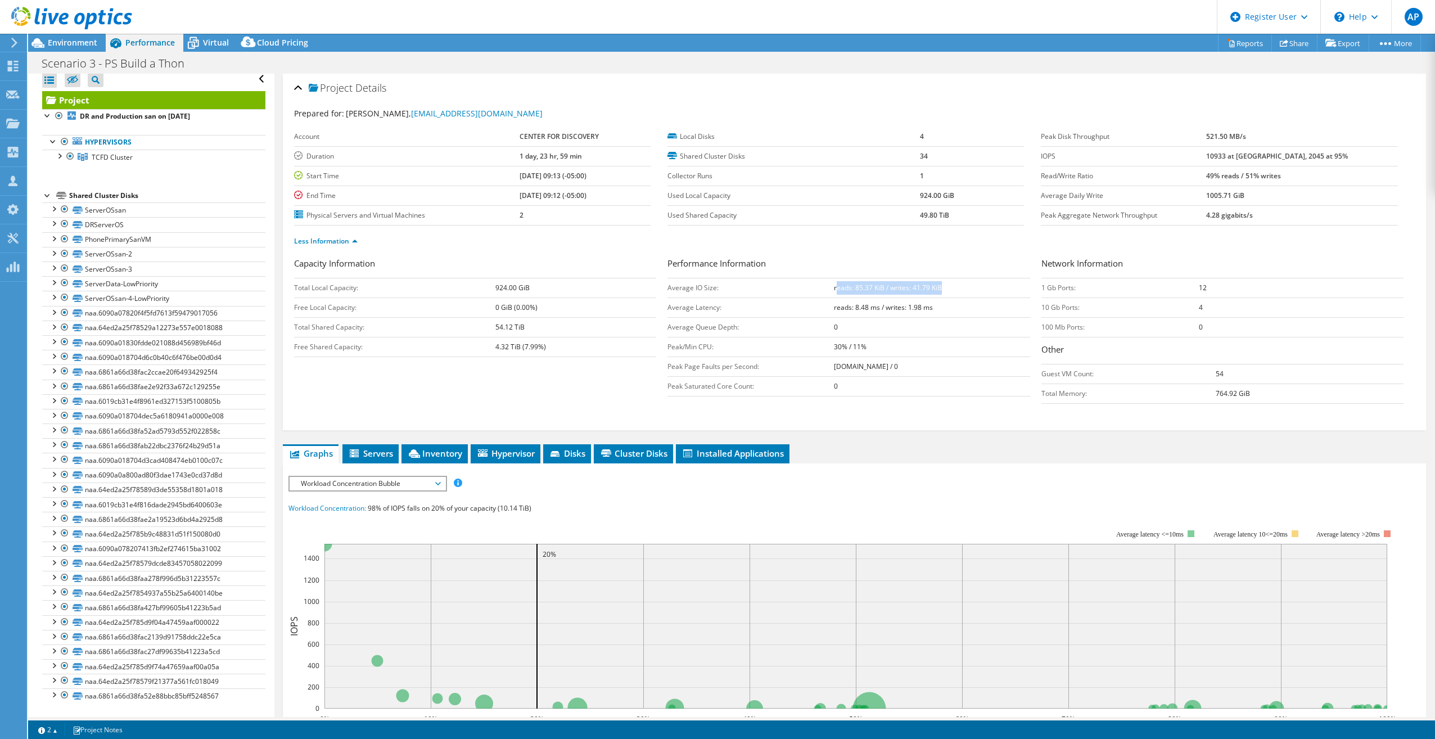
click at [944, 291] on td "reads: 85.37 KiB / writes: 41.79 KiB" at bounding box center [932, 288] width 196 height 20
drag, startPoint x: 943, startPoint y: 292, endPoint x: 876, endPoint y: 310, distance: 70.0
click at [876, 310] on b "reads: 8.48 ms / writes: 1.98 ms" at bounding box center [883, 308] width 99 height 10
drag, startPoint x: 837, startPoint y: 286, endPoint x: 940, endPoint y: 287, distance: 102.9
click at [940, 287] on td "reads: 85.37 KiB / writes: 41.79 KiB" at bounding box center [932, 288] width 196 height 20
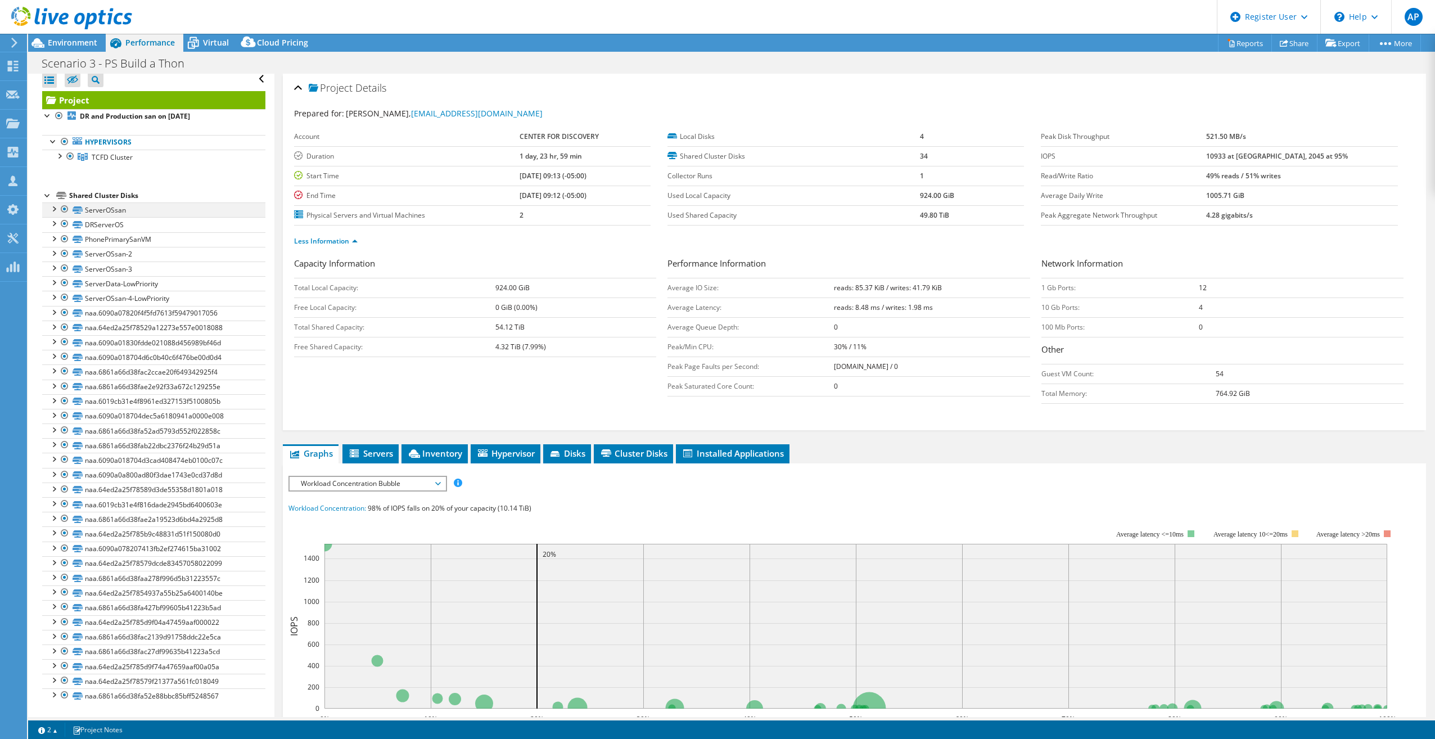
click at [51, 211] on div at bounding box center [53, 207] width 11 height 11
click at [56, 229] on link "DRServerOS" at bounding box center [153, 224] width 223 height 15
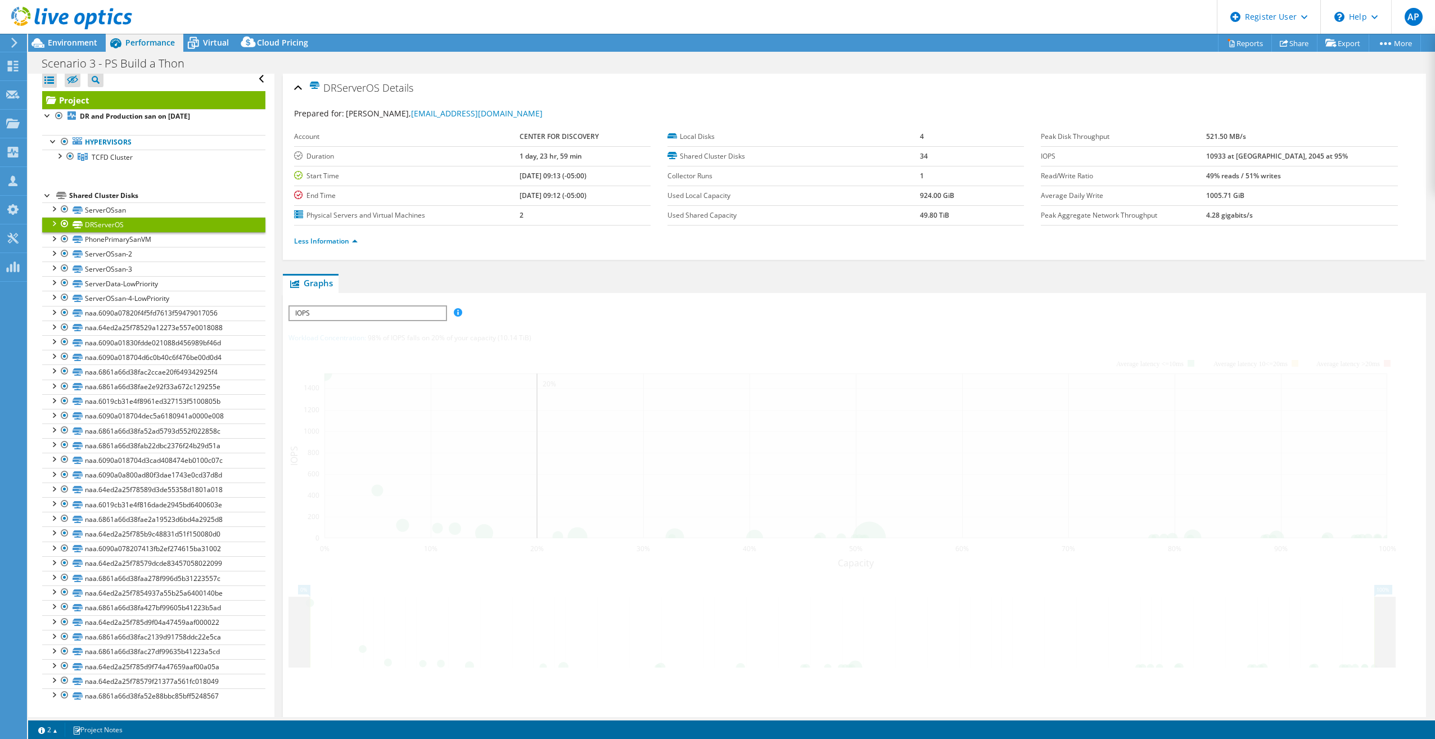
click at [53, 225] on div at bounding box center [53, 222] width 11 height 11
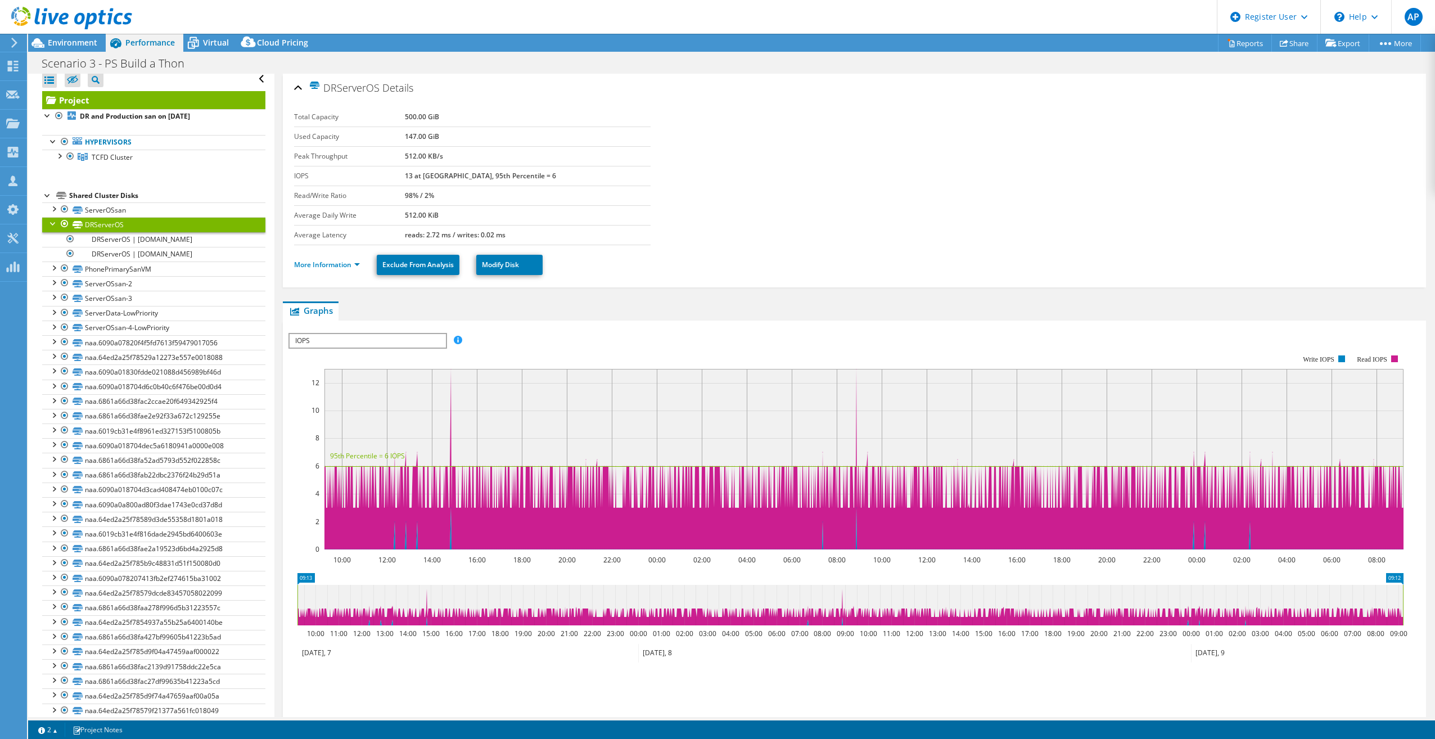
click at [52, 227] on div at bounding box center [53, 222] width 11 height 11
click at [60, 155] on div at bounding box center [58, 155] width 11 height 11
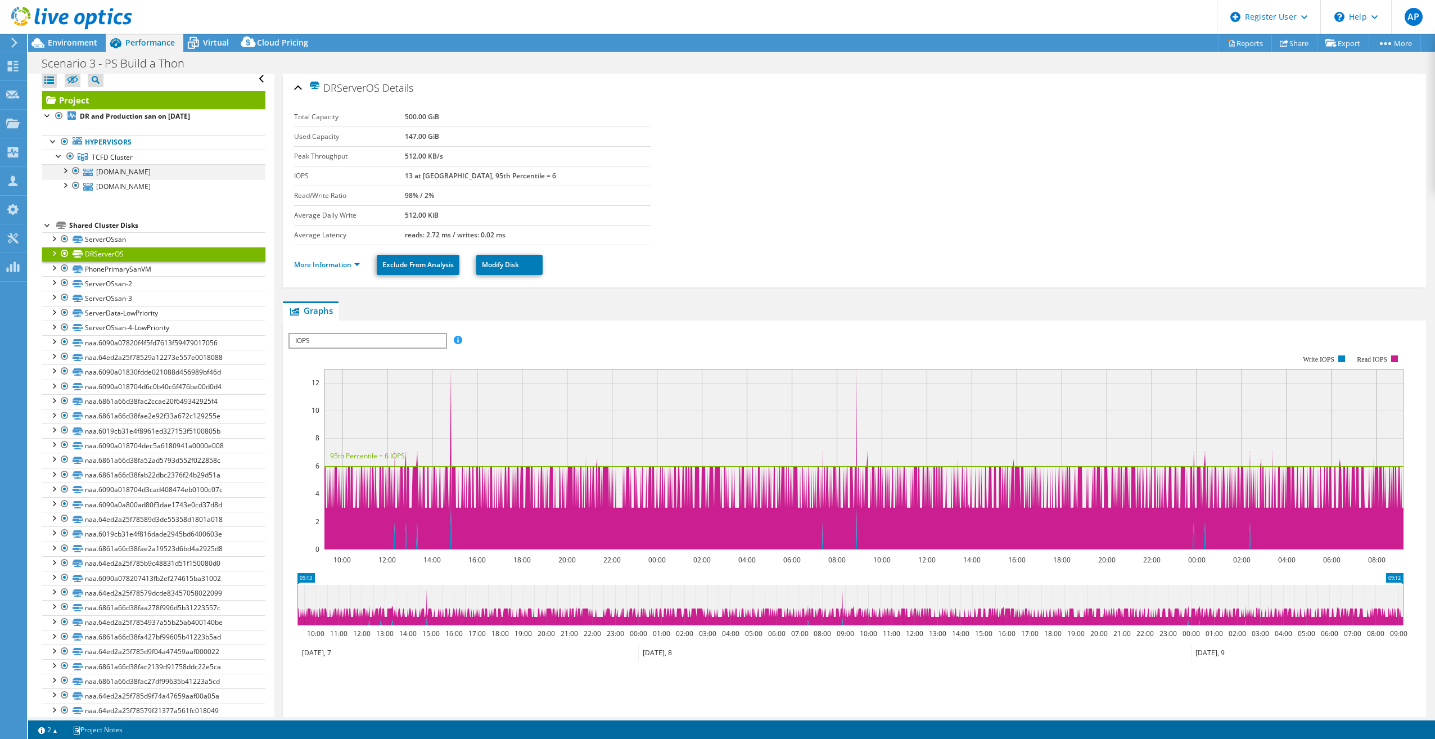
click at [67, 169] on div at bounding box center [64, 169] width 11 height 11
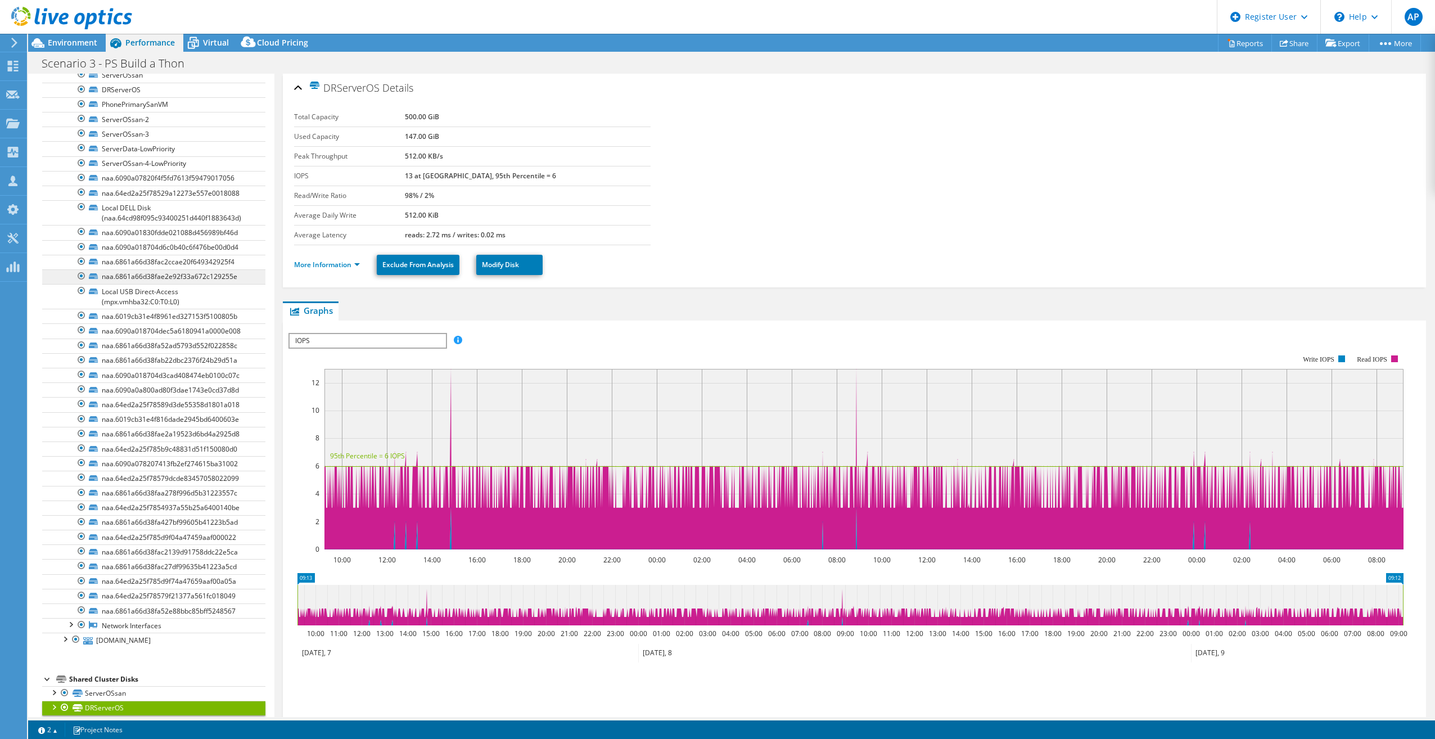
scroll to position [119, 0]
click at [62, 639] on div at bounding box center [64, 636] width 11 height 11
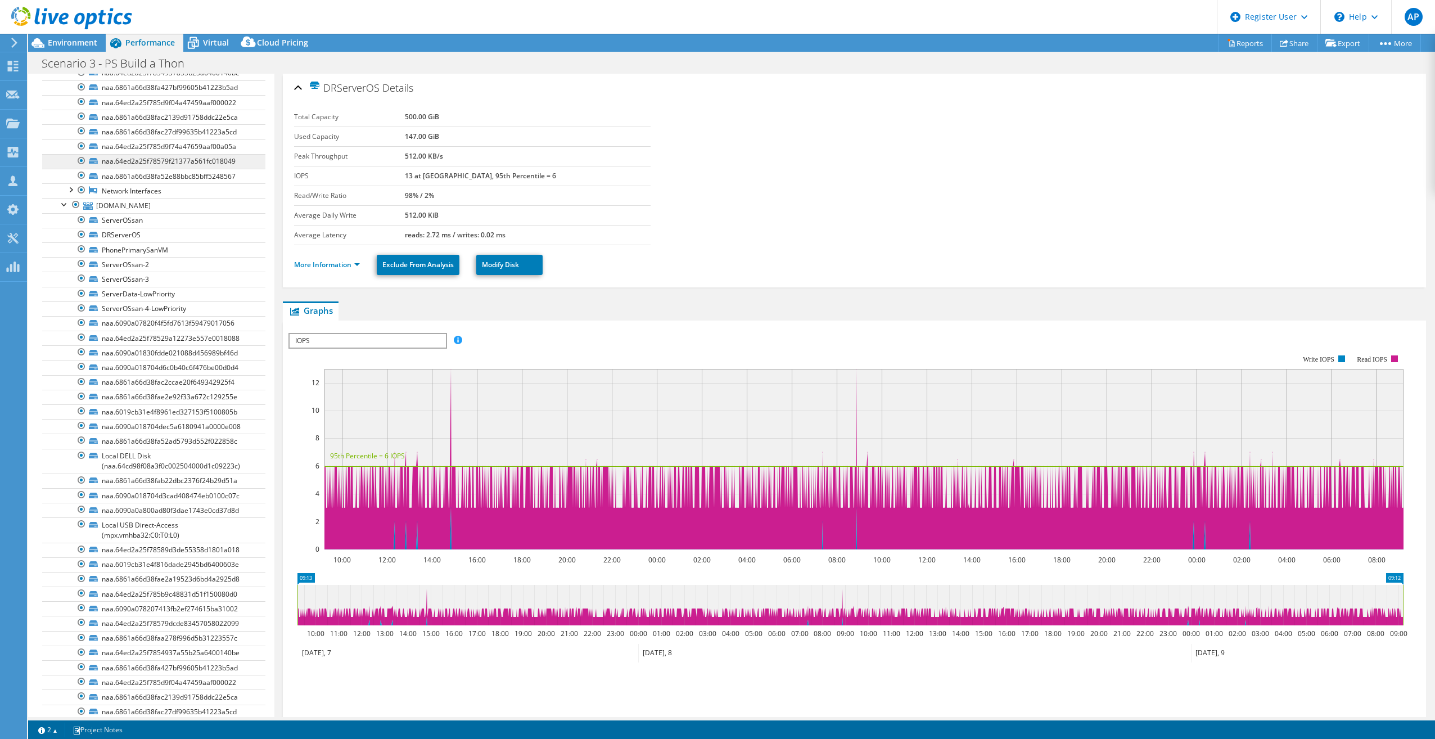
scroll to position [400, 0]
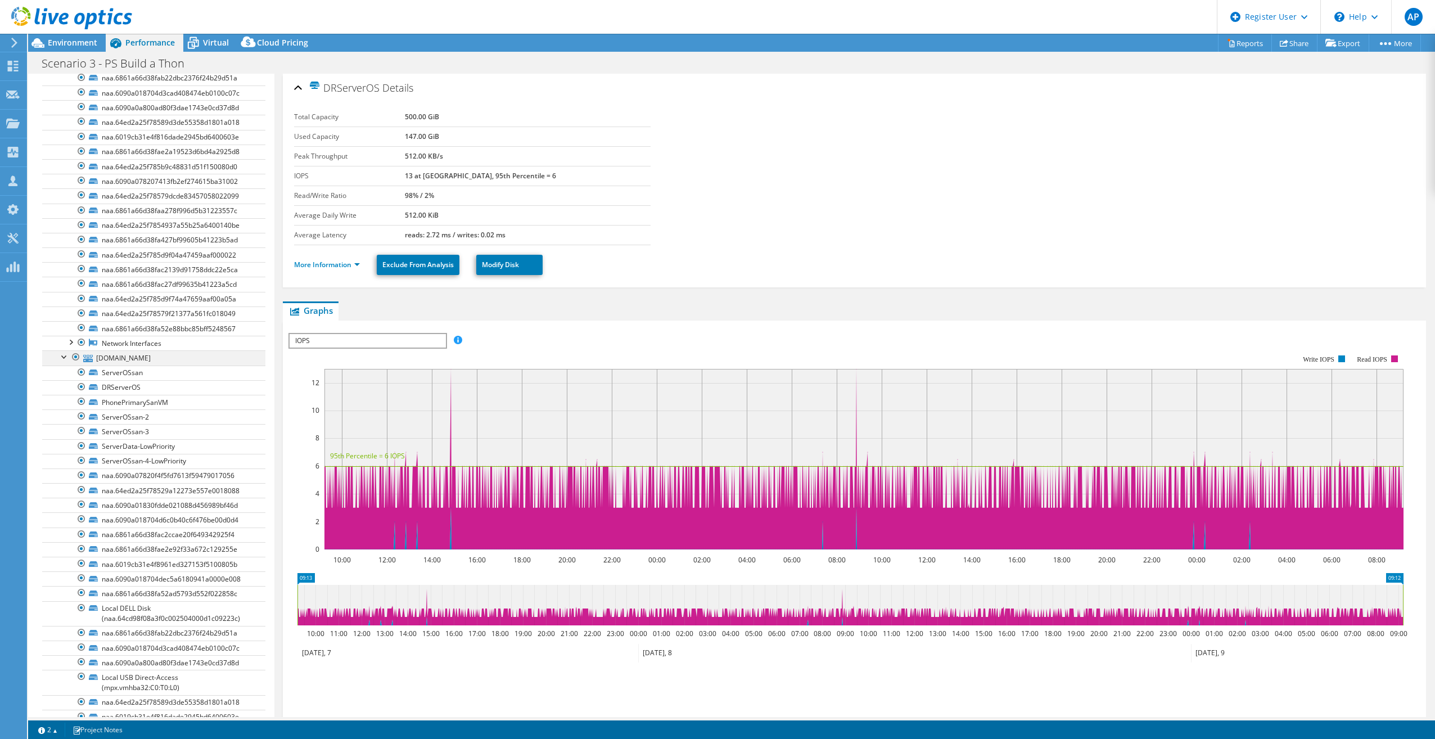
click at [62, 352] on div at bounding box center [64, 355] width 11 height 11
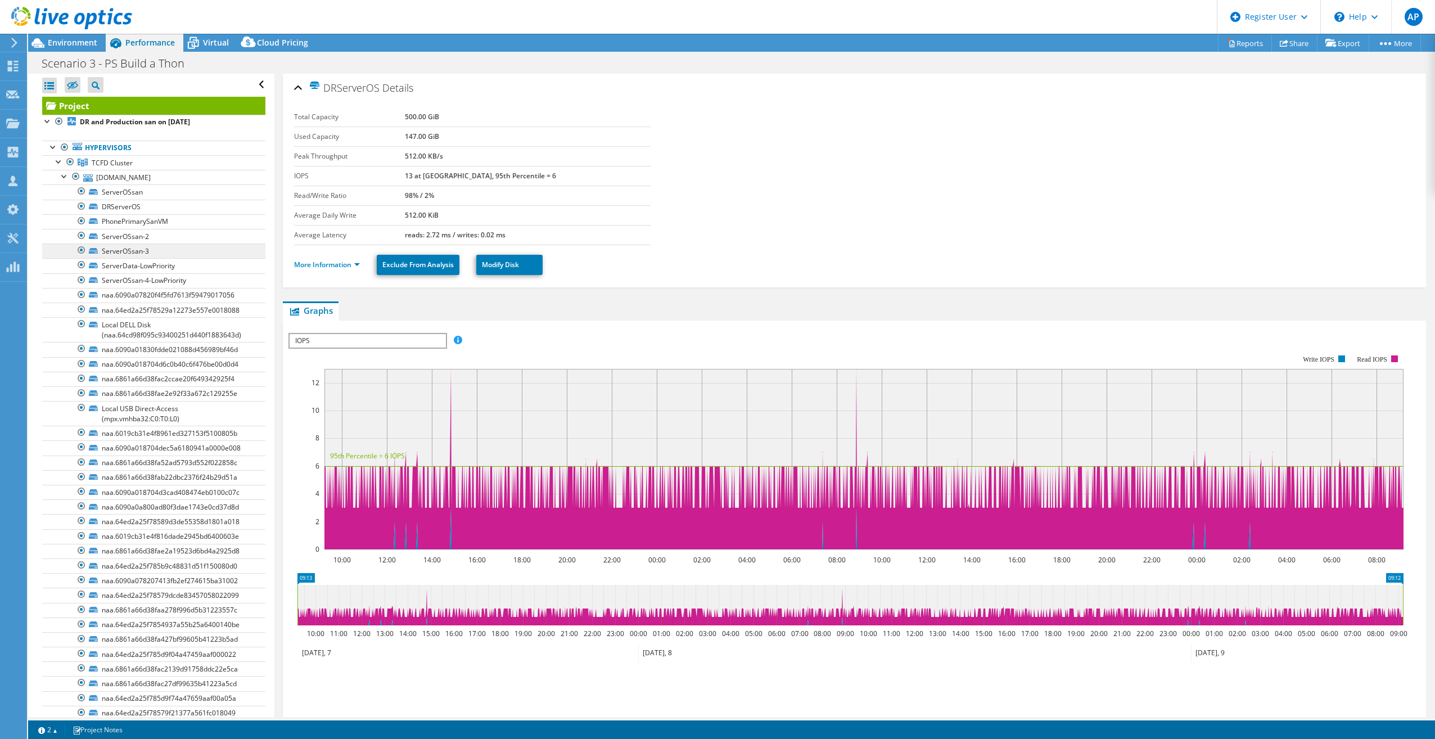
scroll to position [0, 0]
click at [60, 181] on div at bounding box center [64, 175] width 11 height 11
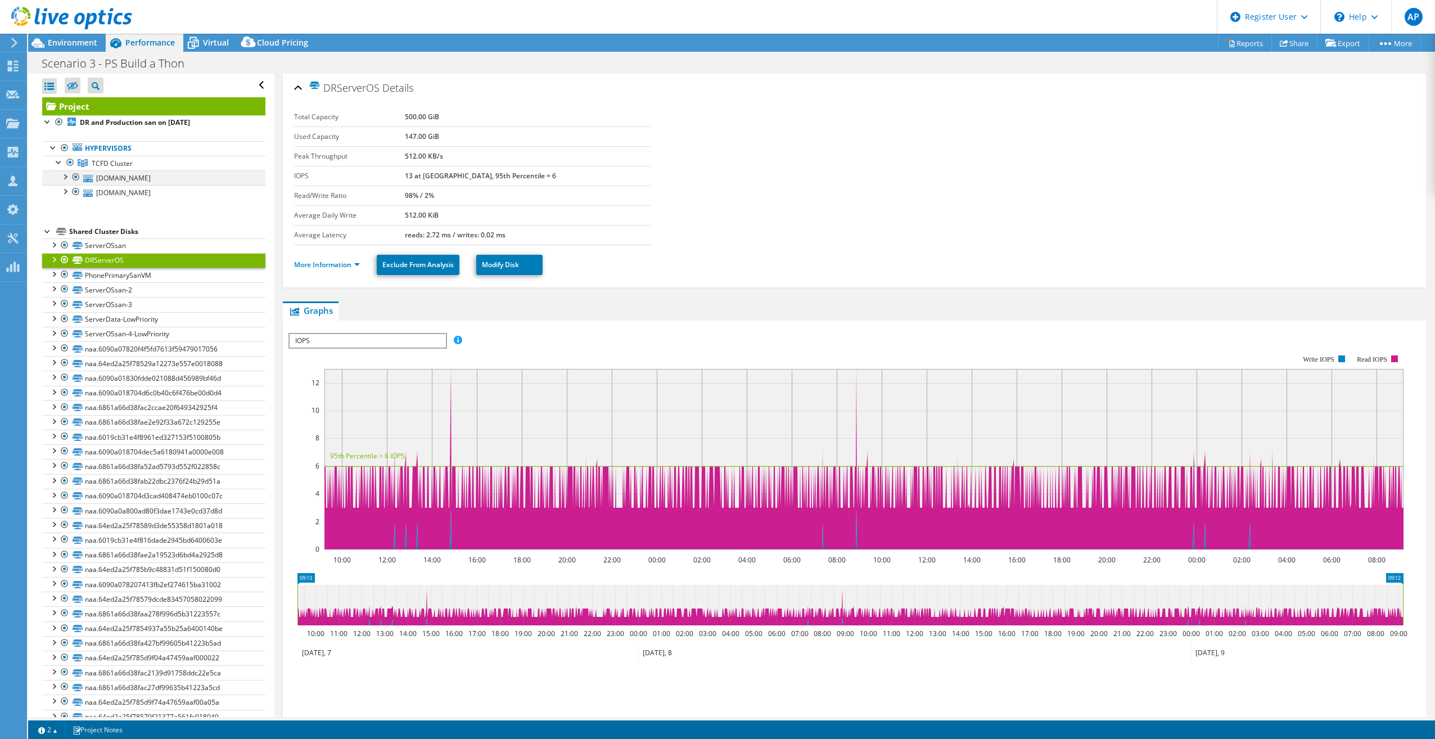
click at [68, 179] on div at bounding box center [64, 175] width 11 height 11
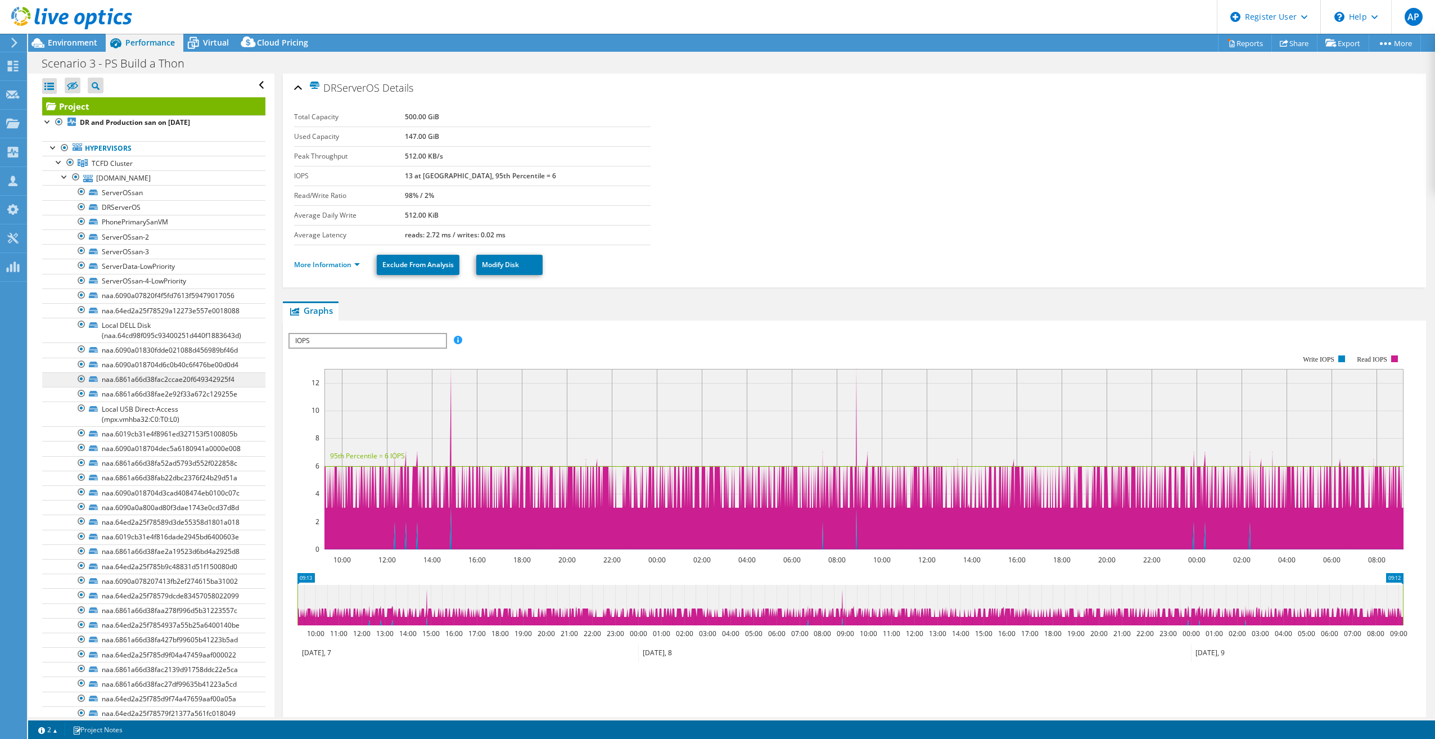
scroll to position [112, 0]
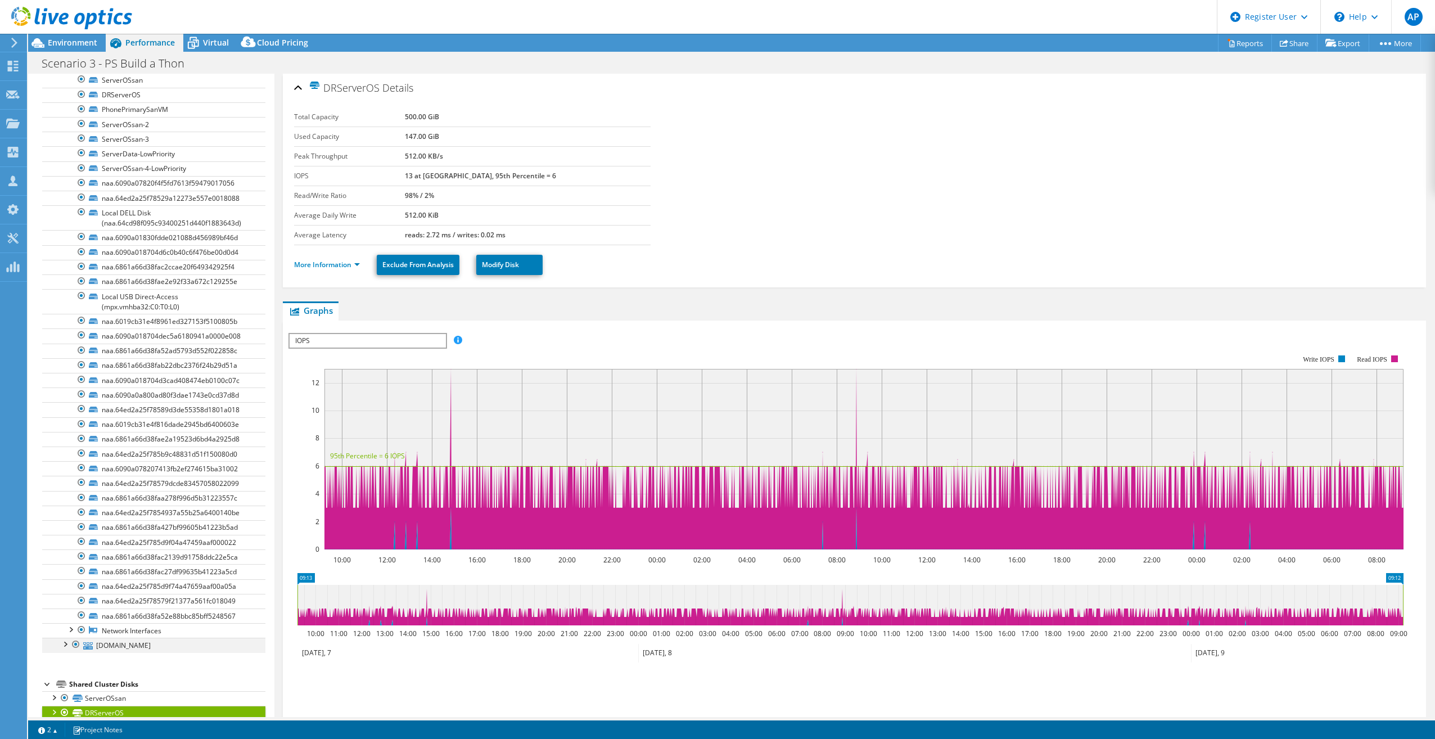
click at [67, 647] on div at bounding box center [64, 643] width 11 height 11
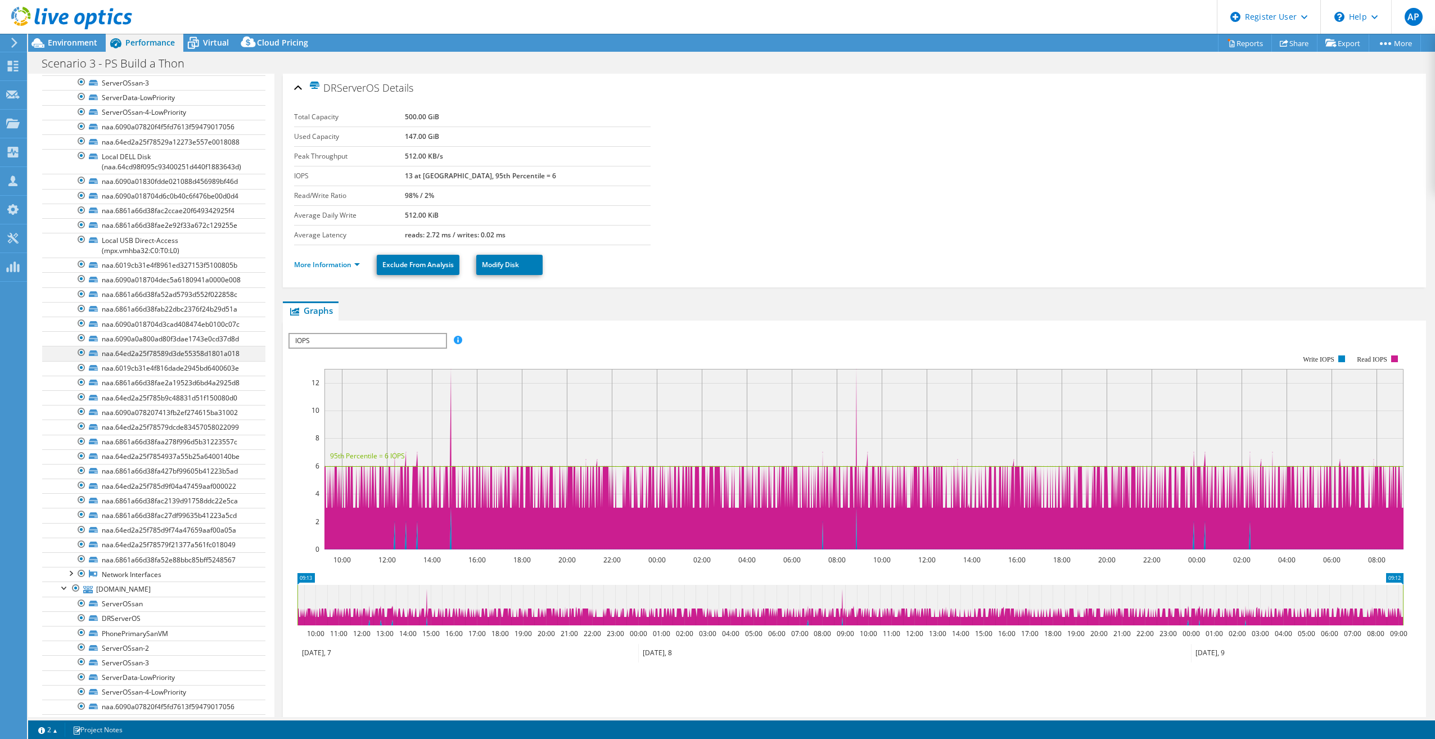
scroll to position [0, 0]
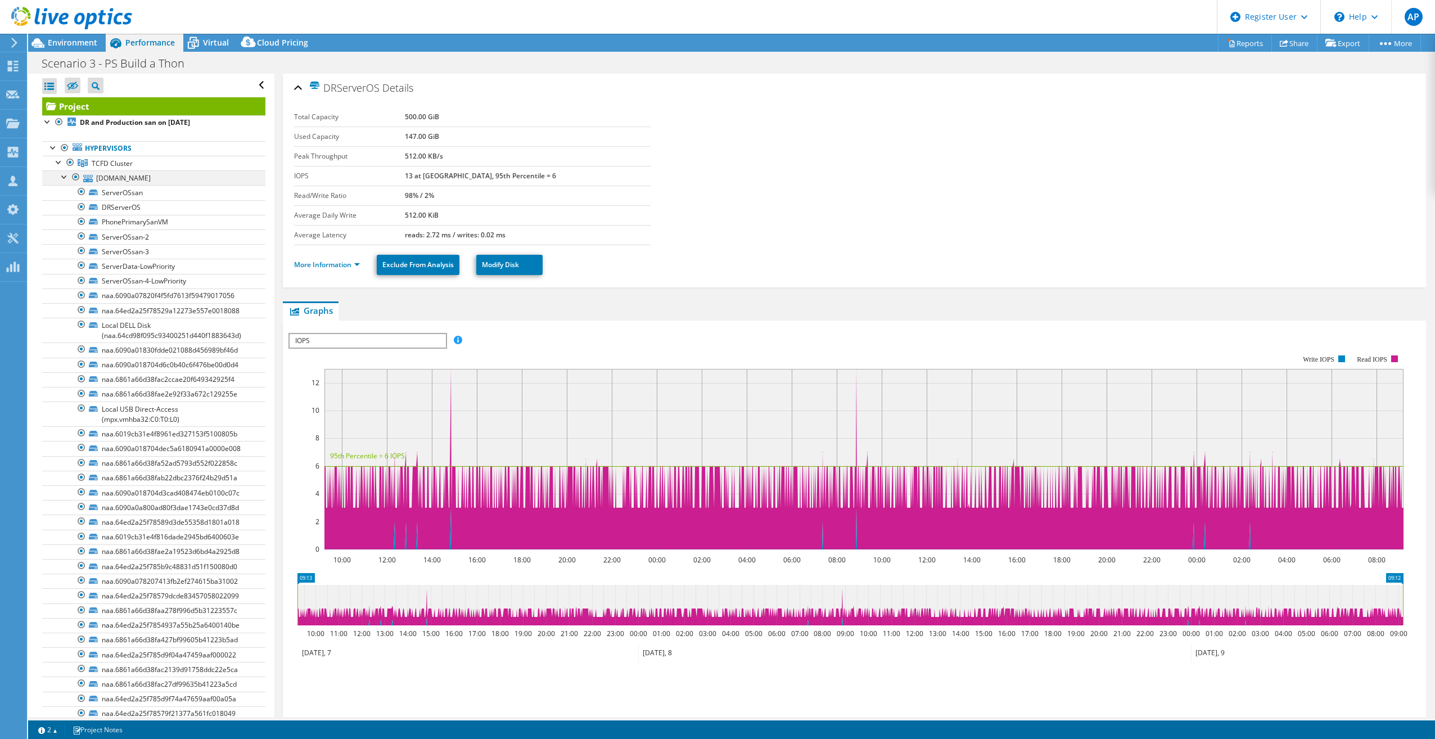
click at [65, 177] on div at bounding box center [64, 175] width 11 height 11
click at [62, 190] on div at bounding box center [64, 190] width 11 height 11
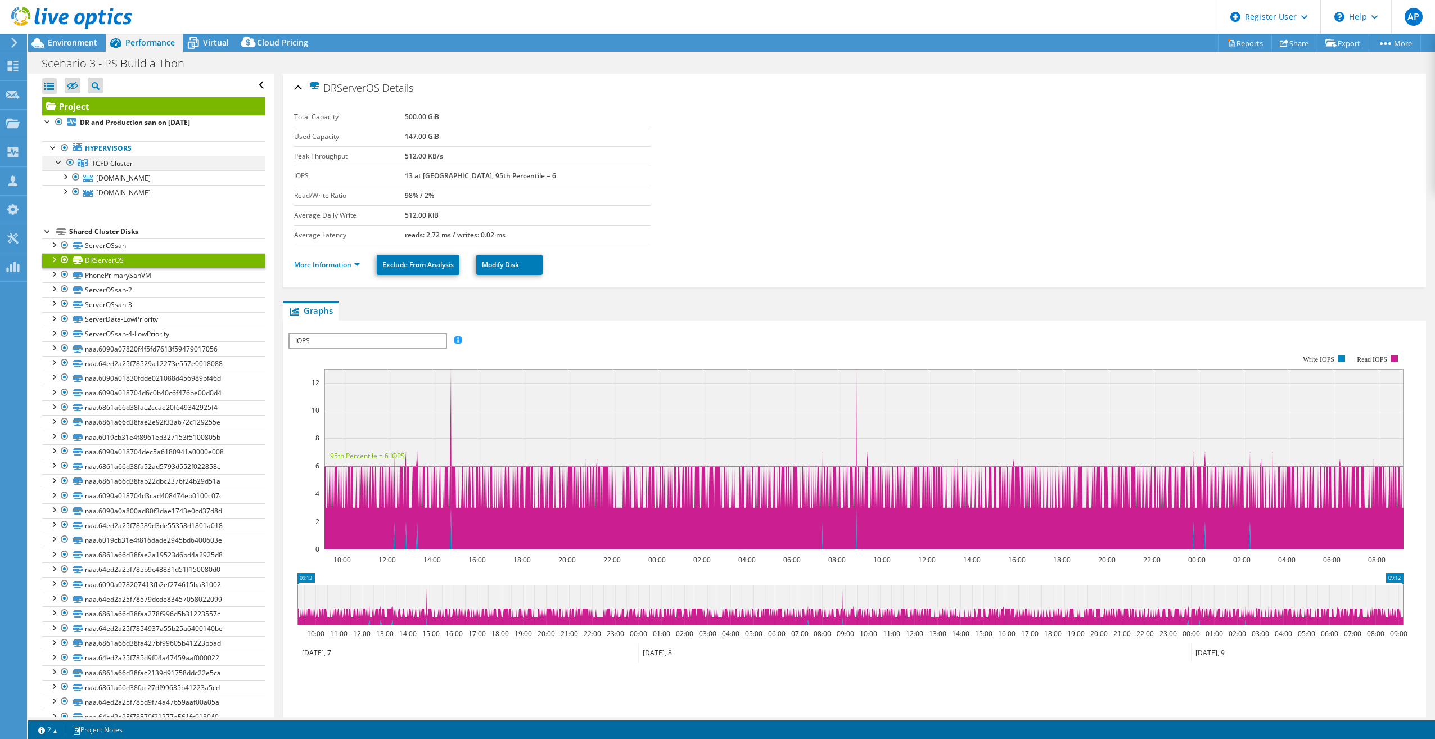
click at [56, 165] on div at bounding box center [58, 161] width 11 height 11
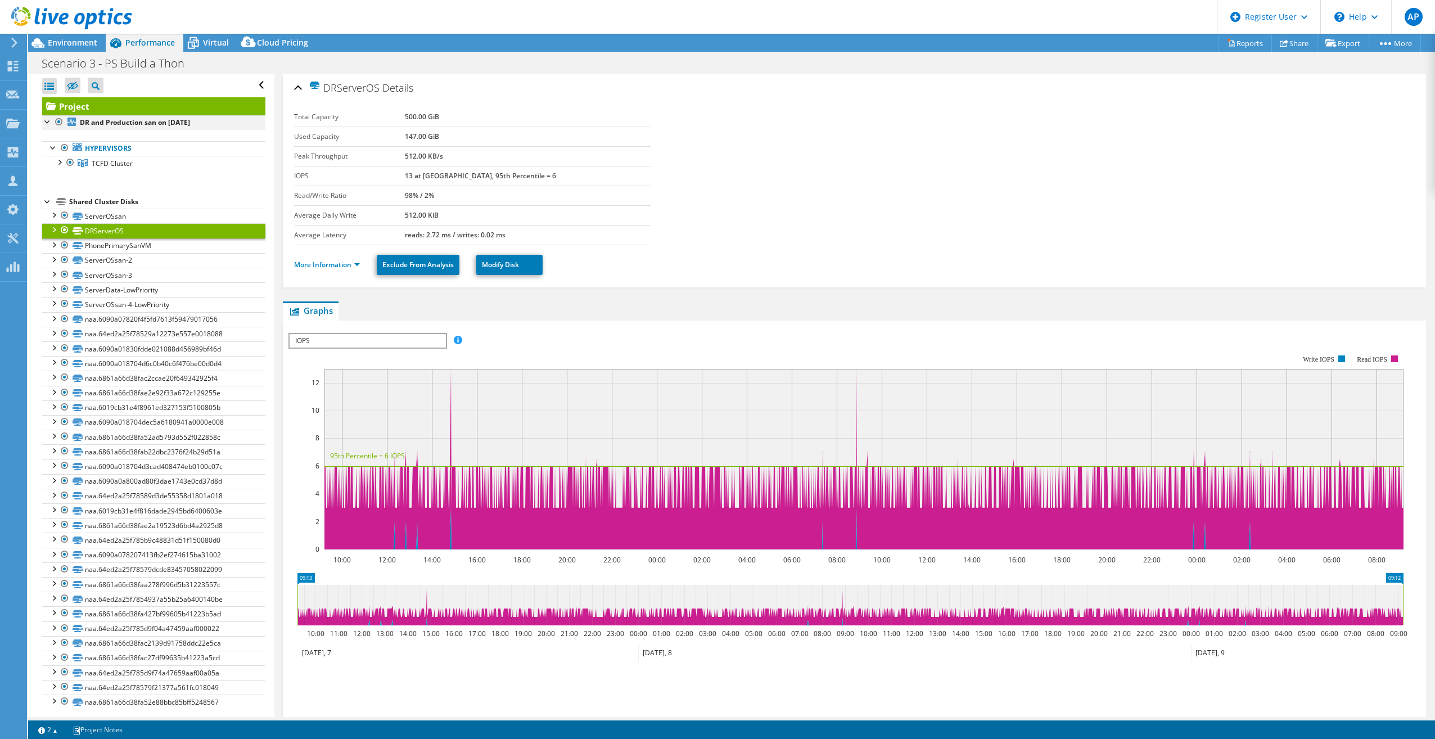
click at [47, 120] on div at bounding box center [47, 120] width 11 height 11
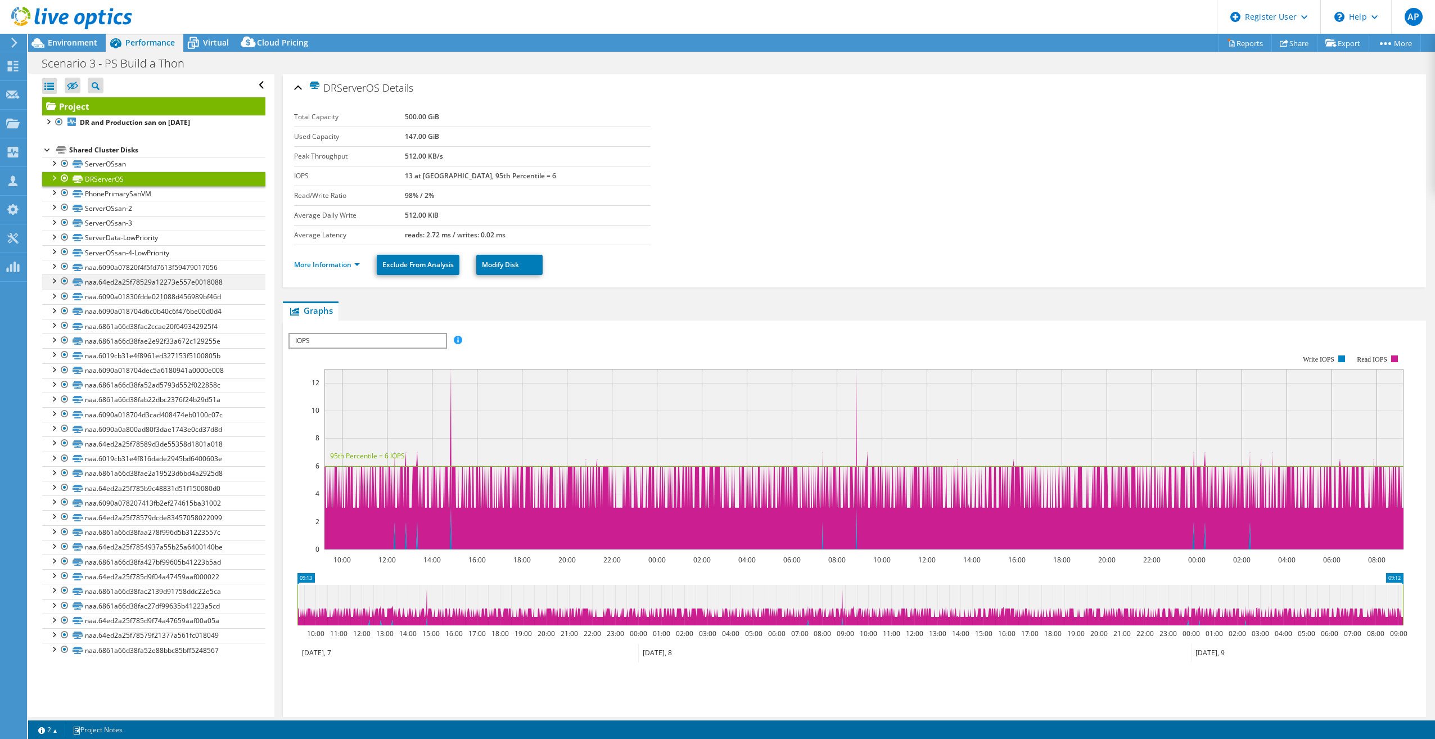
click at [55, 281] on div at bounding box center [53, 279] width 11 height 11
click at [52, 281] on div at bounding box center [53, 279] width 11 height 11
click at [54, 370] on div at bounding box center [53, 368] width 11 height 11
click at [55, 371] on div at bounding box center [53, 368] width 11 height 11
click at [127, 128] on link "DR and Production san on [DATE]" at bounding box center [153, 122] width 223 height 15
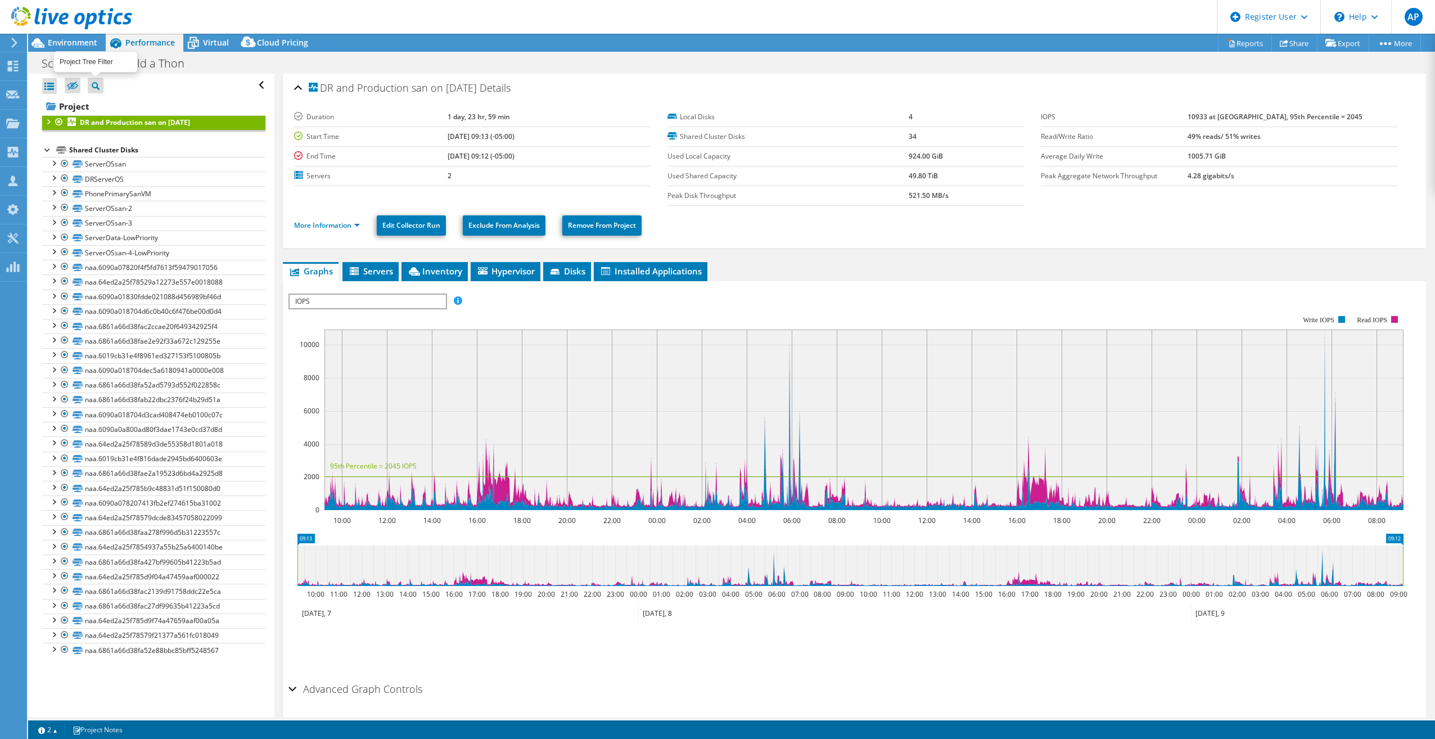
click at [95, 84] on icon at bounding box center [96, 86] width 8 height 8
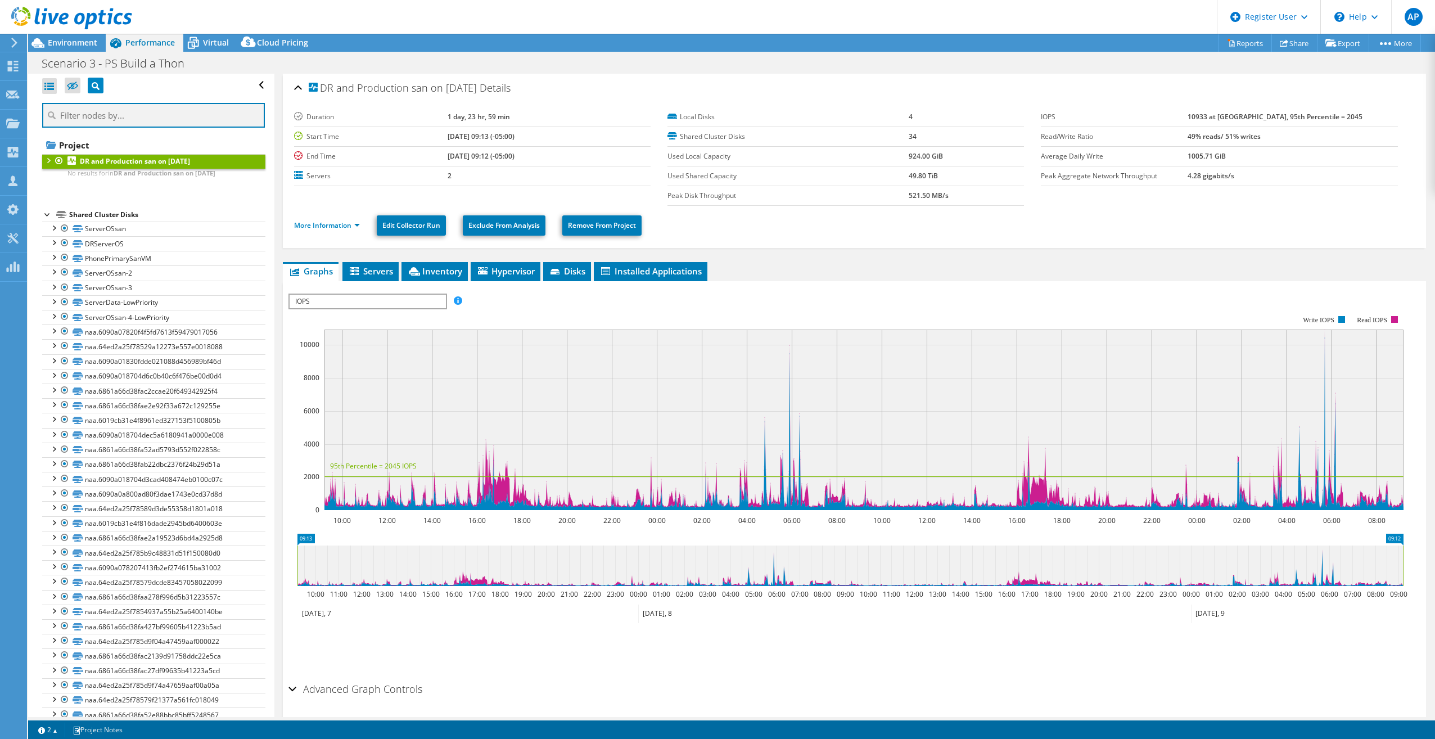
click at [103, 123] on input "text" at bounding box center [153, 115] width 223 height 25
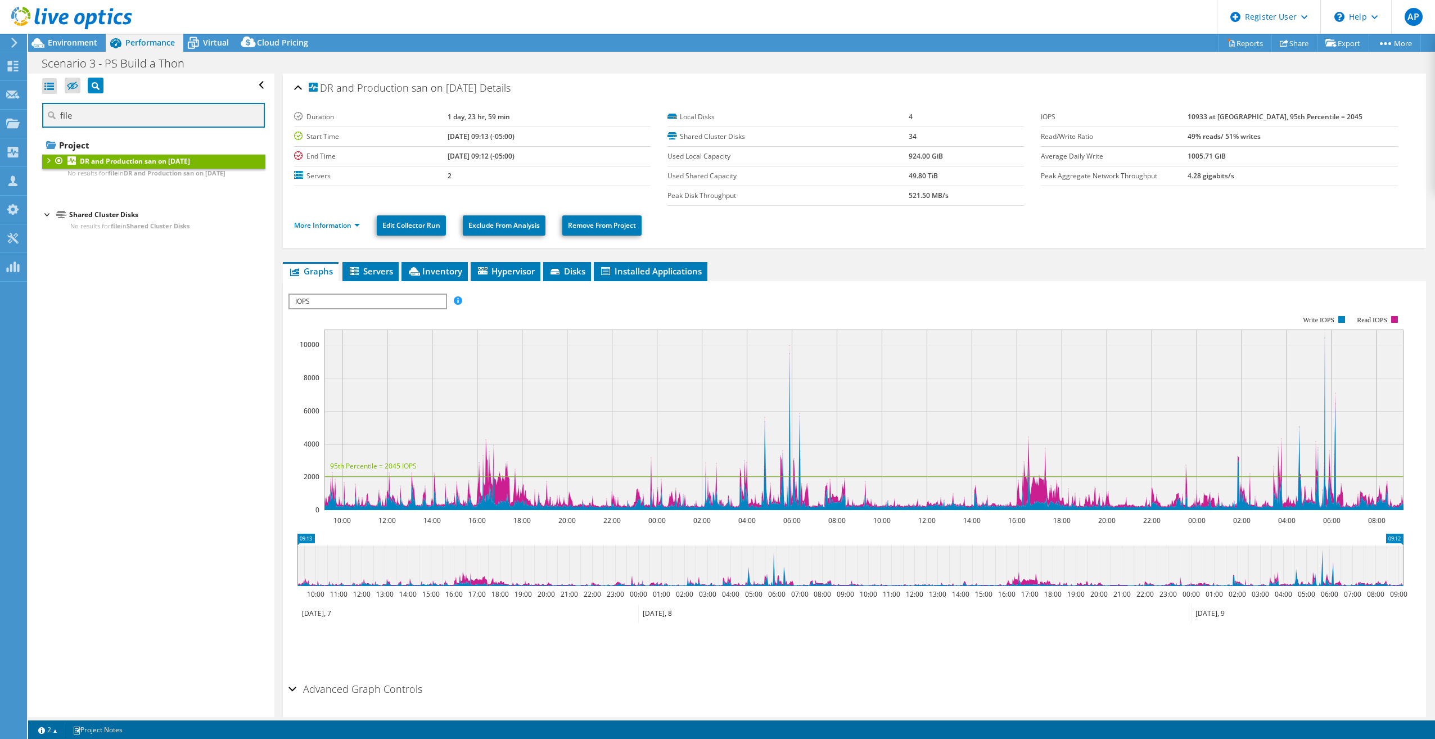
type input "file"
click at [43, 217] on div at bounding box center [47, 213] width 11 height 11
click at [49, 160] on div at bounding box center [47, 159] width 11 height 11
drag, startPoint x: 152, startPoint y: 114, endPoint x: 64, endPoint y: 114, distance: 88.3
click at [45, 109] on input "text" at bounding box center [153, 115] width 223 height 25
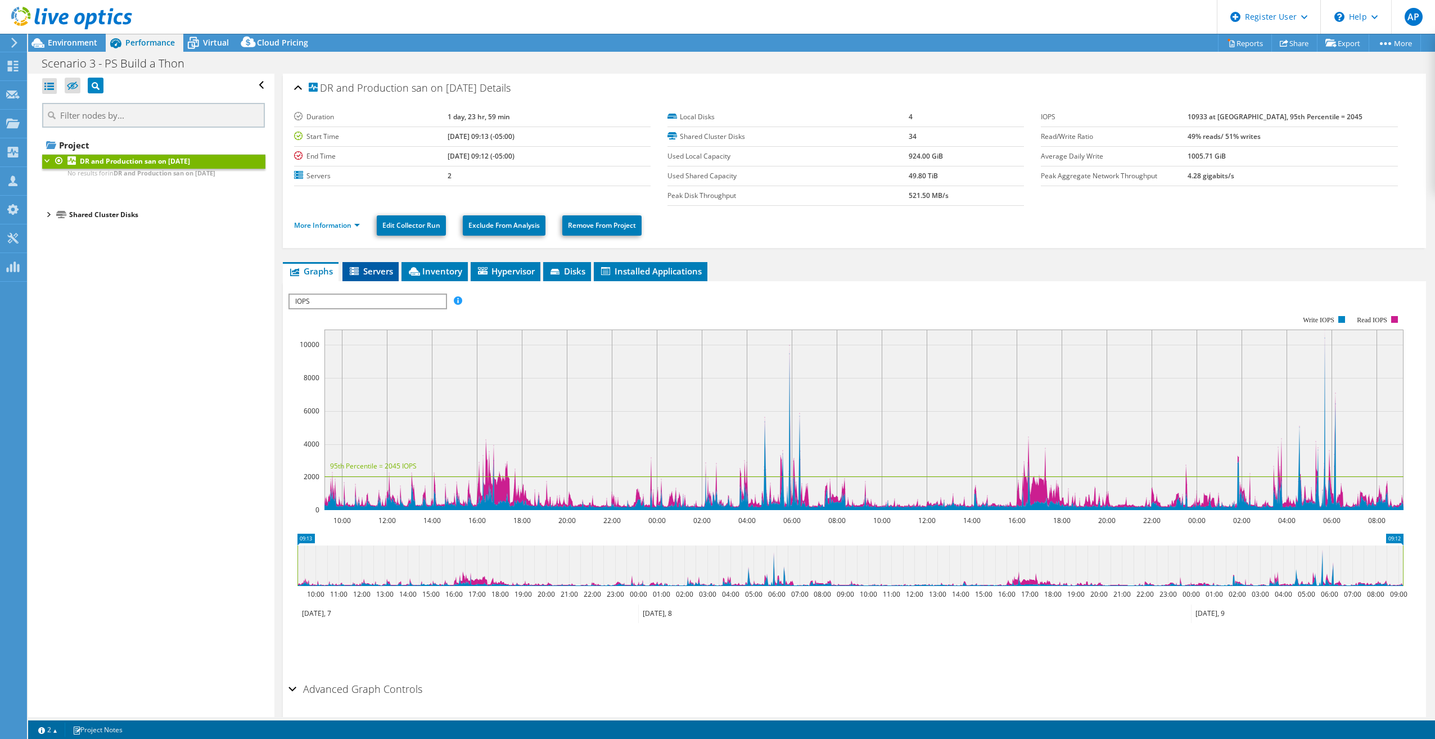
click at [387, 270] on span "Servers" at bounding box center [370, 270] width 45 height 11
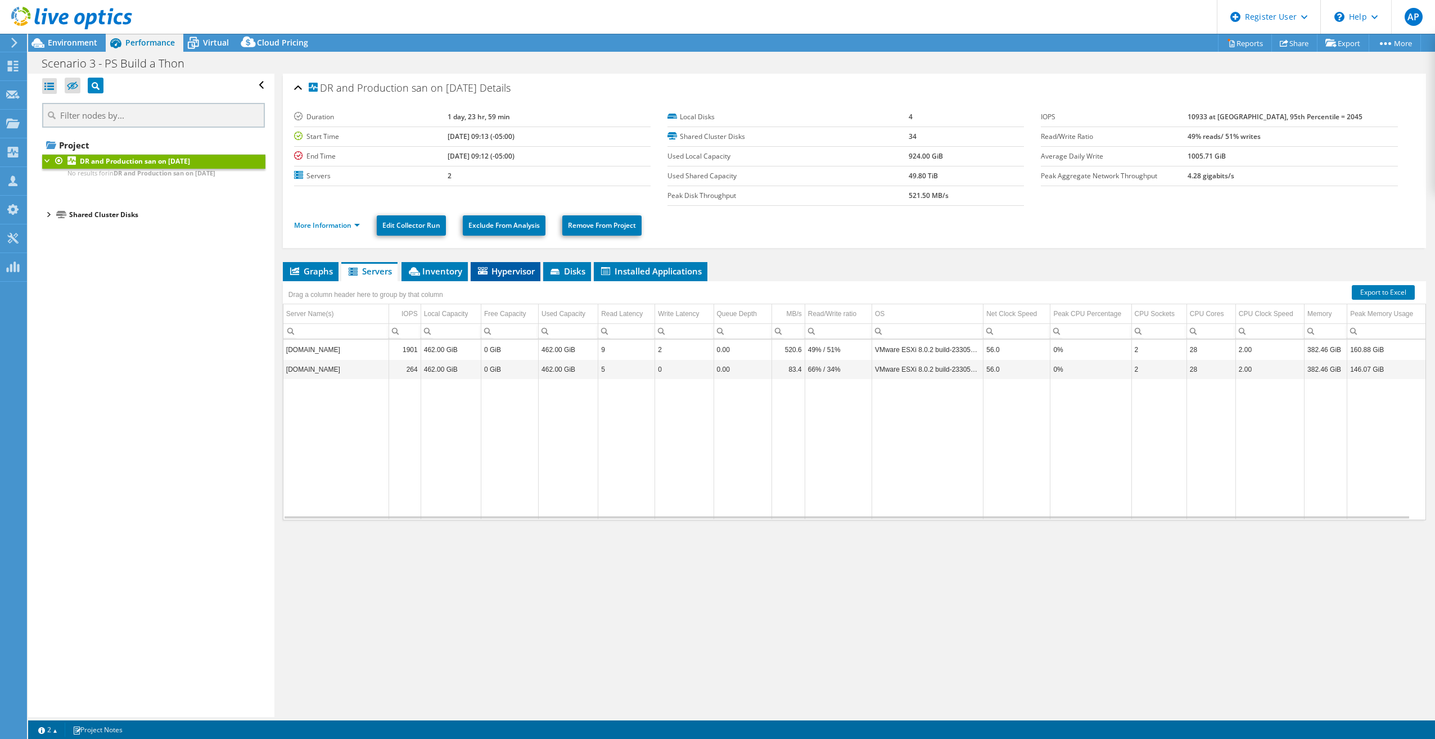
click at [500, 276] on span "Hypervisor" at bounding box center [505, 270] width 58 height 11
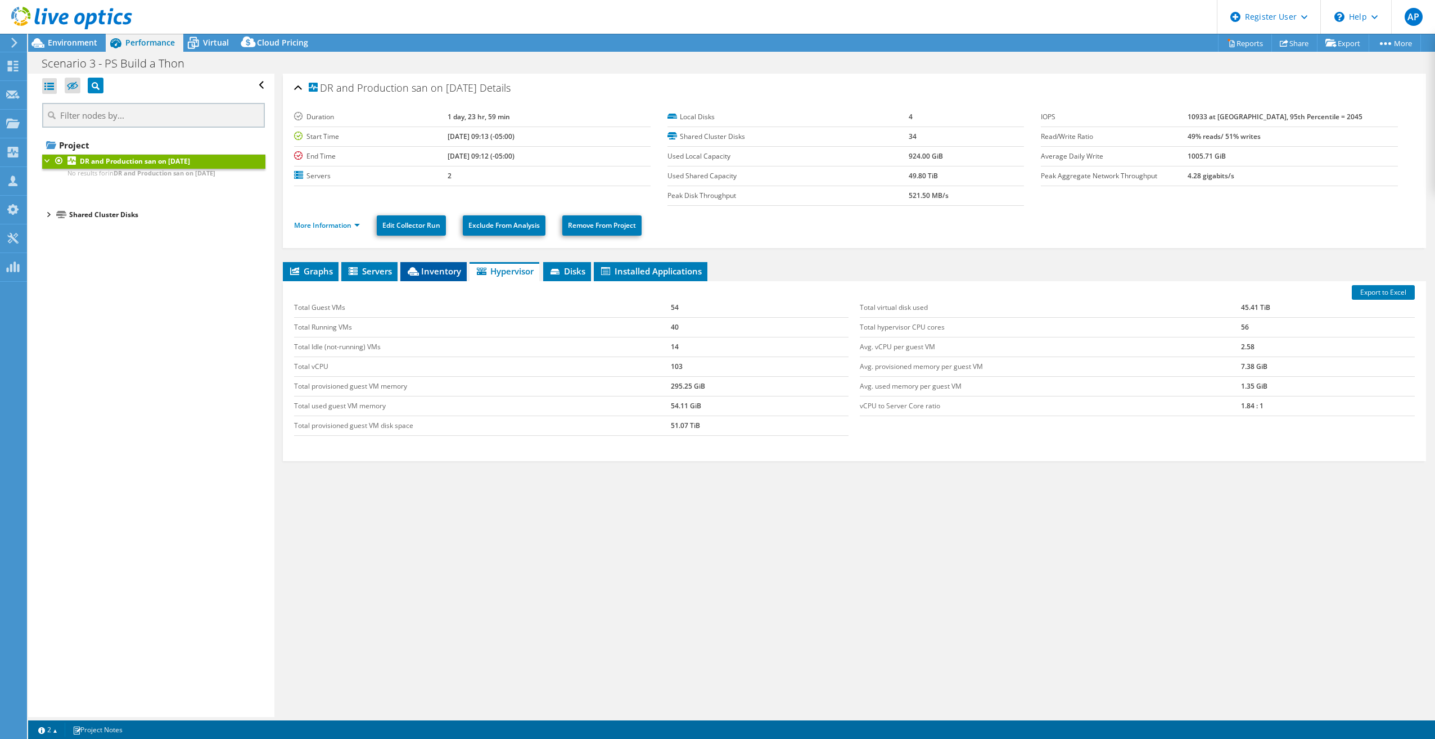
click at [425, 271] on span "Inventory" at bounding box center [433, 270] width 55 height 11
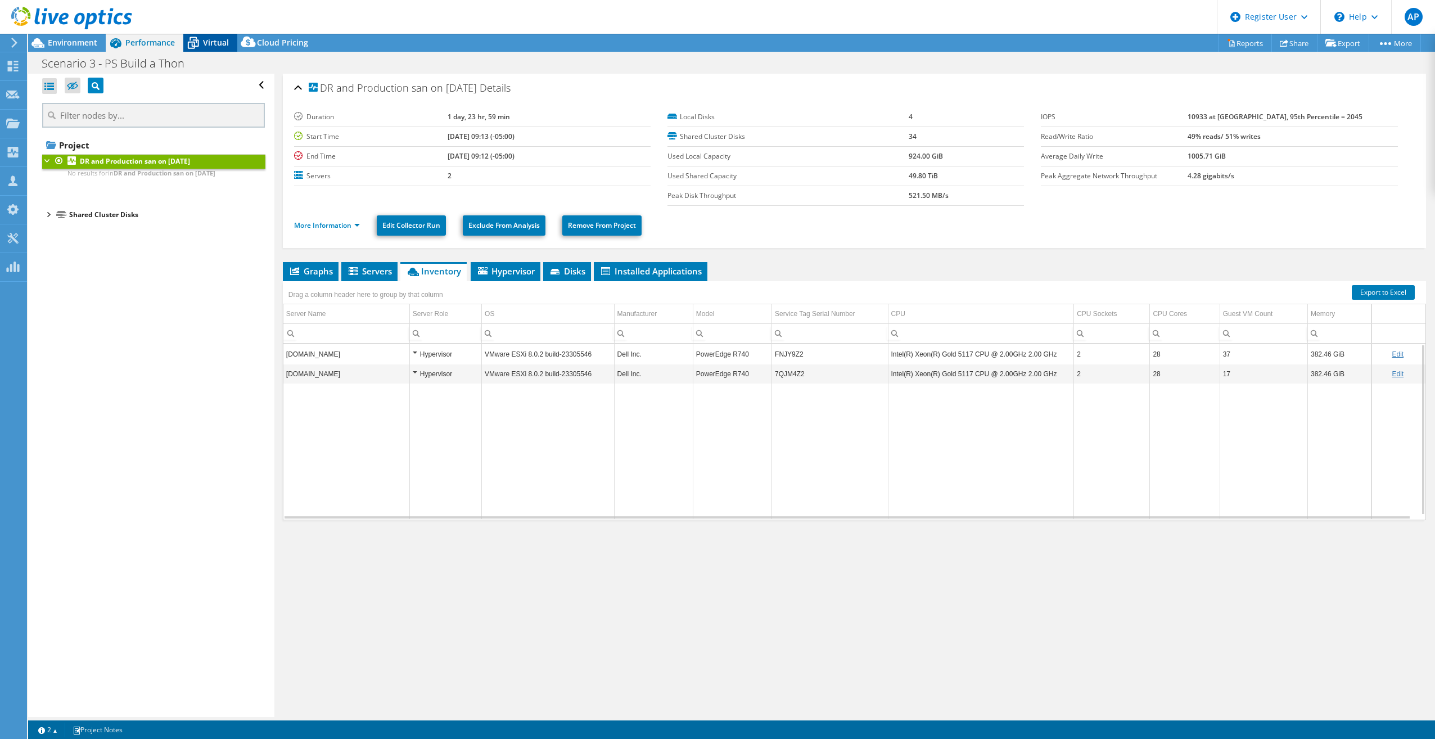
click at [196, 50] on icon at bounding box center [193, 43] width 20 height 20
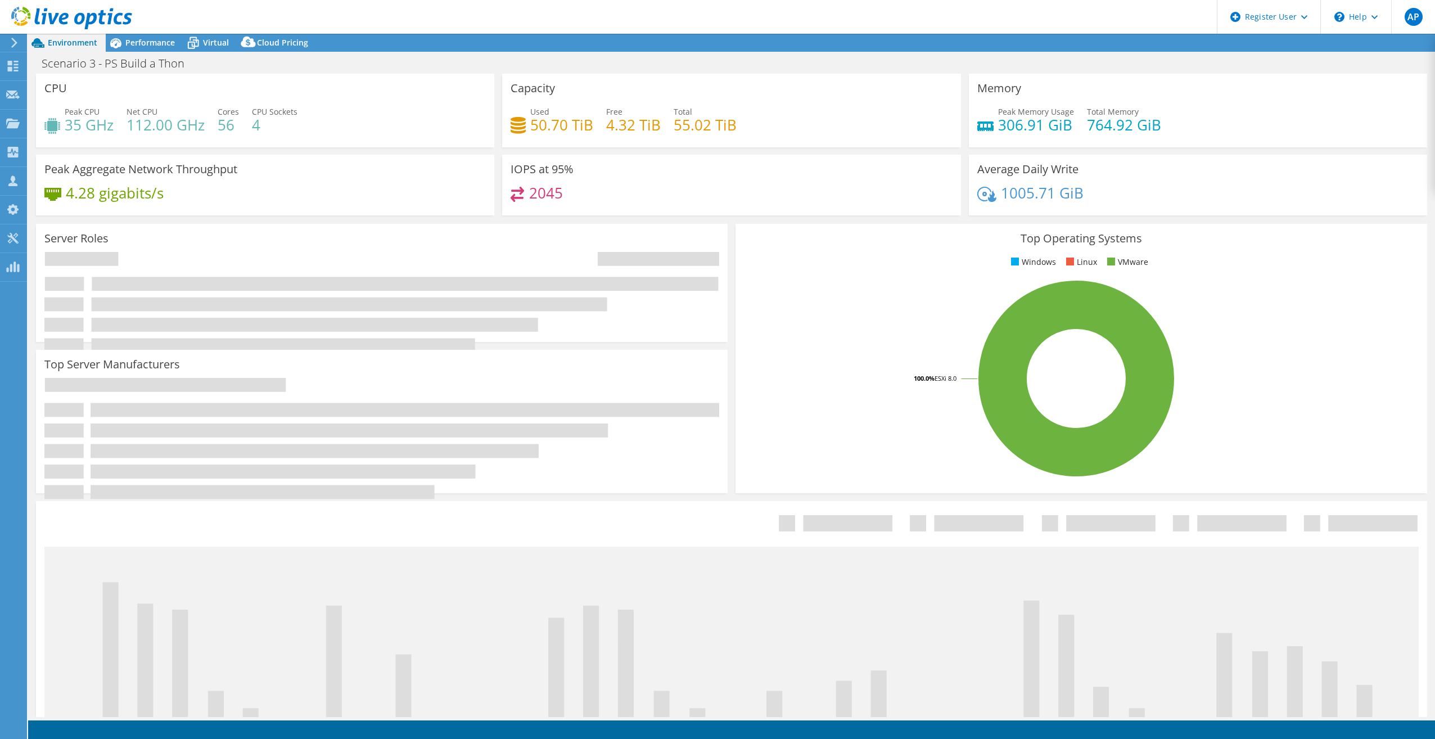
select select "USD"
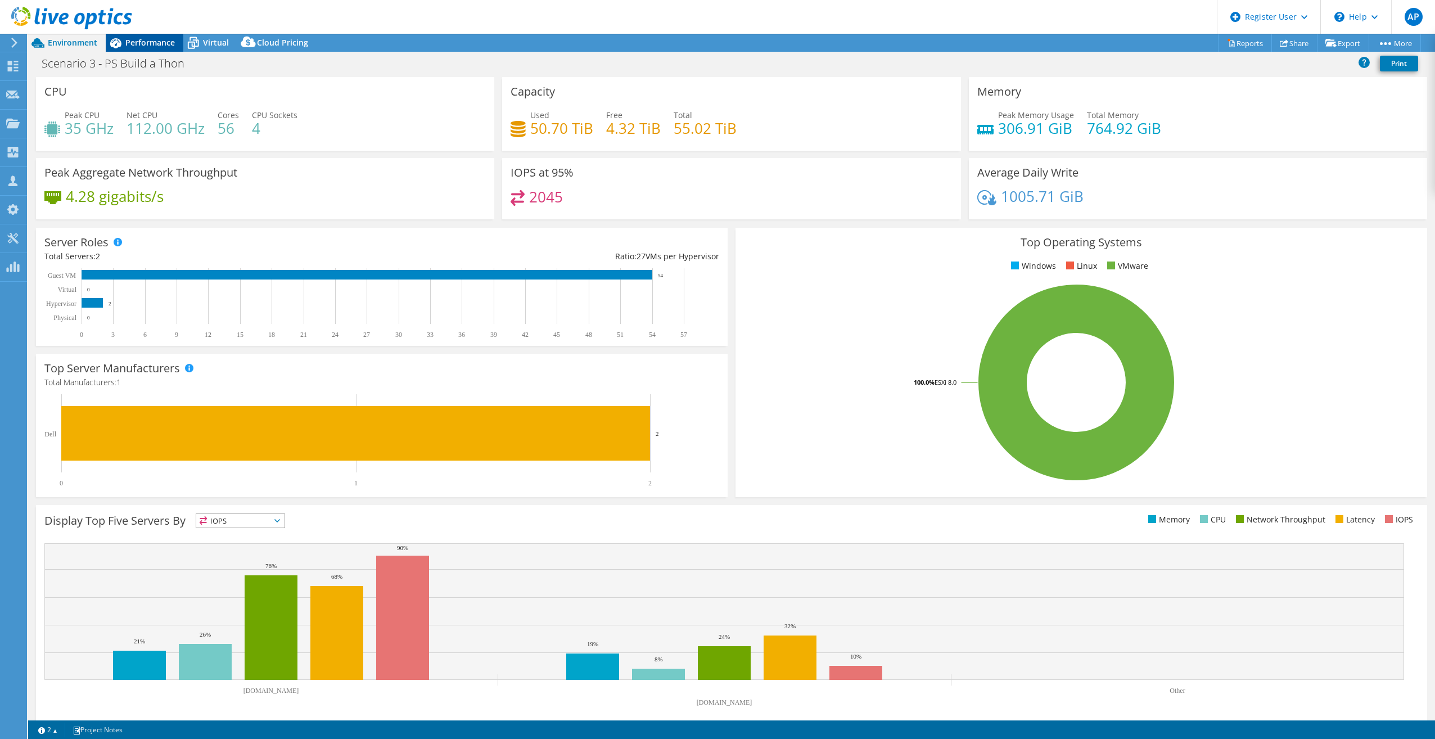
click at [157, 43] on span "Performance" at bounding box center [149, 42] width 49 height 11
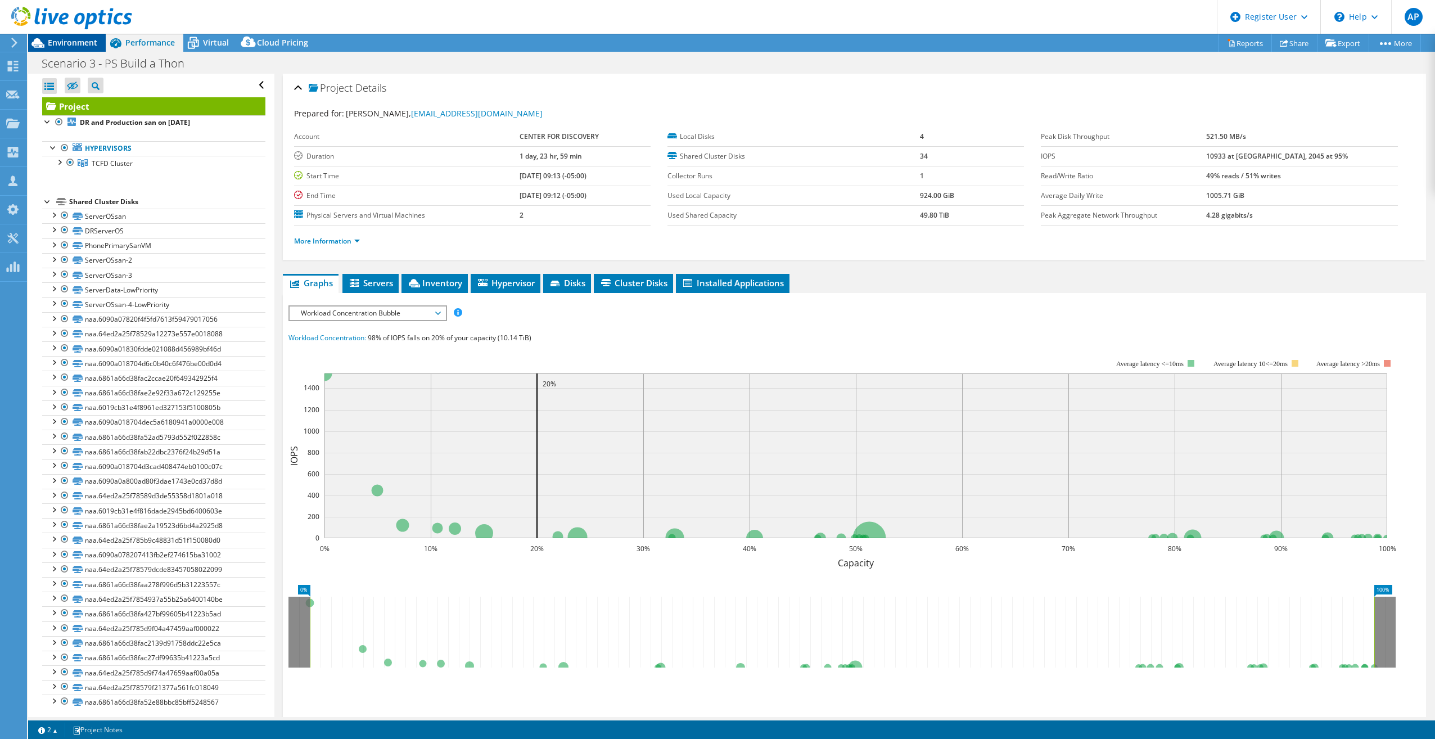
click at [82, 46] on span "Environment" at bounding box center [72, 42] width 49 height 11
